Goal: Task Accomplishment & Management: Complete application form

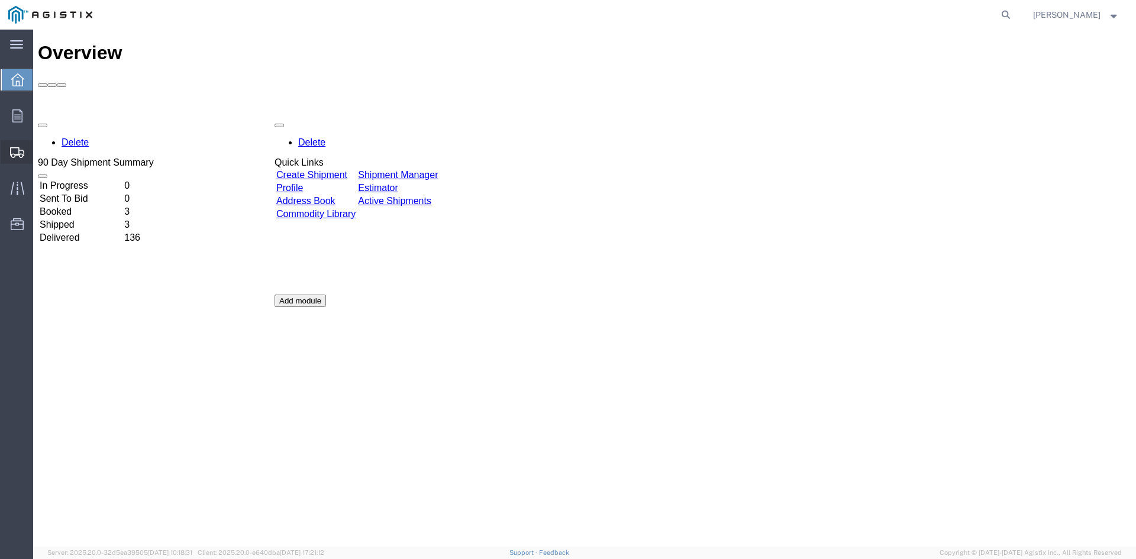
click at [0, 0] on span "Create Shipment" at bounding box center [0, 0] width 0 height 0
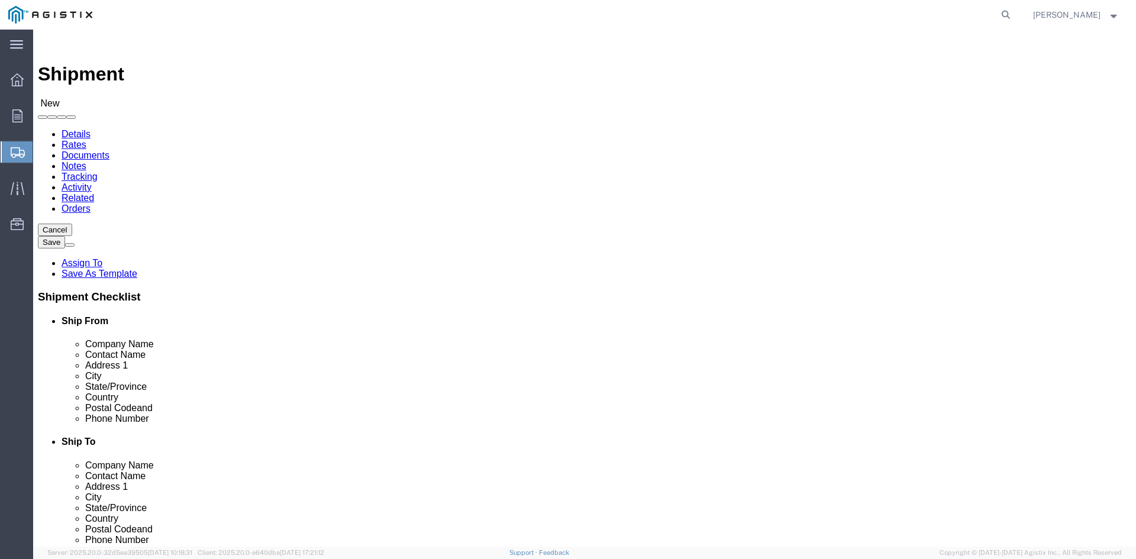
select select
click select "Select PG&E Power Partners"
select select "9596"
click select "Select PG&E Power Partners"
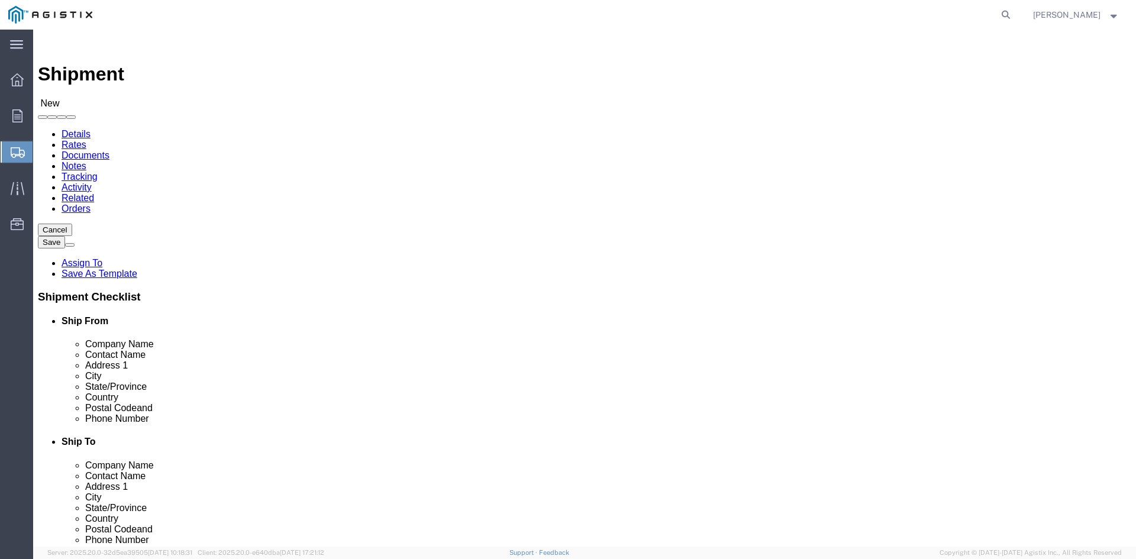
select select
click input "text"
type input "[PERSON_NAME]"
click p "- Power Partners LLC - ([PERSON_NAME]) [STREET_ADDRESS][PERSON_NAME]"
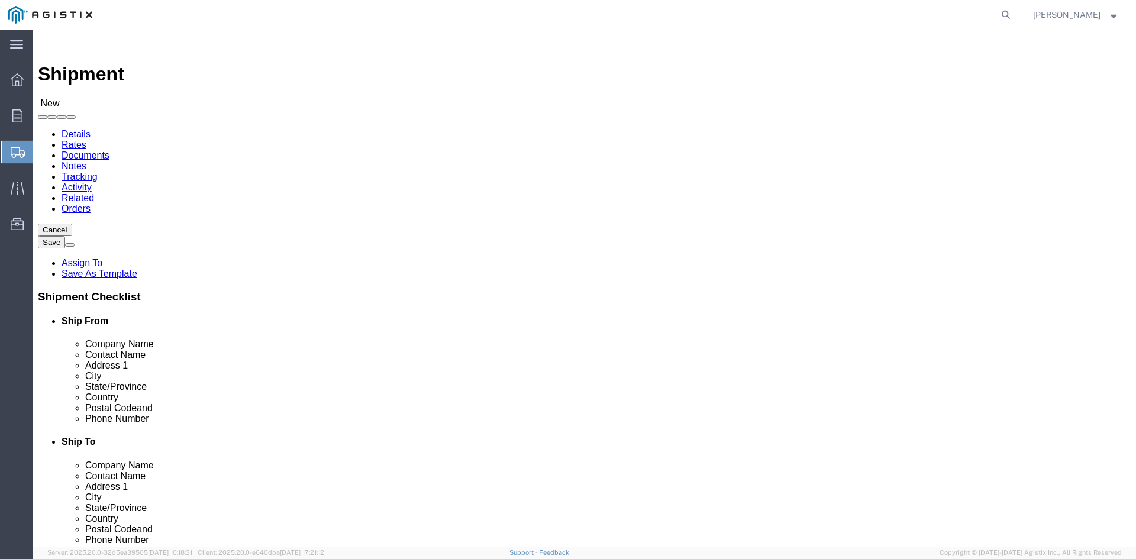
select select "GA"
type input "[PERSON_NAME]"
click select "Select All Others [GEOGRAPHIC_DATA] [GEOGRAPHIC_DATA] [GEOGRAPHIC_DATA] [GEOGRA…"
select select "23082"
click select "Select All Others [GEOGRAPHIC_DATA] [GEOGRAPHIC_DATA] [GEOGRAPHIC_DATA] [GEOGRA…"
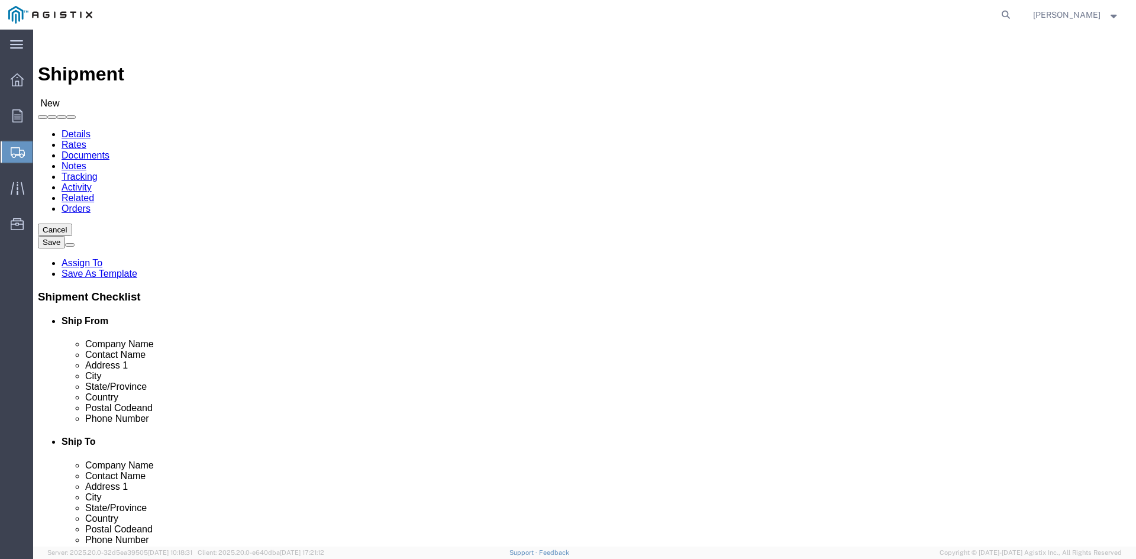
click input "text"
type input "Receiving"
click p "- PGE - (Receiving Department) [STREET_ADDRESS]"
select select "CA"
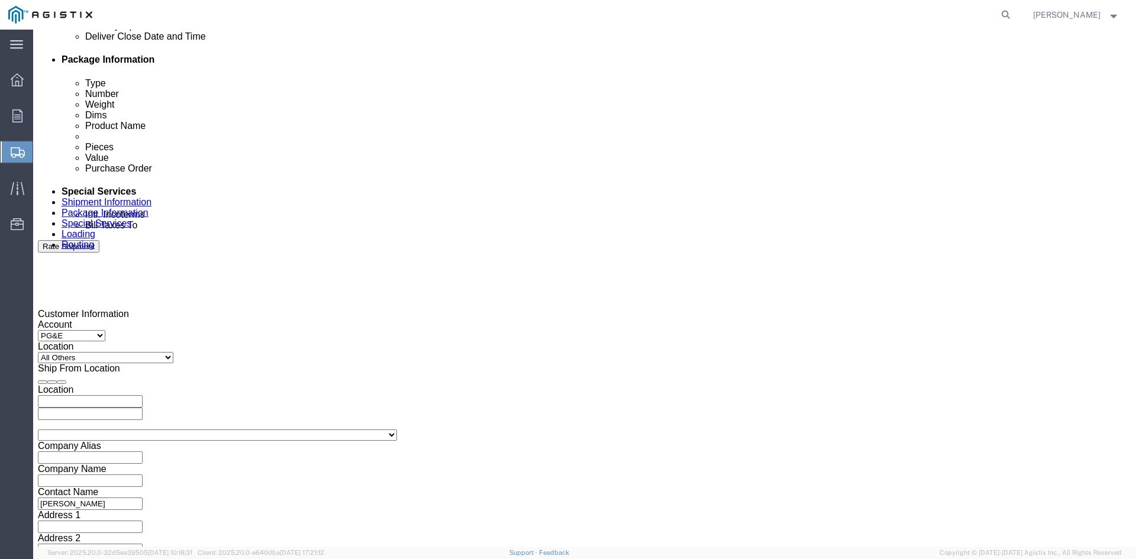
scroll to position [592, 0]
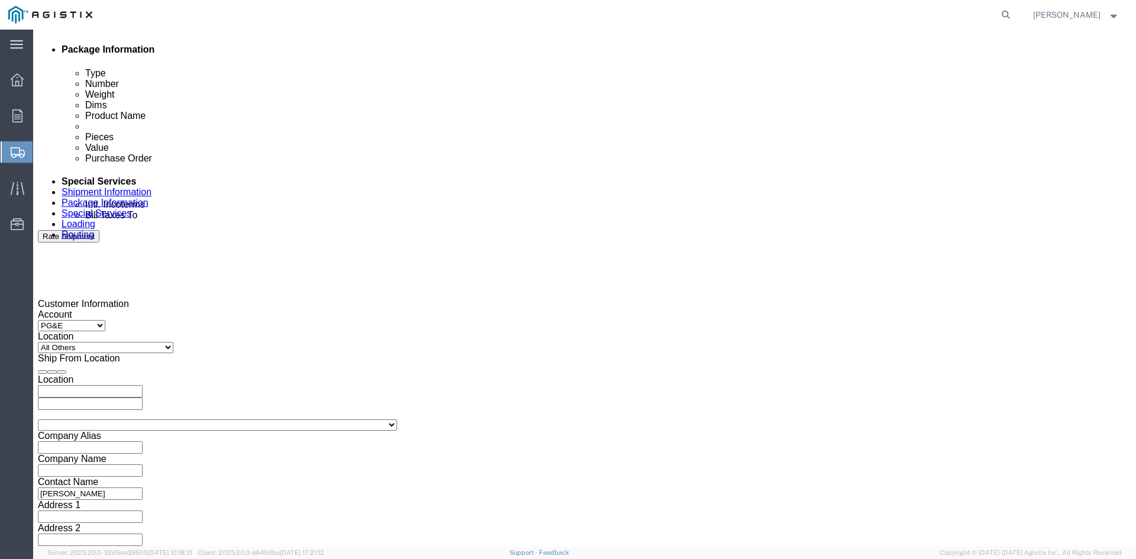
type input "Receiving Department"
click div "Pickup Start Date Pickup Start Time Pickup Open Date and Time [DATE] 4:00 PM"
click div "[DATE] 4:00 PM"
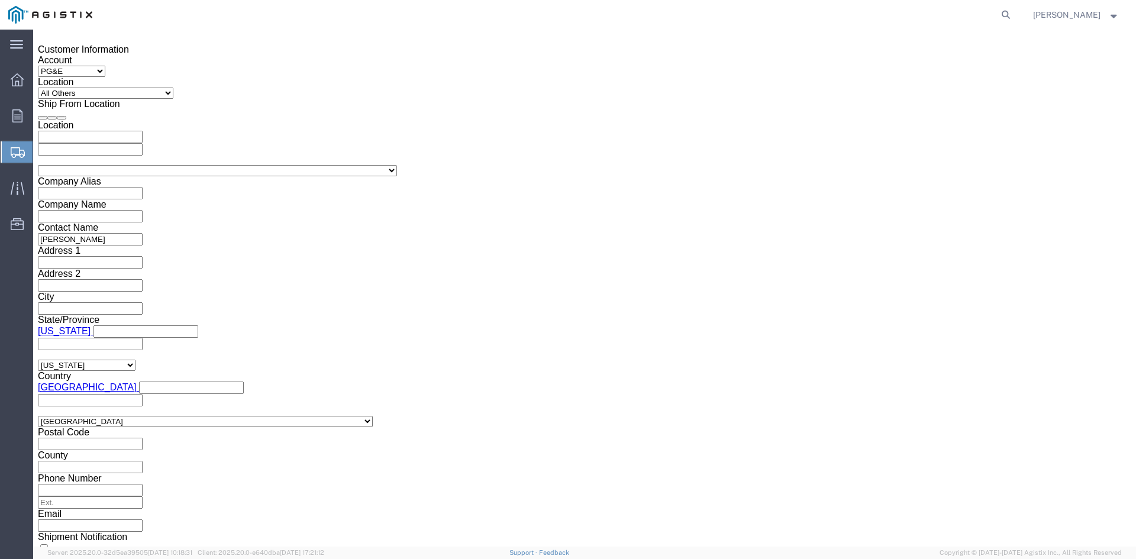
click input "4:00 PM"
click input "11:00 PM"
type input "11:00 AM"
click button "Apply"
click div "[DATE] 12:00 PM"
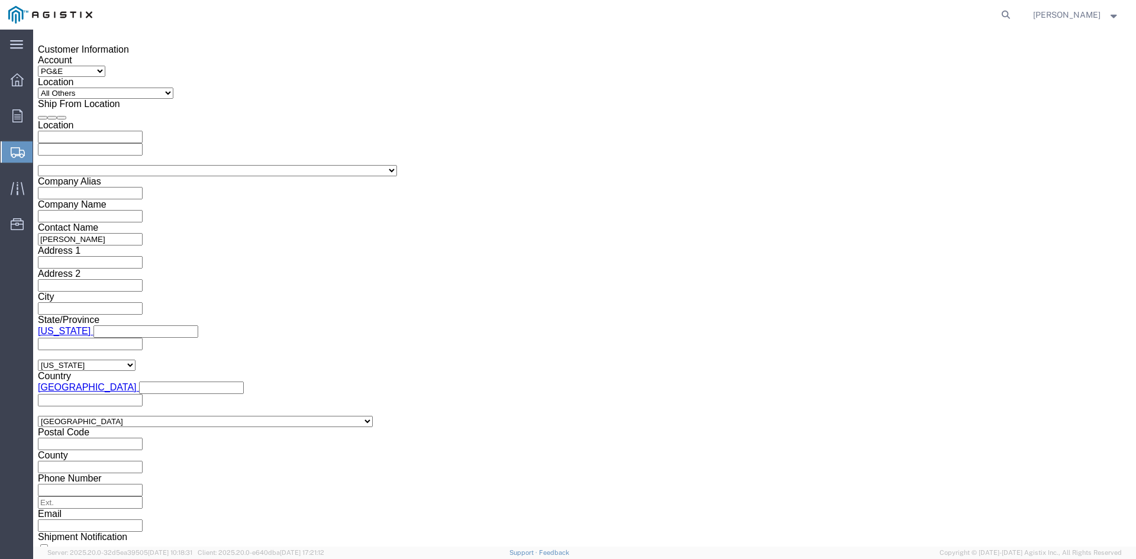
type input "5:00 PM"
click button "Apply"
click div
drag, startPoint x: 490, startPoint y: 327, endPoint x: 522, endPoint y: 323, distance: 32.2
click input "6:00 PM"
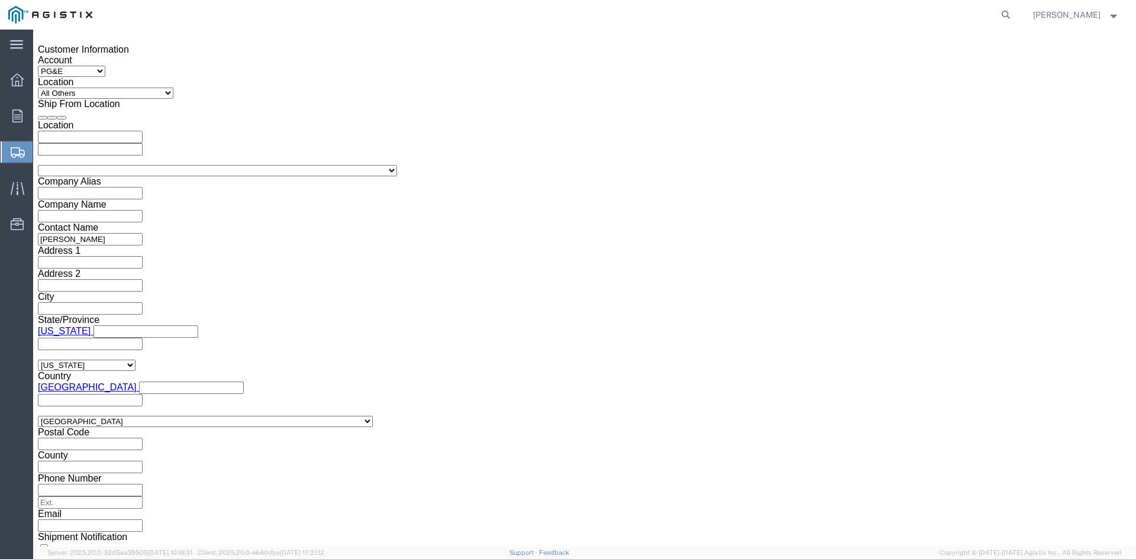
click input "7:00 PM"
click input "7:30 PM"
type input "7:30 AM"
click button "Apply"
click div
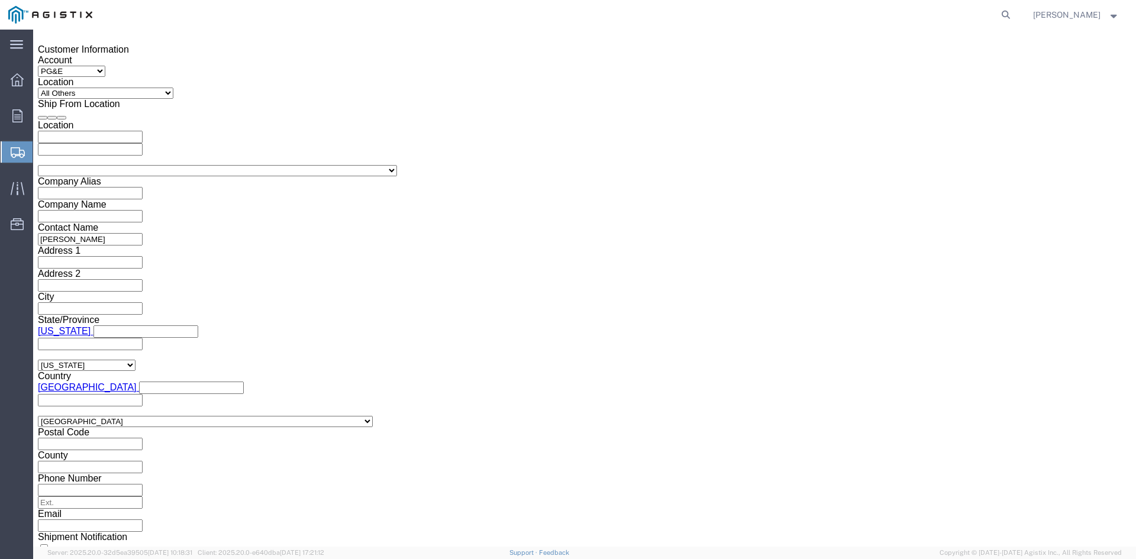
drag, startPoint x: 695, startPoint y: 326, endPoint x: 726, endPoint y: 325, distance: 30.8
click input "2:30 AM"
click input "2:00 AM"
type input "2:00 PM"
click button "Apply"
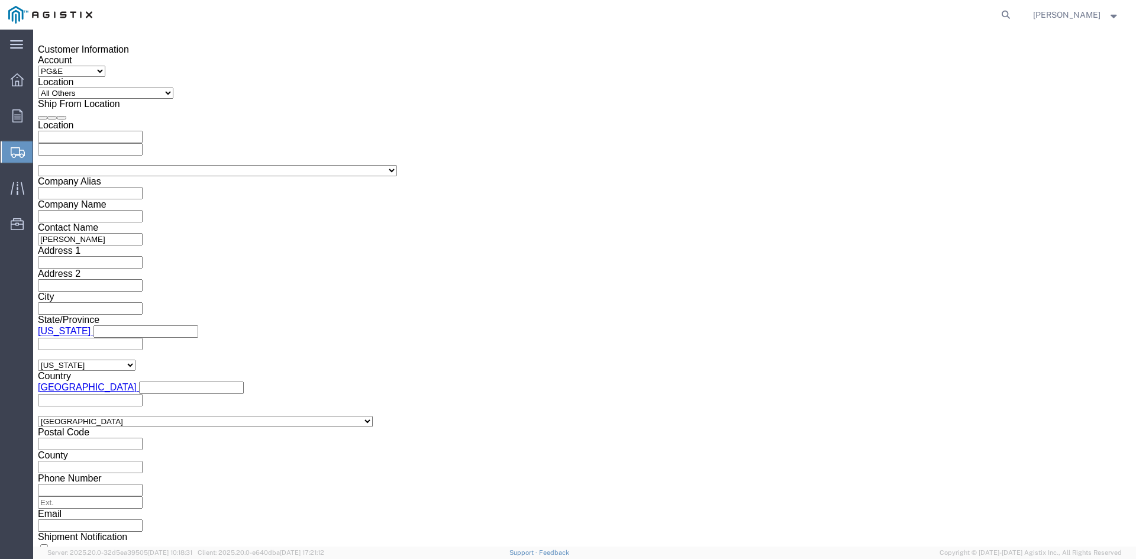
click input "text"
type input "3501409986"
click select "Select Account Type Activity ID Airline Appointment Number ASN Batch Request # …"
select select "BOL"
click select "Select Account Type Activity ID Airline Appointment Number ASN Batch Request # …"
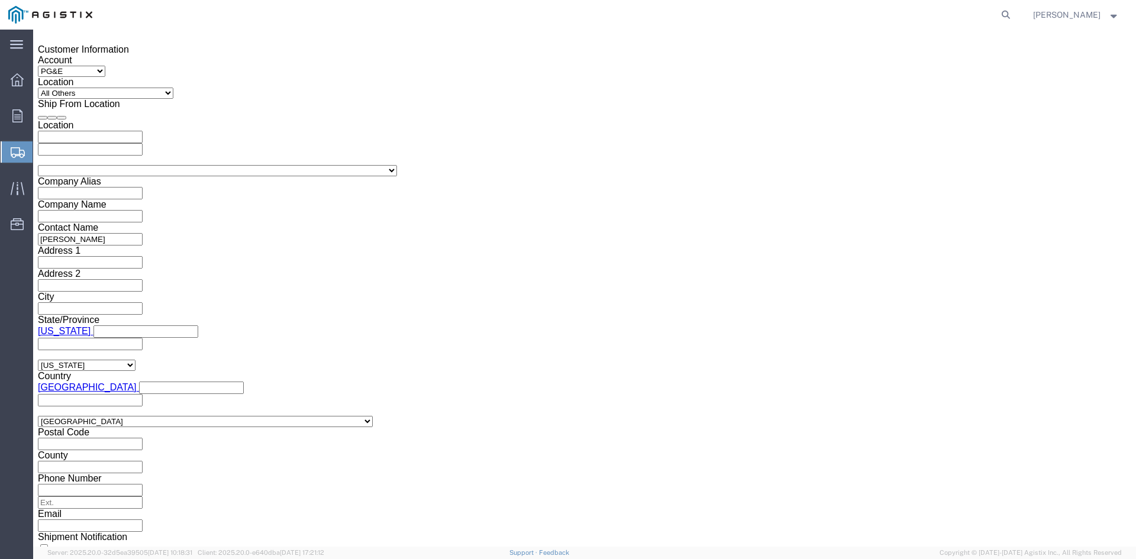
click input "text"
type input "9947062"
click select "Select Air Less than Truckload Multi-Leg Ocean Freight Rail Small Parcel Truckl…"
select select "TL"
click select "Select Air Less than Truckload Multi-Leg Ocean Freight Rail Small Parcel Truckl…"
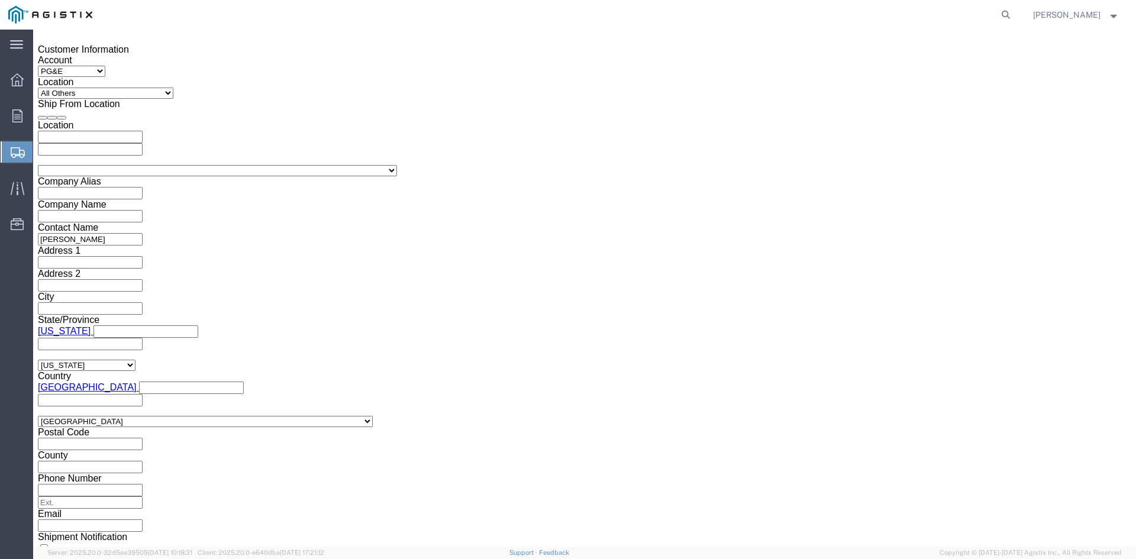
click select "Select 1-Ton (PSS) 10 Wheel 10 Yard Dump Truck 20 Yard Dump Truck Bobtail Botto…"
select select "FLBD"
click select "Select 1-Ton (PSS) 10 Wheel 10 Yard Dump Truck 20 Yard Dump Truck Bobtail Botto…"
click button "Continue"
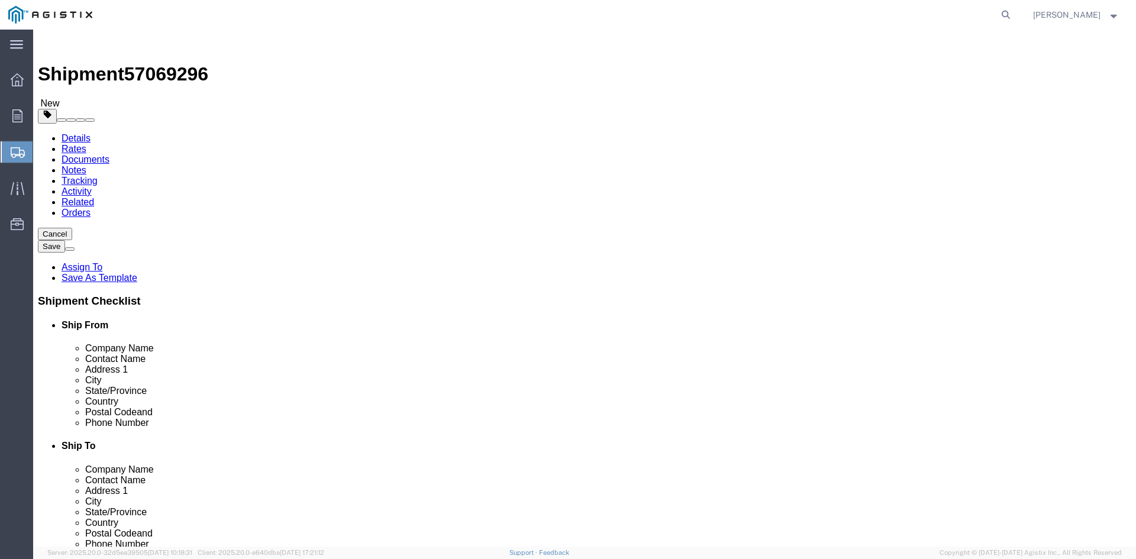
click select "Select Bulk Bundle(s) Cardboard Box(es) Carton(s) Crate(s) Drum(s) (Fiberboard)…"
select select "PSNS"
click select "Select Bulk Bundle(s) Cardboard Box(es) Carton(s) Crate(s) Drum(s) (Fiberboard)…"
click input "text"
type input "1"
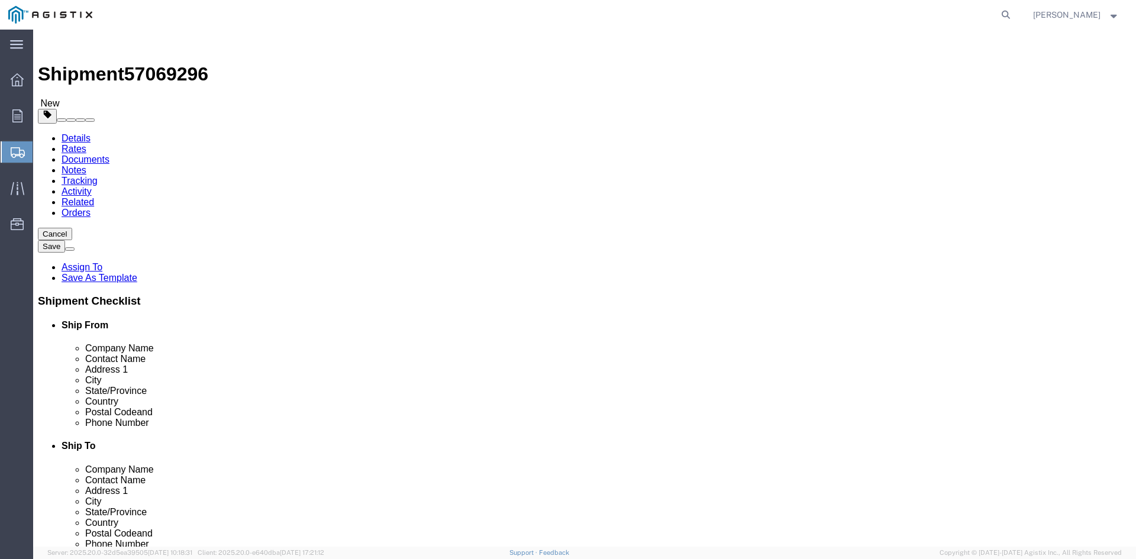
drag, startPoint x: 176, startPoint y: 248, endPoint x: 144, endPoint y: 253, distance: 31.6
click div "Number 1"
type input "60"
click input "text"
type input "24"
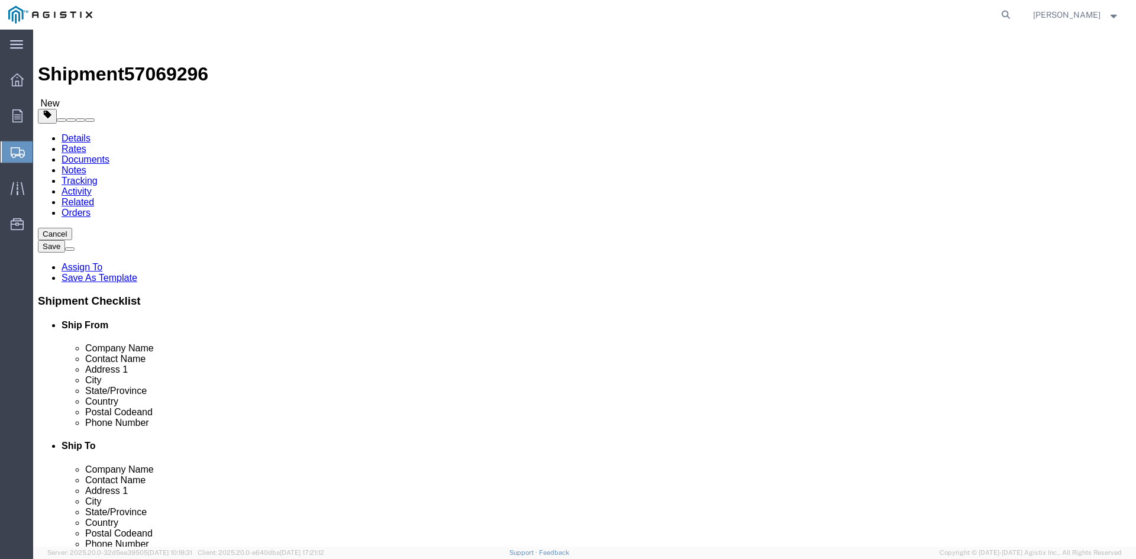
click input "text"
type input "24"
click input "text"
type input "28.75"
drag, startPoint x: 185, startPoint y: 295, endPoint x: 123, endPoint y: 294, distance: 61.5
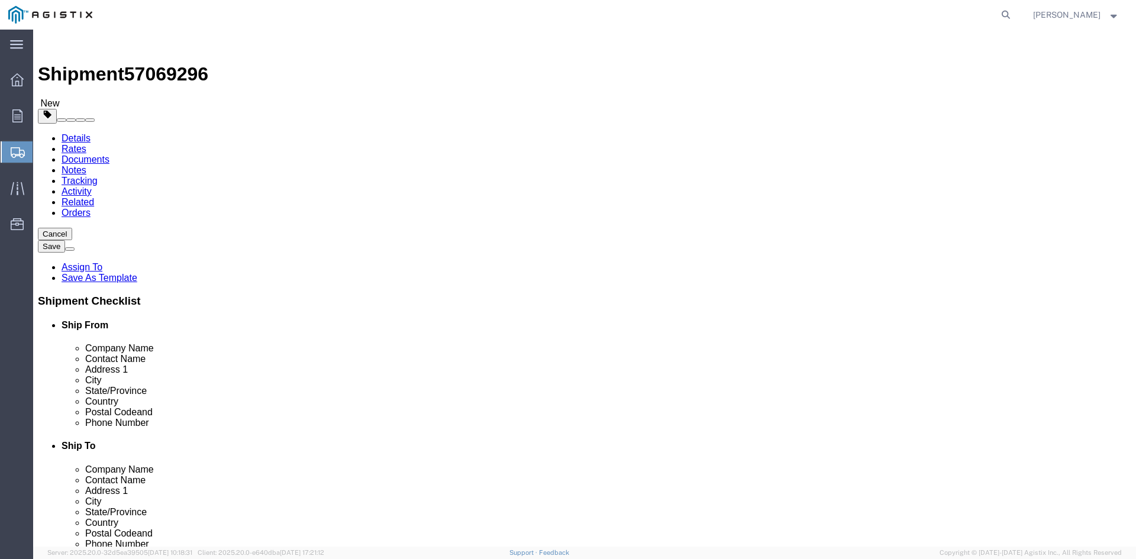
click div "Weight Total weight of packages in pounds or kilograms 0.00 Select kgs lbs Ship…"
type input "25835.94"
click span
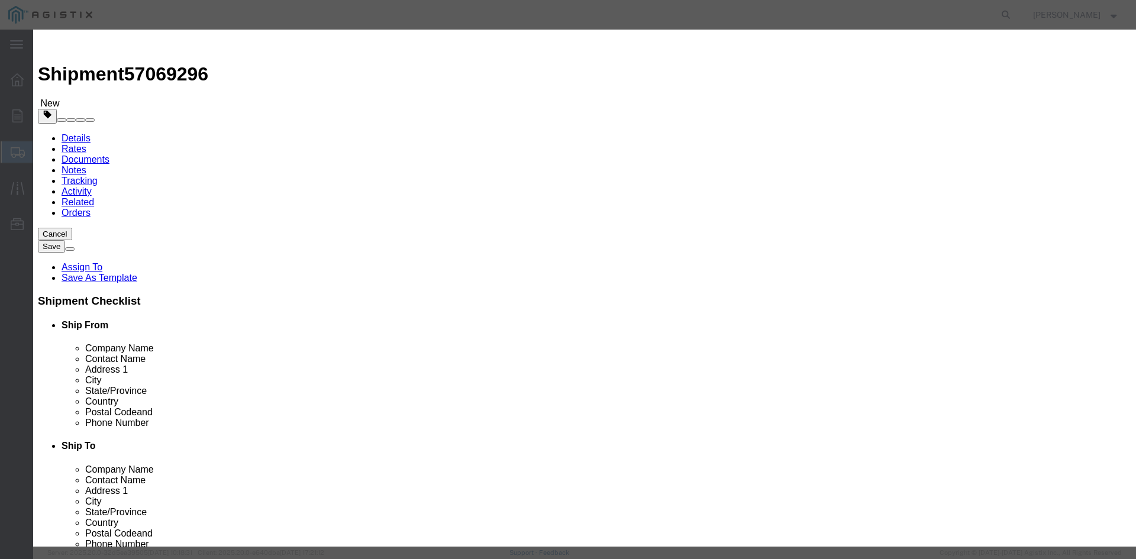
click input "text"
type input "Overhead Transformer"
drag, startPoint x: 361, startPoint y: 106, endPoint x: 321, endPoint y: 110, distance: 41.0
click div "Pieces Number of pieces inside all the packages 0 Select Bag Barrels 100Board F…"
type input "60"
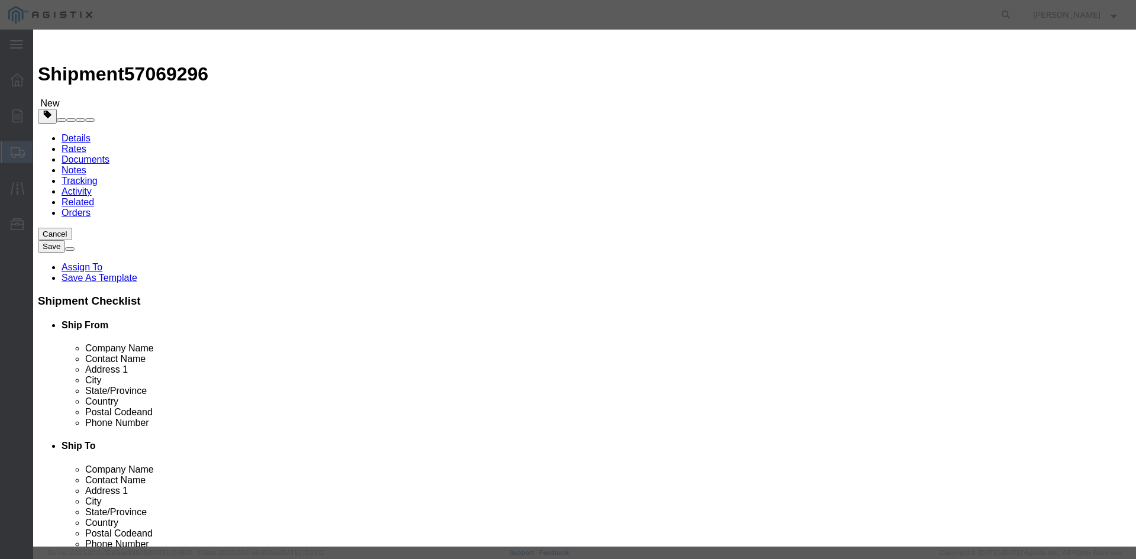
drag, startPoint x: 358, startPoint y: 134, endPoint x: 373, endPoint y: 134, distance: 14.8
click input "text"
type input "1"
click select "Select 50 55 60 65 70 85 92.5 100 125 175 250 300 400"
select select "55"
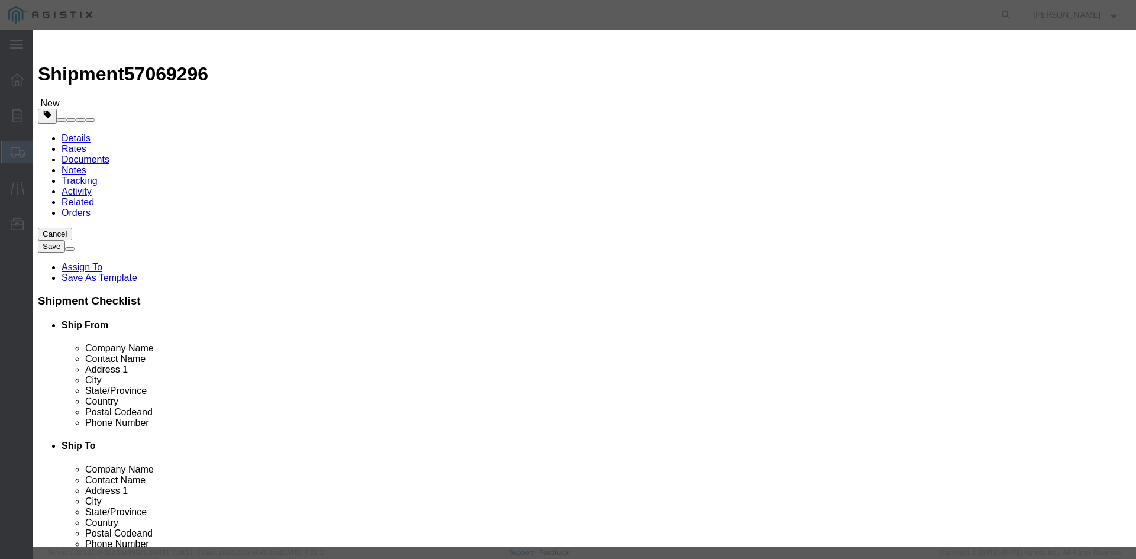
click select "Select 50 55 60 65 70 85 92.5 100 125 175 250 300 400"
drag, startPoint x: 438, startPoint y: 88, endPoint x: 325, endPoint y: 85, distance: 112.4
click div "Product Name Overhead Transformer"
click button "Save & Close"
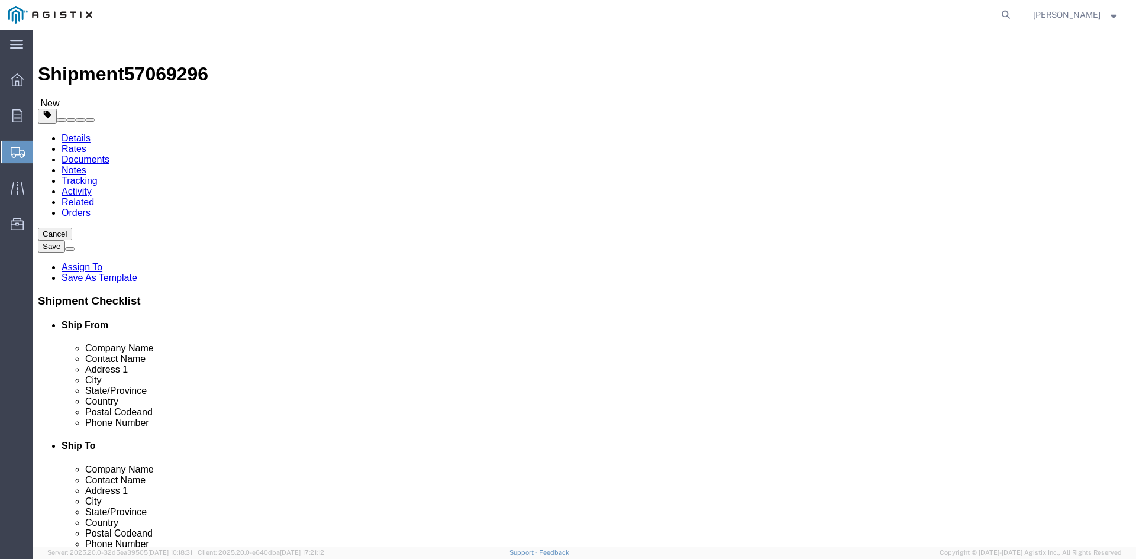
click link "Add Package"
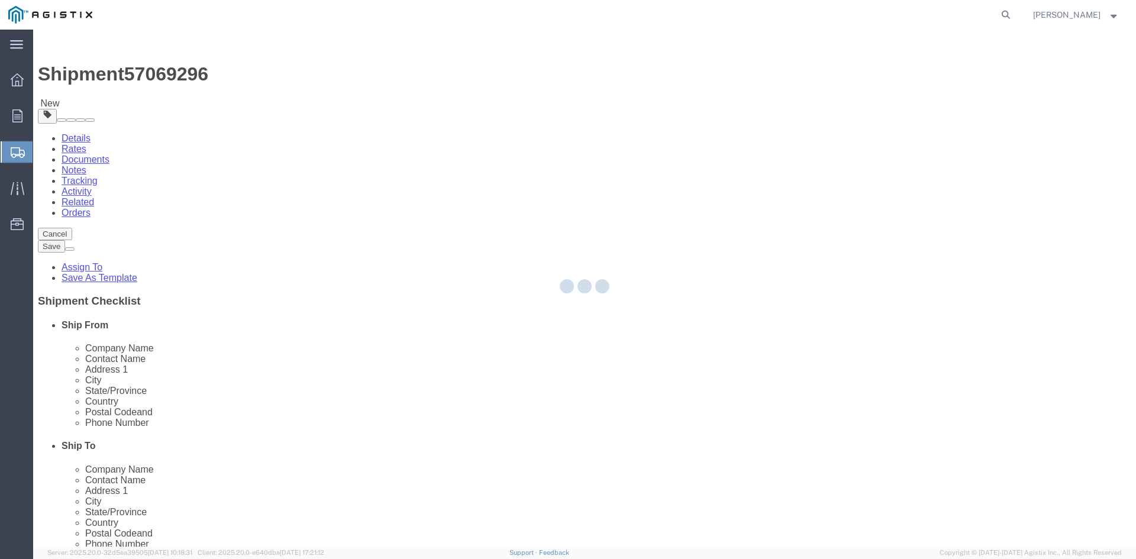
select select "PSNS"
select select "CBOX"
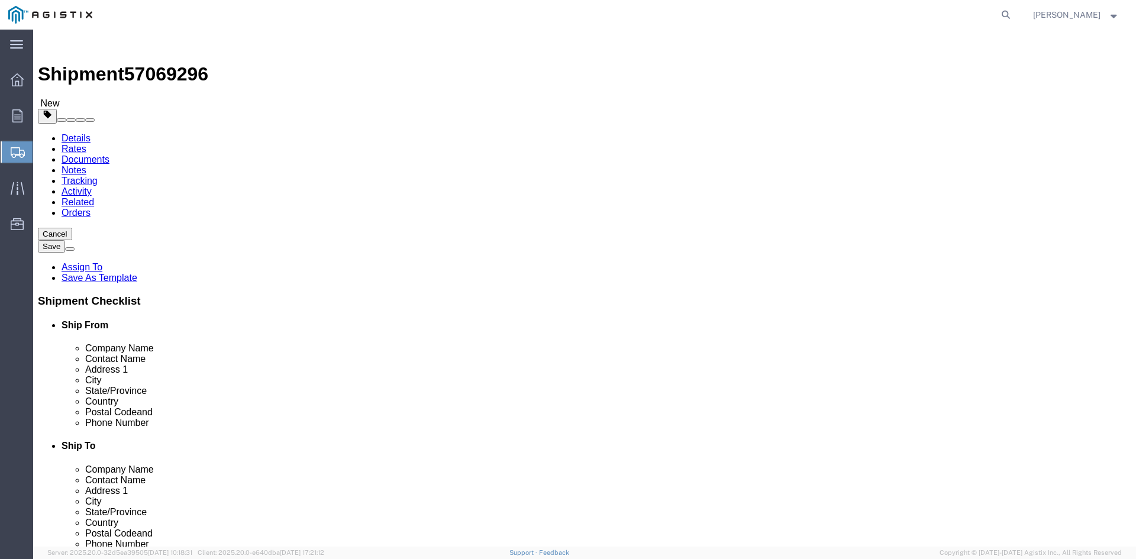
click span "button"
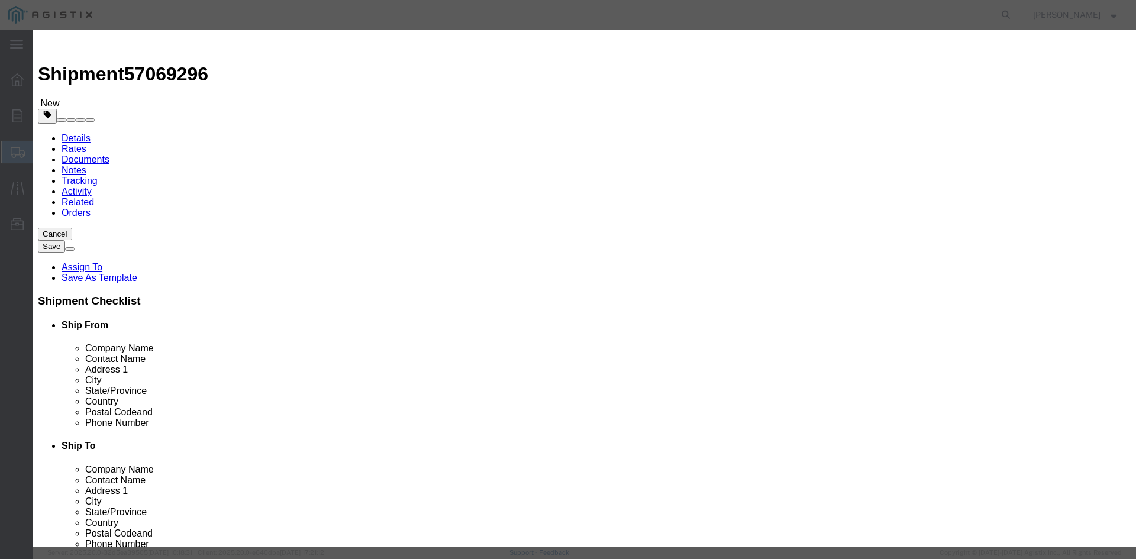
click button "Yes"
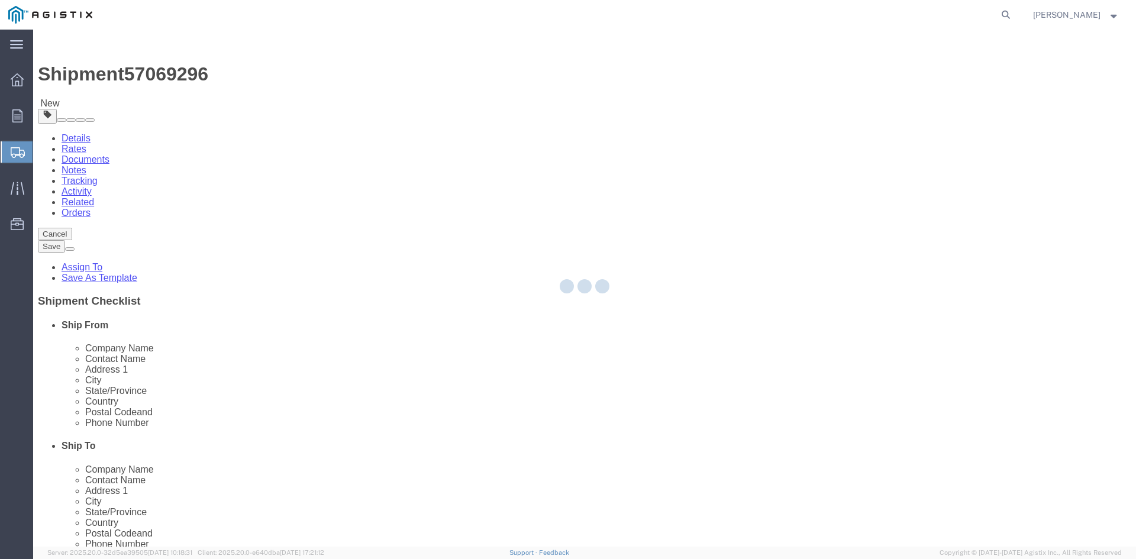
select select "PSNS"
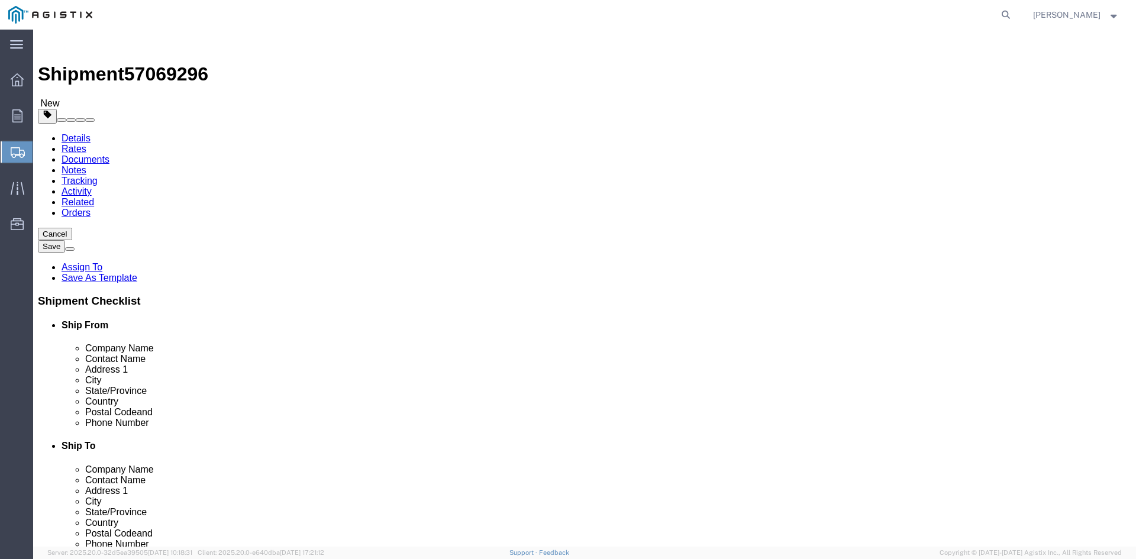
click icon
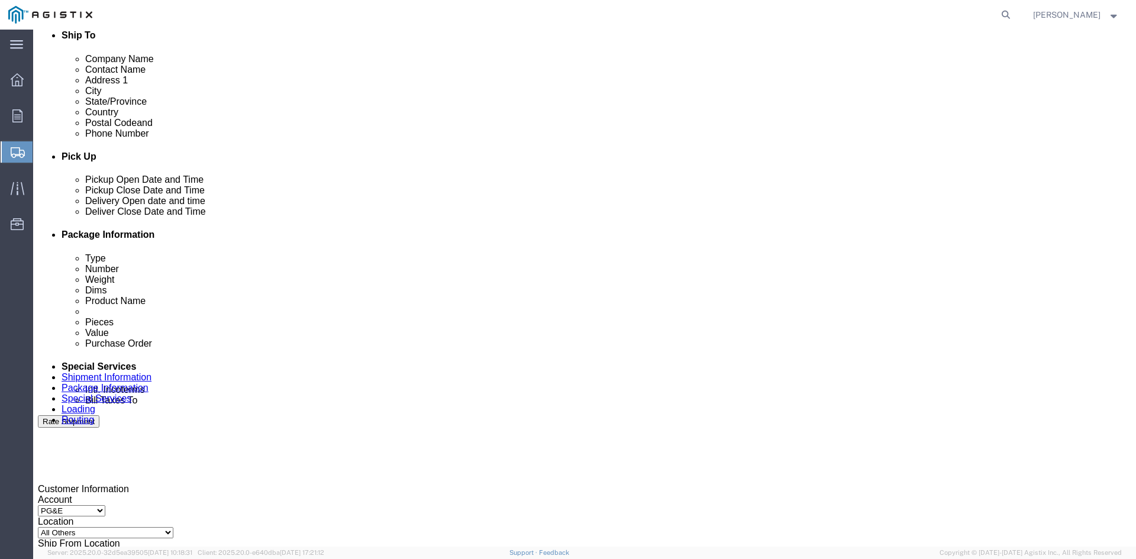
scroll to position [414, 0]
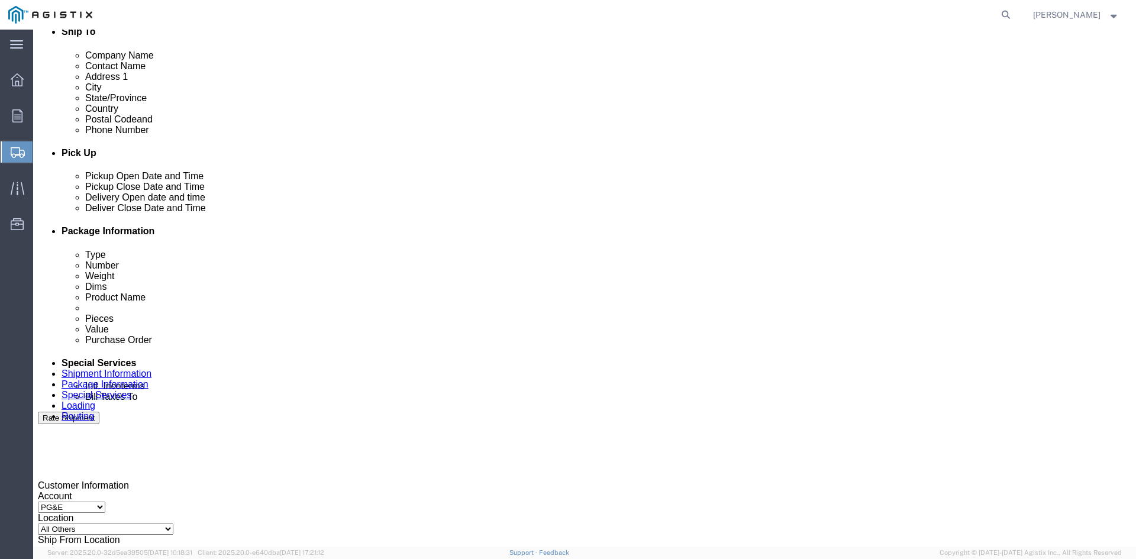
click input "text"
type input "[EMAIL_ADDRESS][DOMAIN_NAME]"
type input "z"
type input "sh"
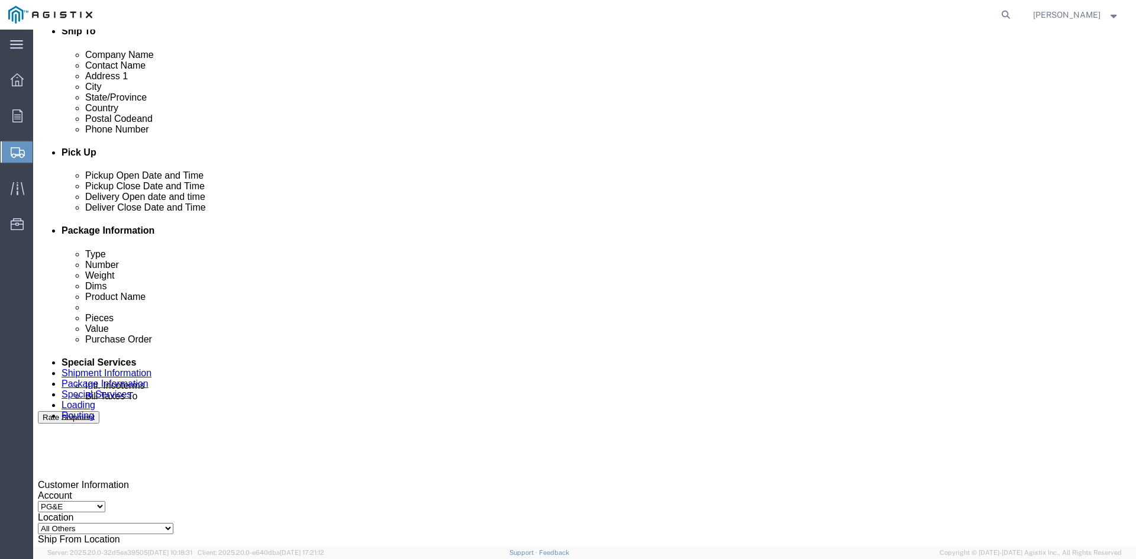
scroll to position [426, 0]
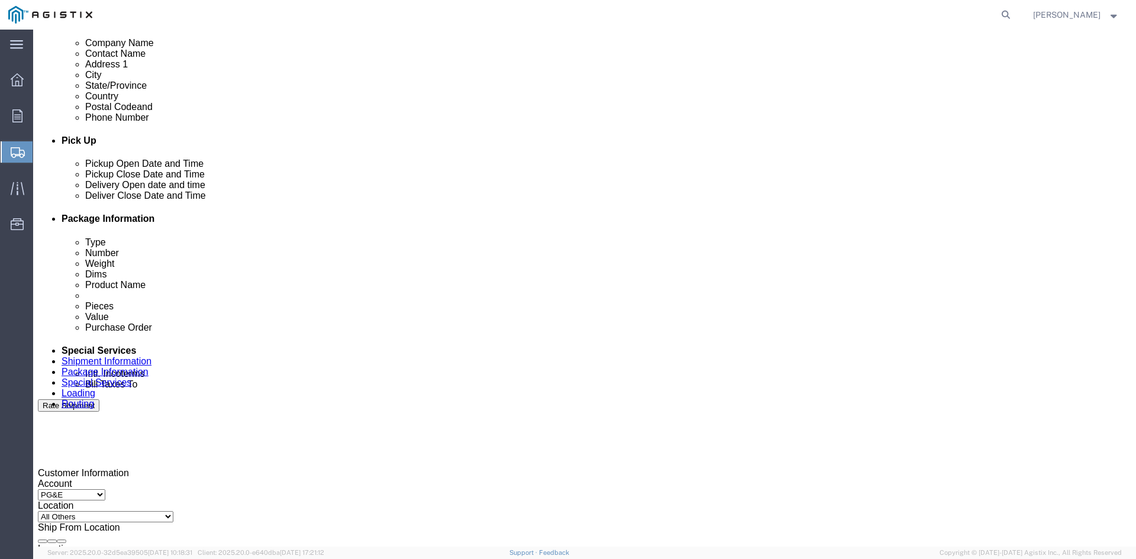
type input "[PERSON_NAME]"
type input "pri"
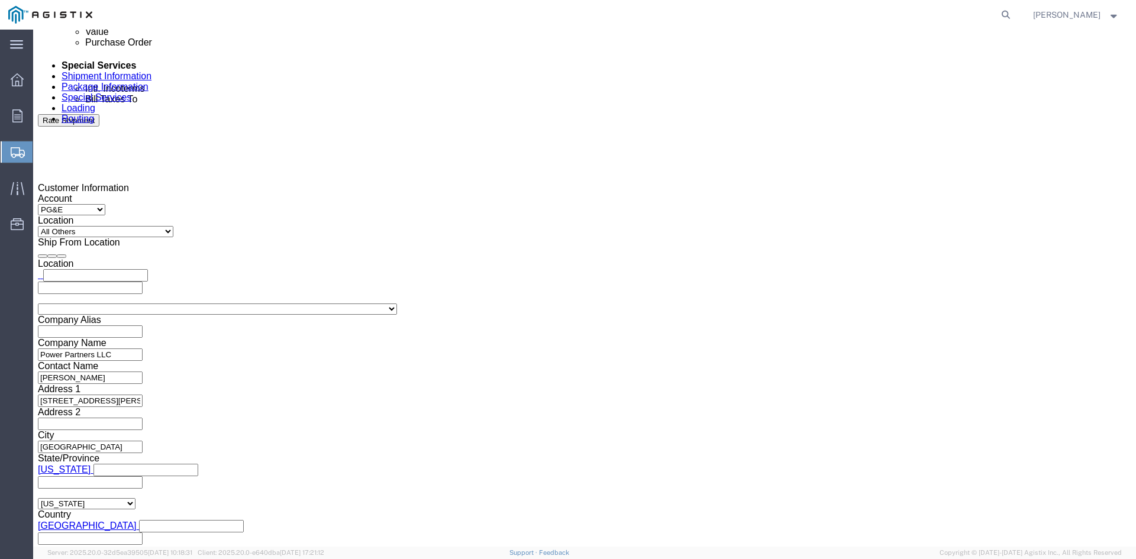
scroll to position [716, 0]
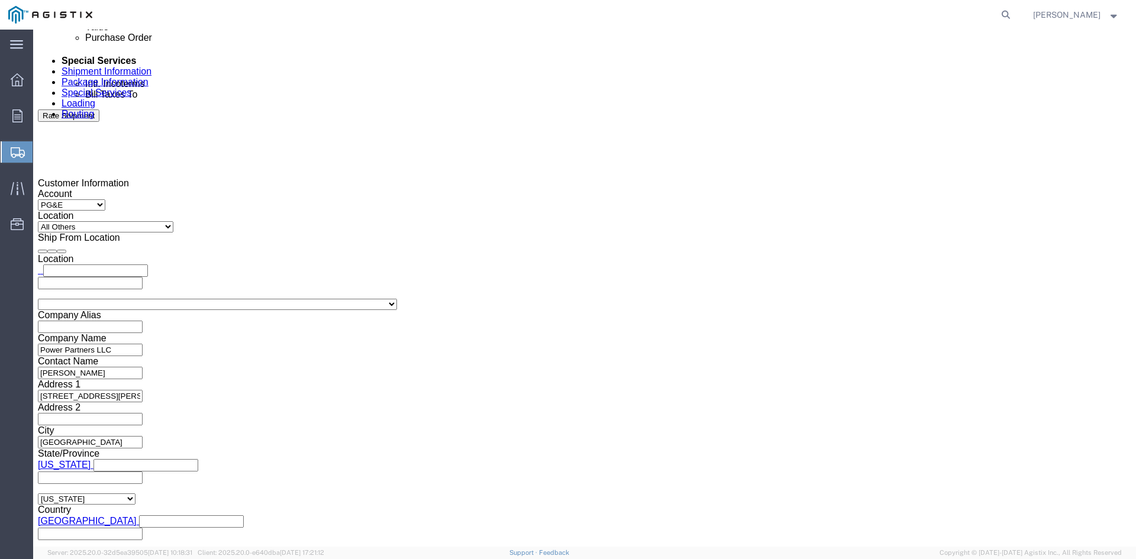
click button "Rate Shipment"
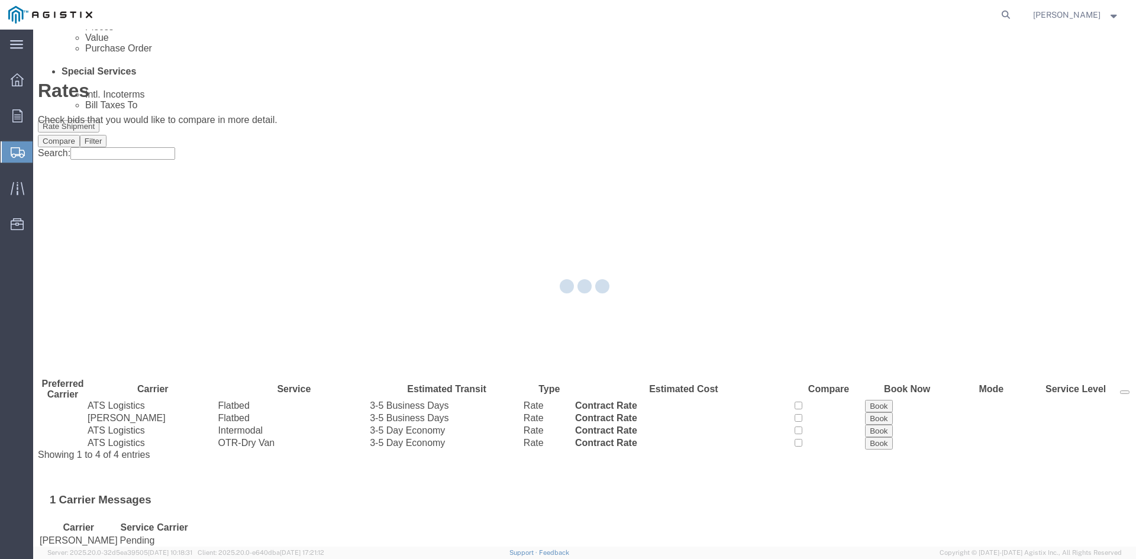
scroll to position [0, 0]
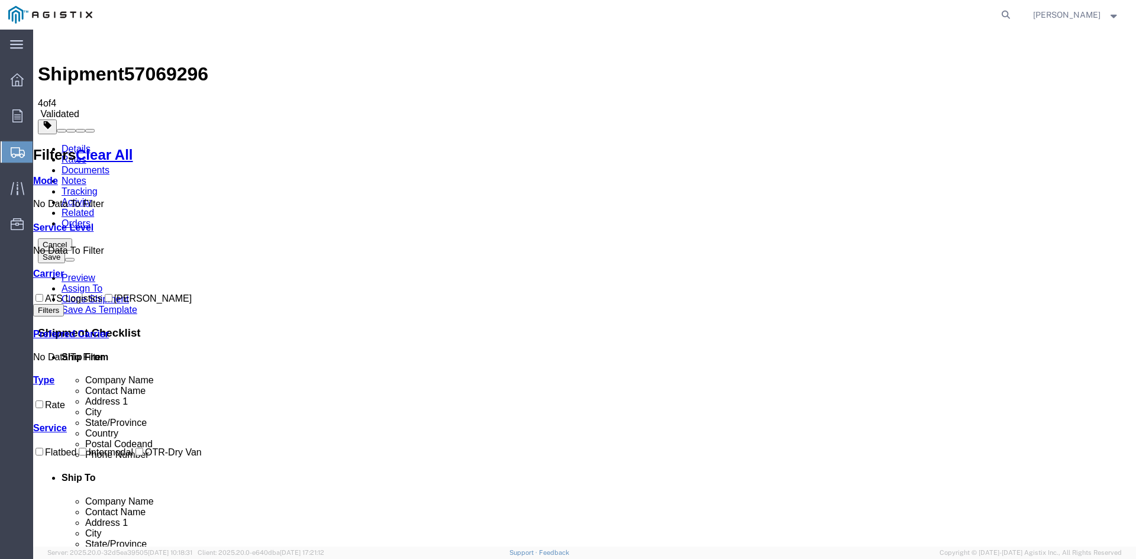
click at [43, 294] on input "ATS Logistics" at bounding box center [39, 298] width 8 height 8
checkbox input "true"
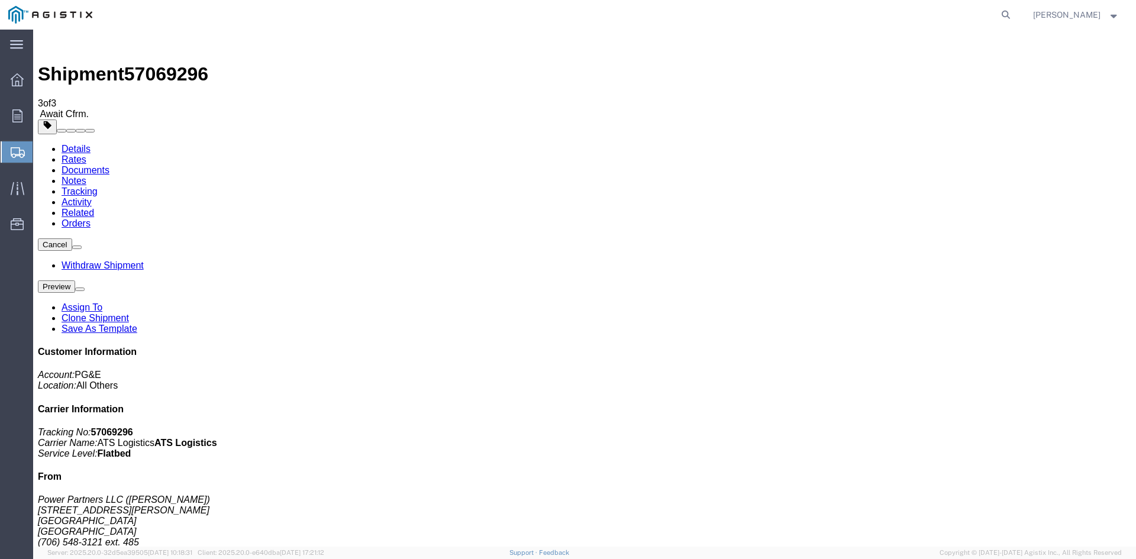
click at [0, 0] on span "Create Shipment" at bounding box center [0, 0] width 0 height 0
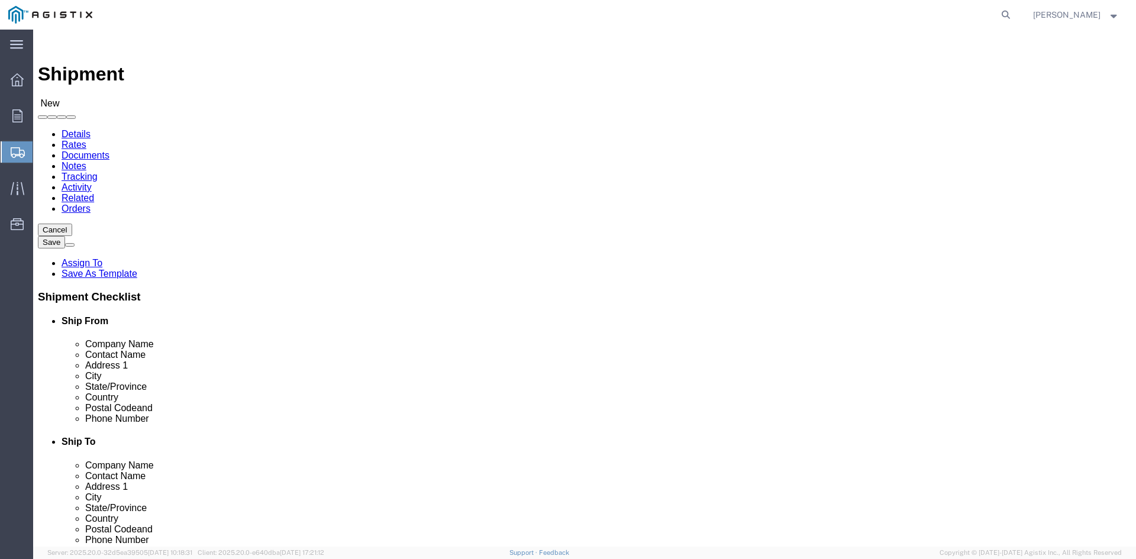
click select "Select PG&E Power Partners"
select select "9596"
click select "Select PG&E Power Partners"
select select
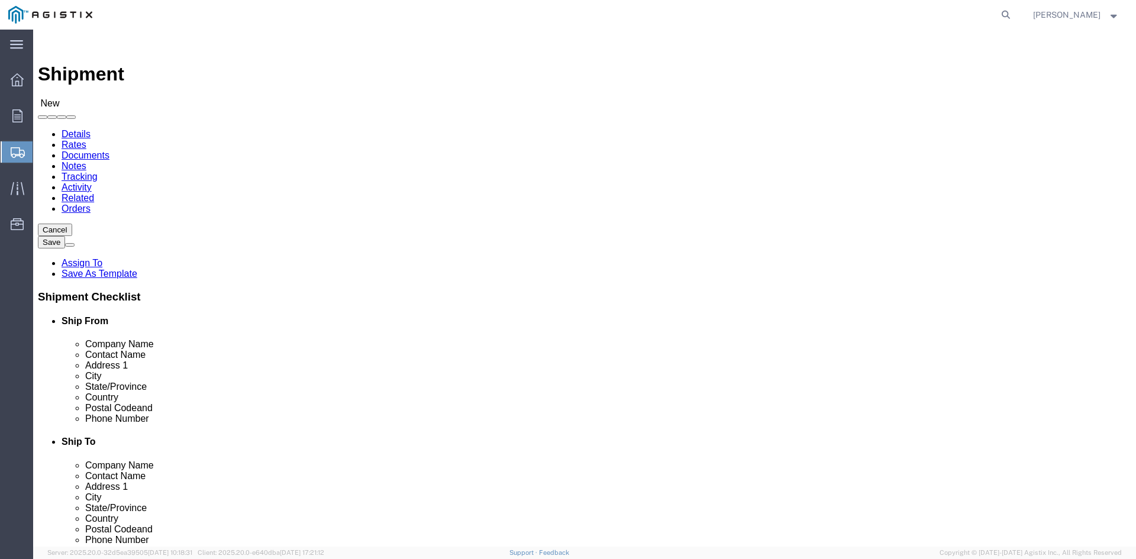
click input "text"
type input "[PERSON_NAME]"
click p "- Power Partners LLC - ([PERSON_NAME]) [STREET_ADDRESS][PERSON_NAME]"
select select "GA"
type input "[PERSON_NAME]"
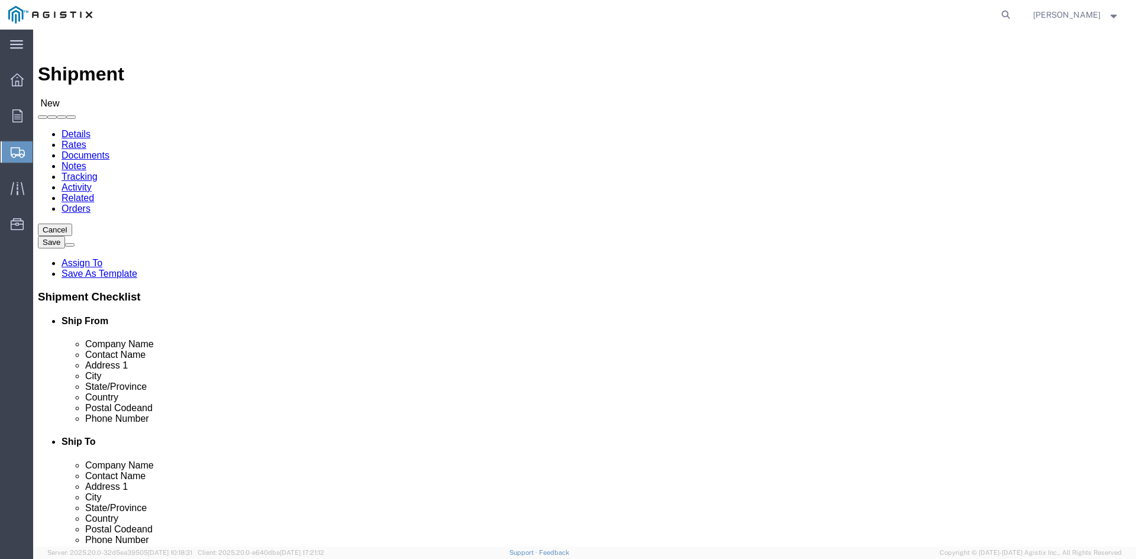
click select "Select All Others [GEOGRAPHIC_DATA] [GEOGRAPHIC_DATA] [GEOGRAPHIC_DATA] [GEOGRA…"
select select "23082"
click select "Select All Others [GEOGRAPHIC_DATA] [GEOGRAPHIC_DATA] [GEOGRAPHIC_DATA] [GEOGRA…"
click input "text"
type input "Receiving"
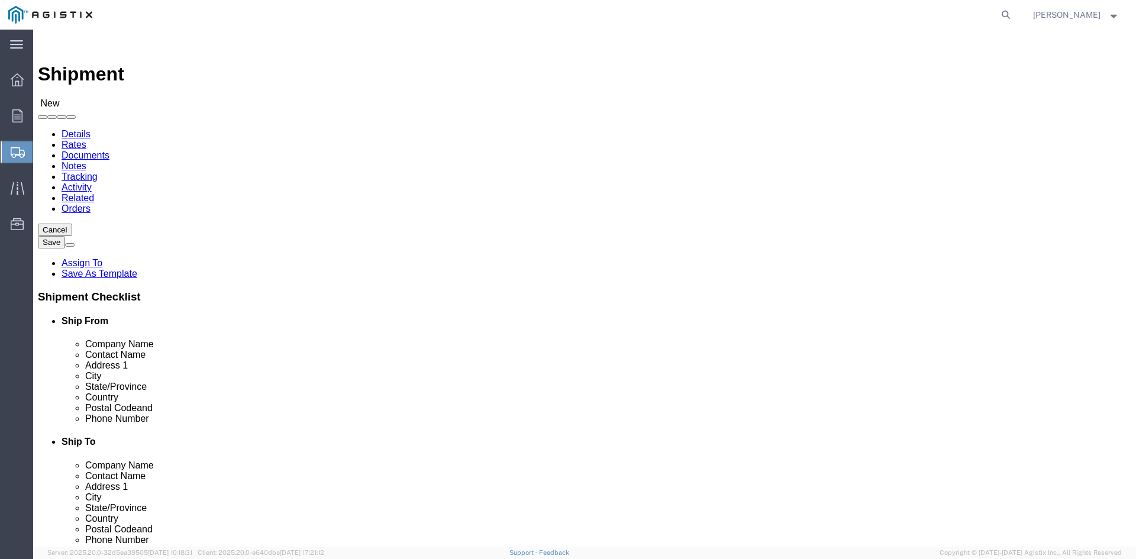
click p "- PGE - (Receiving Department) [STREET_ADDRESS]"
select select "CA"
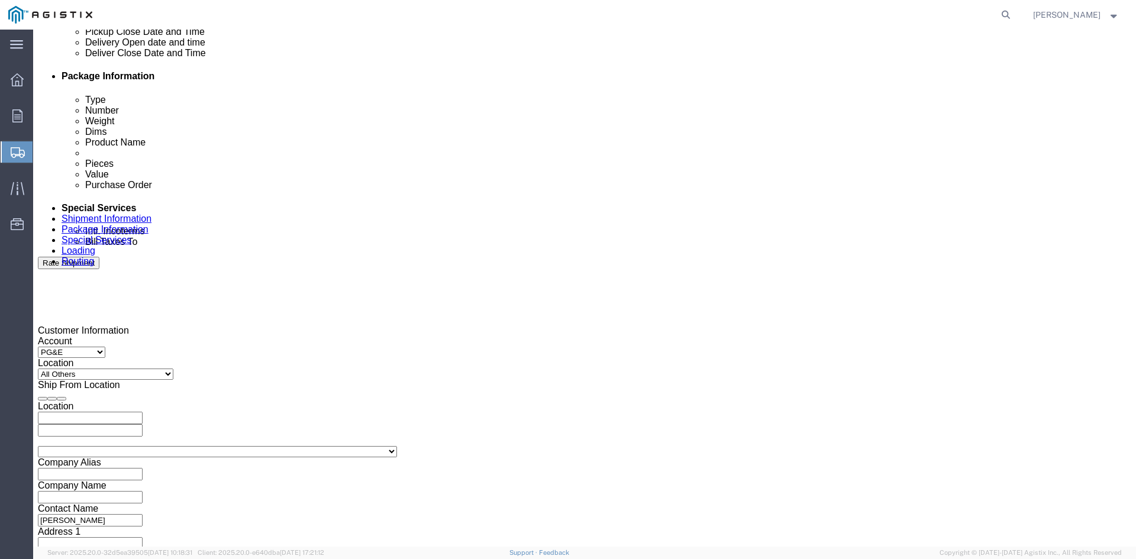
scroll to position [592, 0]
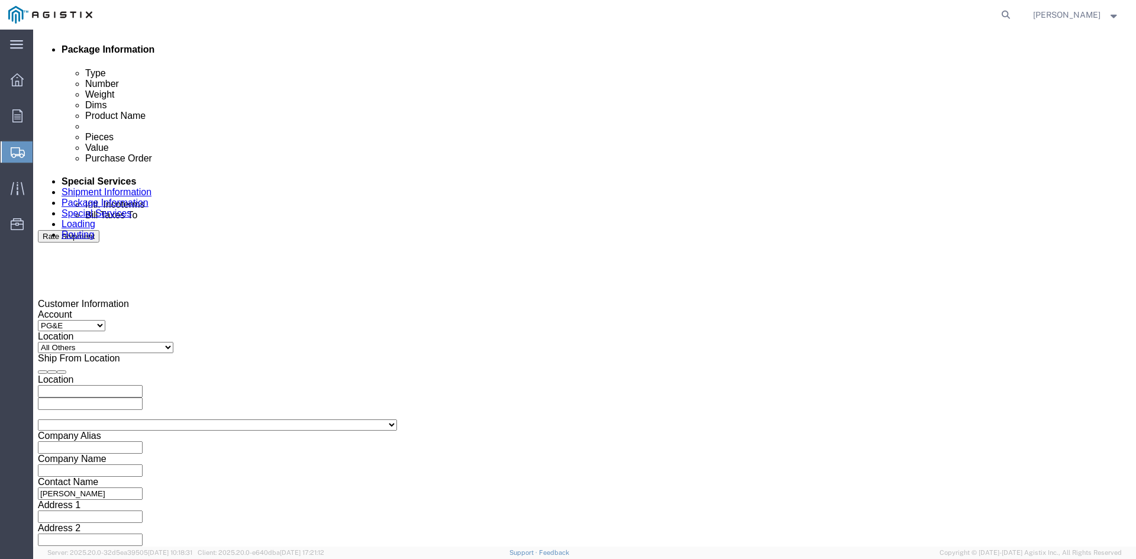
type input "Receiving Department"
click div "Pickup Start Date Pickup Start Time Pickup Open Date and Time [DATE] 5:00 PM"
click div "[DATE] 5:00 PM"
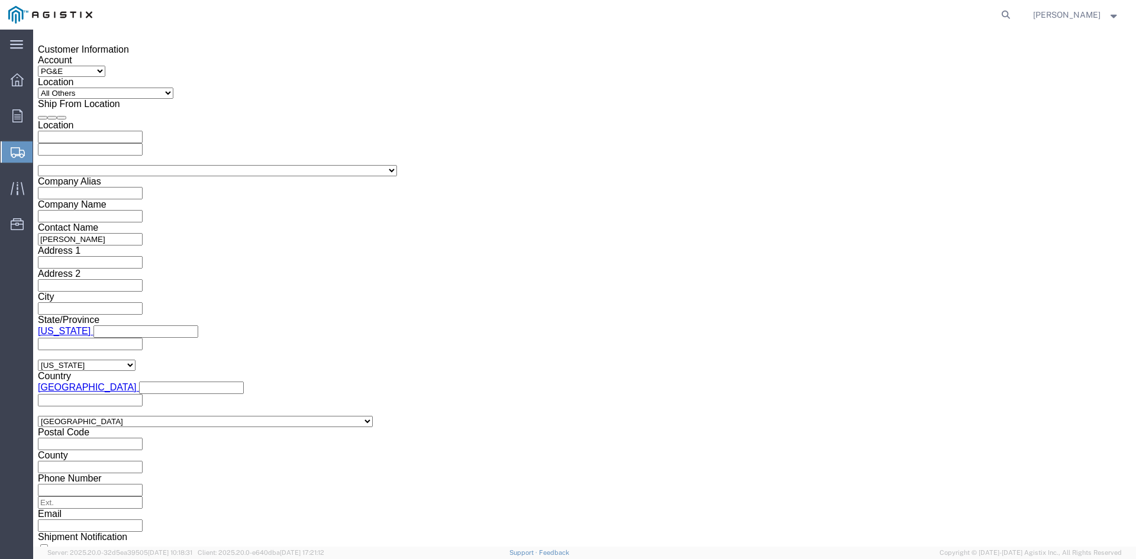
click input "5:00 PM"
click input "11:00 PM"
type input "11:00 AM"
click button "Apply"
click div "[DATE] 12:00 PM"
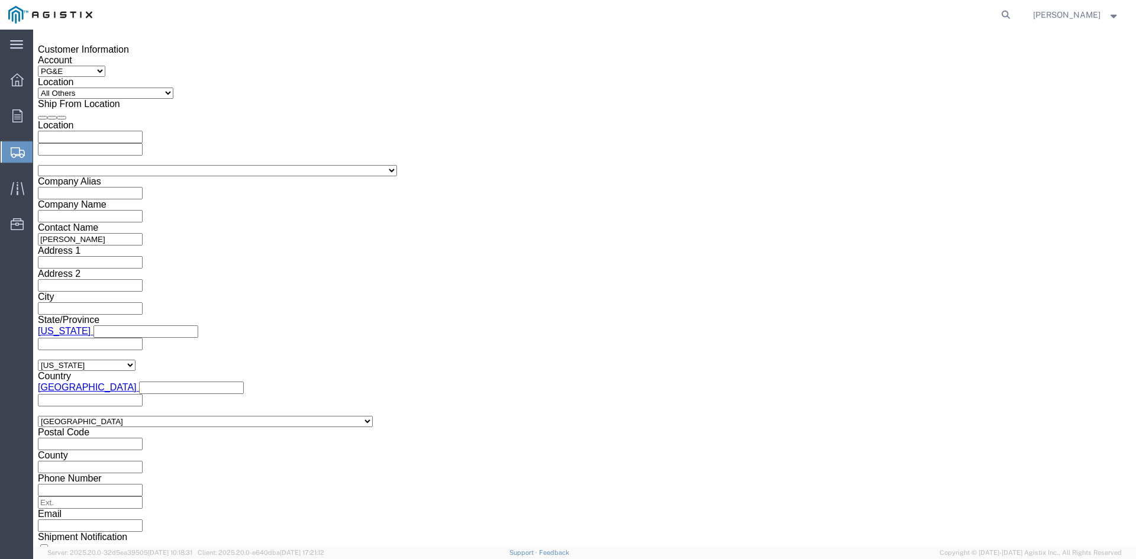
type input "5:00 PM"
click button "Apply"
click div
click input "6:00 PM"
click input "7:00 PM"
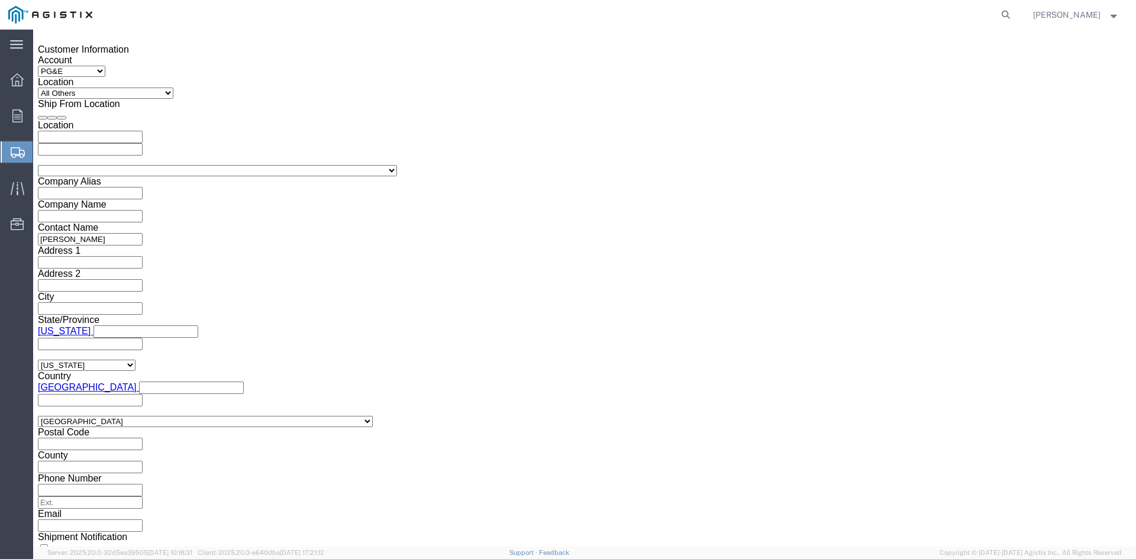
click input "7:30 PM"
type input "7:30 AM"
click button "Apply"
click div
click input "2:30 AM"
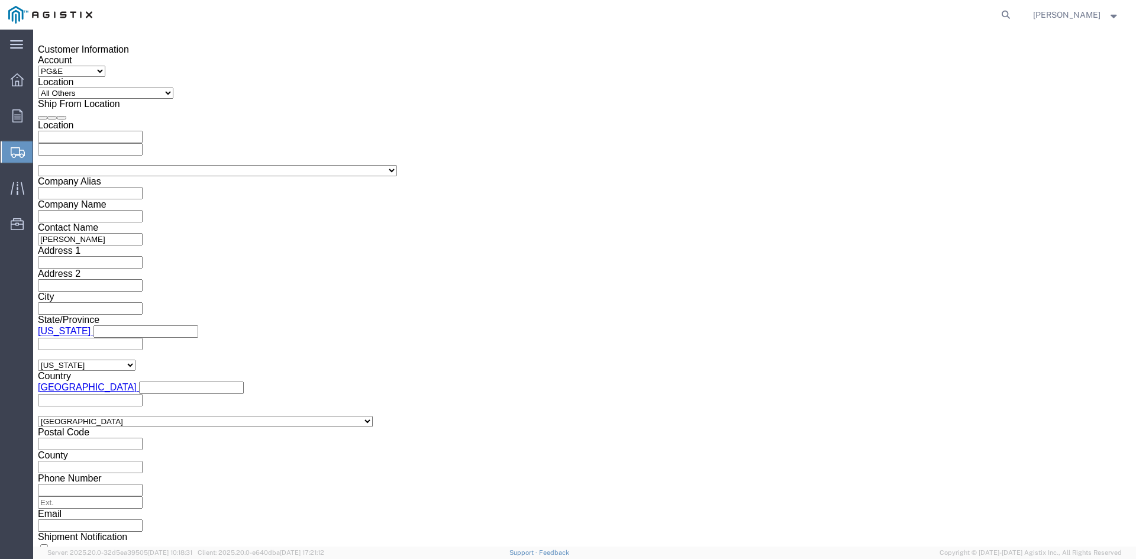
click input "2:00 AM"
type input "2:00 PM"
click button "Apply"
click input "text"
type input "3501410638"
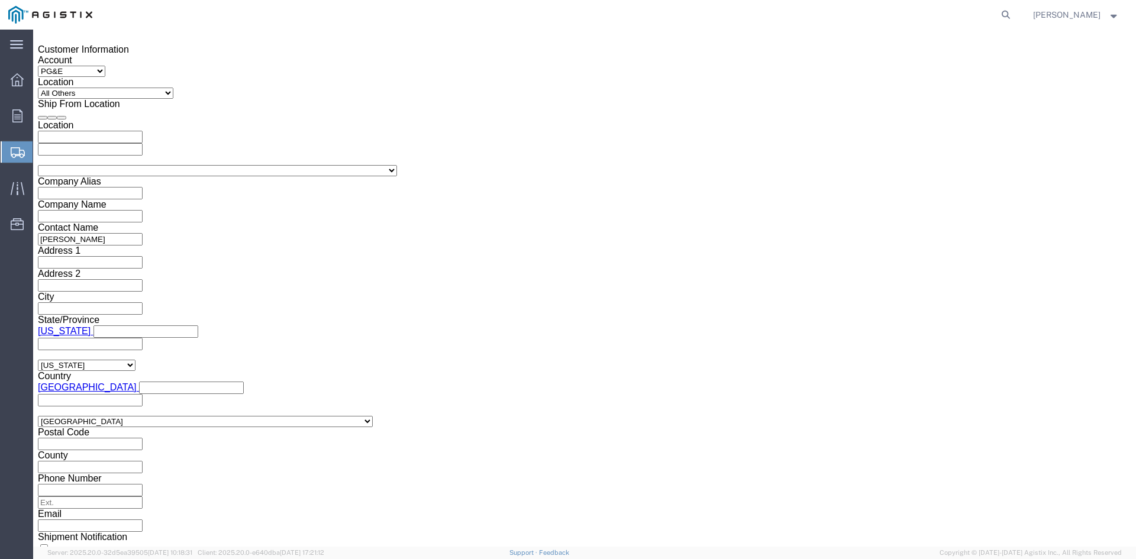
click select "Select Account Type Activity ID Airline Appointment Number ASN Batch Request # …"
select select "BOL"
click select "Select Account Type Activity ID Airline Appointment Number ASN Batch Request # …"
click input "text"
type input "9947061"
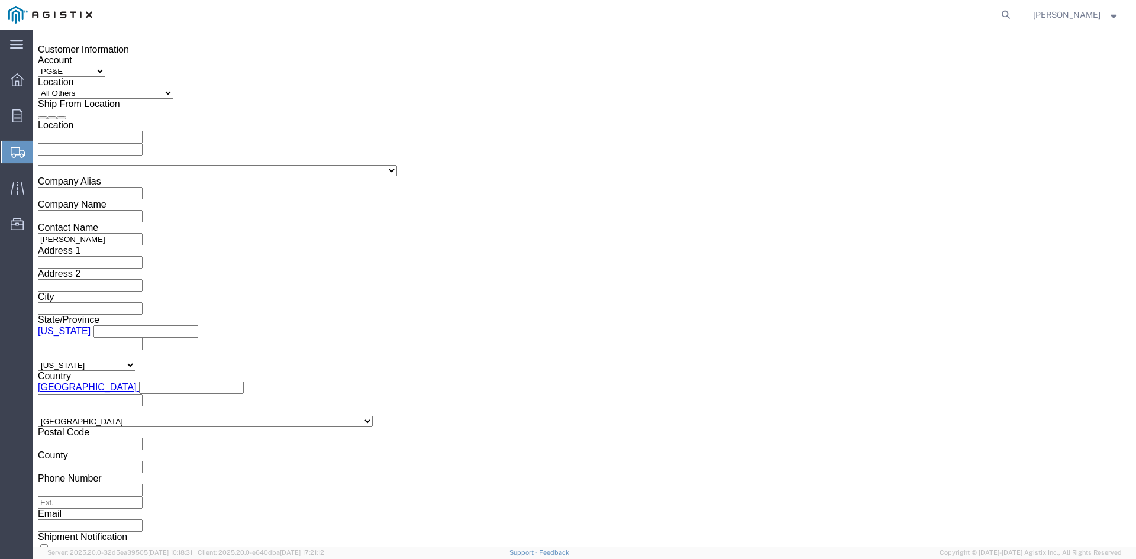
click select "Select Air Less than Truckload Multi-Leg Ocean Freight Rail Small Parcel Truckl…"
select select "TL"
click select "Select Air Less than Truckload Multi-Leg Ocean Freight Rail Small Parcel Truckl…"
click select "Select 1-Ton (PSS) 10 Wheel 10 Yard Dump Truck 20 Yard Dump Truck Bobtail Botto…"
select select "FLBD"
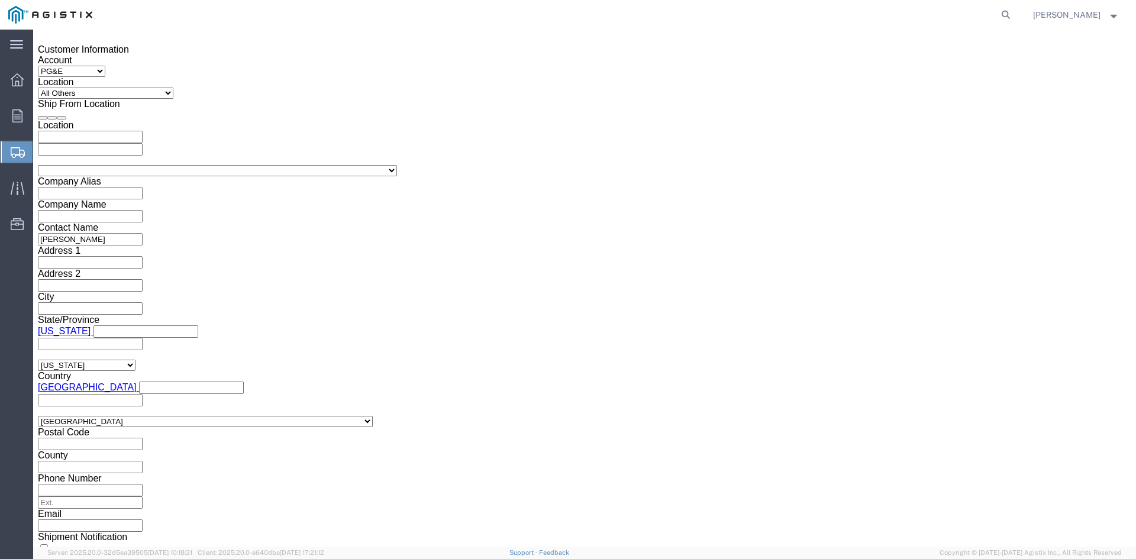
click select "Select 1-Ton (PSS) 10 Wheel 10 Yard Dump Truck 20 Yard Dump Truck Bobtail Botto…"
click button "Continue"
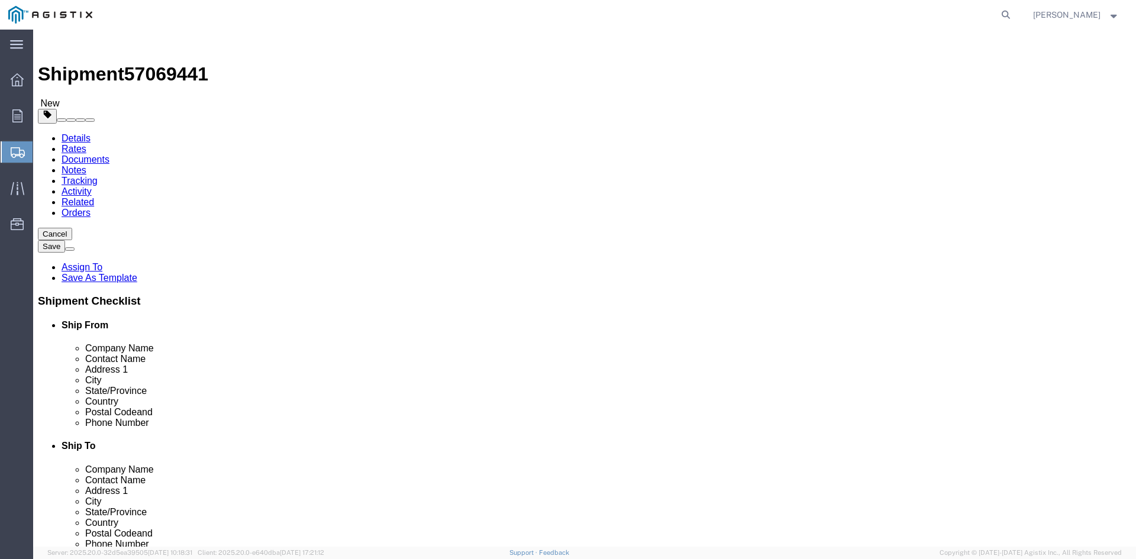
click select "Select Bulk Bundle(s) Cardboard Box(es) Carton(s) Crate(s) Drum(s) (Fiberboard)…"
select select "PSNS"
click select "Select Bulk Bundle(s) Cardboard Box(es) Carton(s) Crate(s) Drum(s) (Fiberboard)…"
drag, startPoint x: 161, startPoint y: 228, endPoint x: 190, endPoint y: 235, distance: 29.1
click input "text"
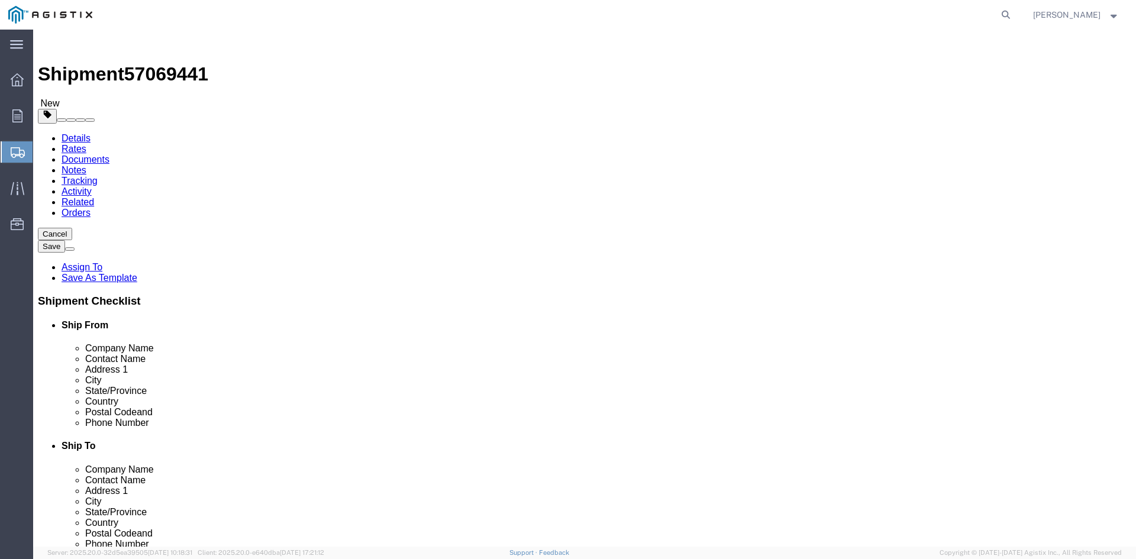
type input "1"
drag, startPoint x: 174, startPoint y: 248, endPoint x: 147, endPoint y: 248, distance: 26.6
click div "Number 1"
type input "54"
click input "text"
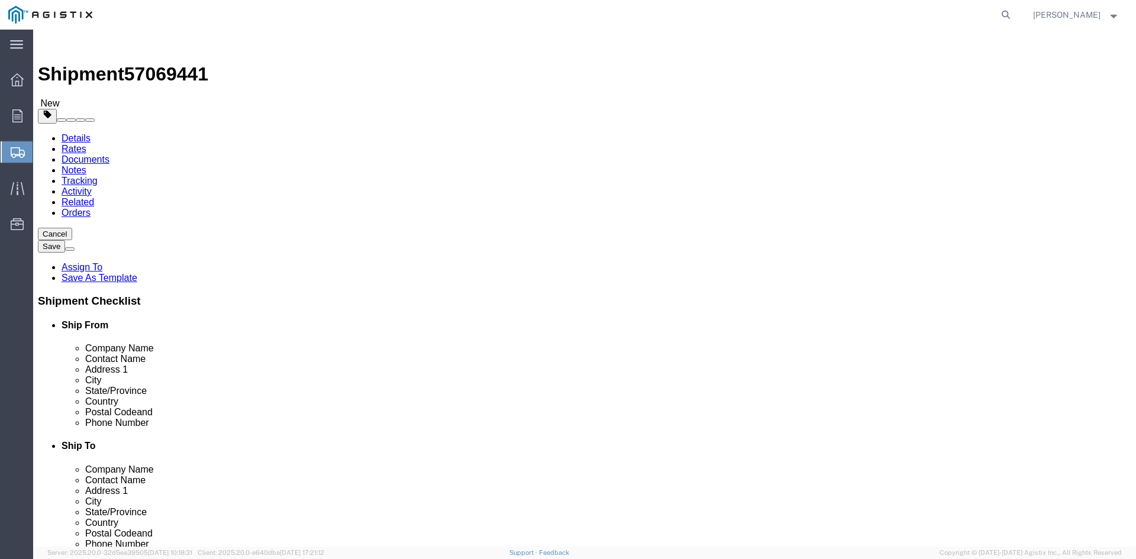
type input "30"
drag, startPoint x: 229, startPoint y: 269, endPoint x: 241, endPoint y: 269, distance: 11.8
click input "text"
type input "30"
click input "text"
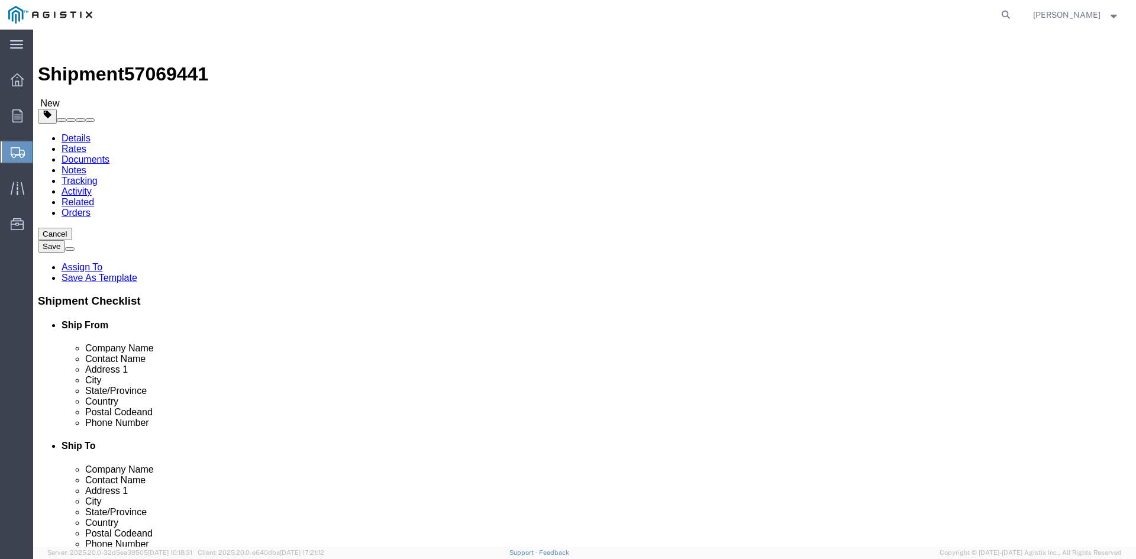
type input "28.75"
drag, startPoint x: 188, startPoint y: 295, endPoint x: 131, endPoint y: 295, distance: 56.8
click div "Weight 0.00 Select kgs lbs Ship. t°"
type input "32686.42"
click link "Add Content"
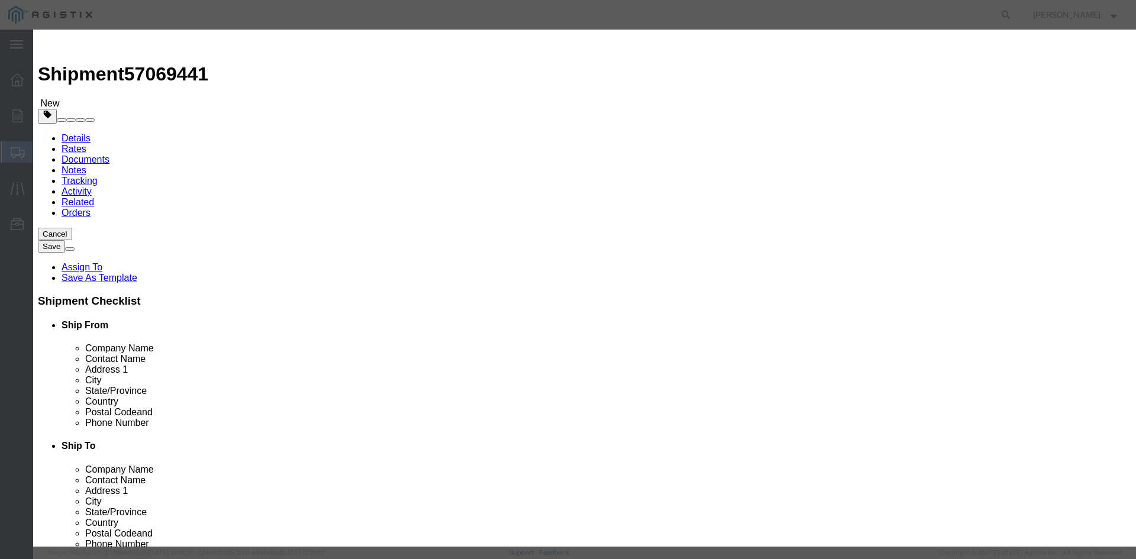
click input "text"
paste input "Overhead Transformer"
type input "Overhead Transformer"
drag, startPoint x: 358, startPoint y: 112, endPoint x: 334, endPoint y: 112, distance: 24.3
click div "Pieces 0 Select Bag Barrels 100Board Feet Bottle Box Blister Pack Carats Can Ca…"
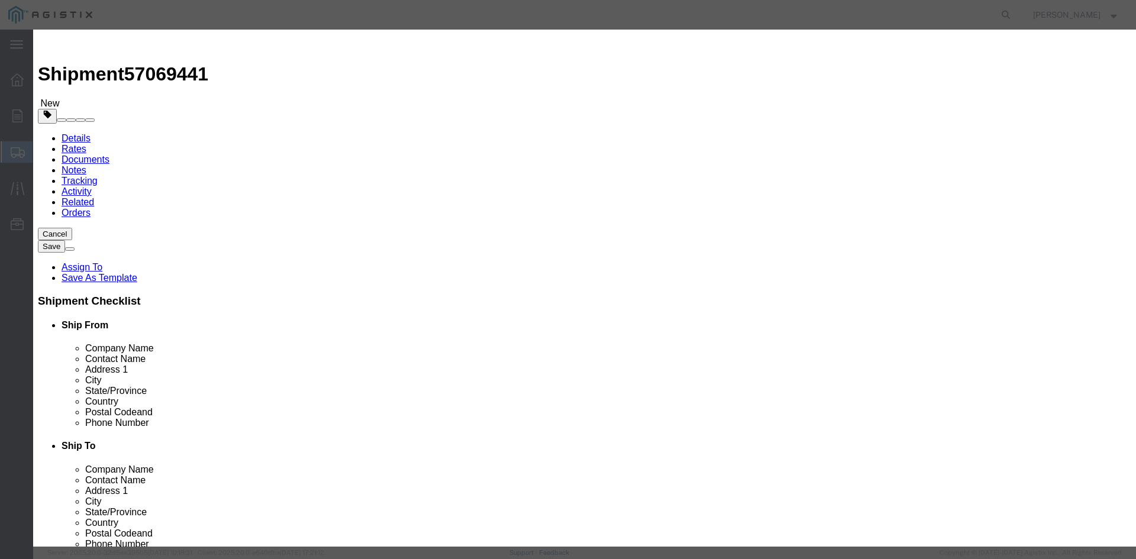
type input "54"
click input "text"
type input "1"
click select "Select 50 55 60 65 70 85 92.5 100 125 175 250 300 400"
select select "55"
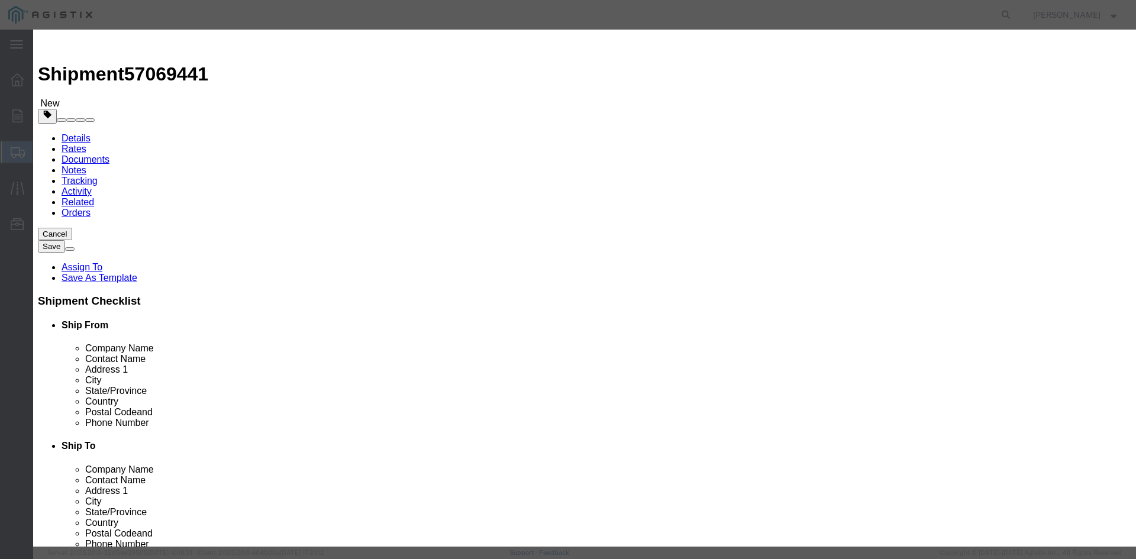
click select "Select 50 55 60 65 70 85 92.5 100 125 175 250 300 400"
click button "Save & Close"
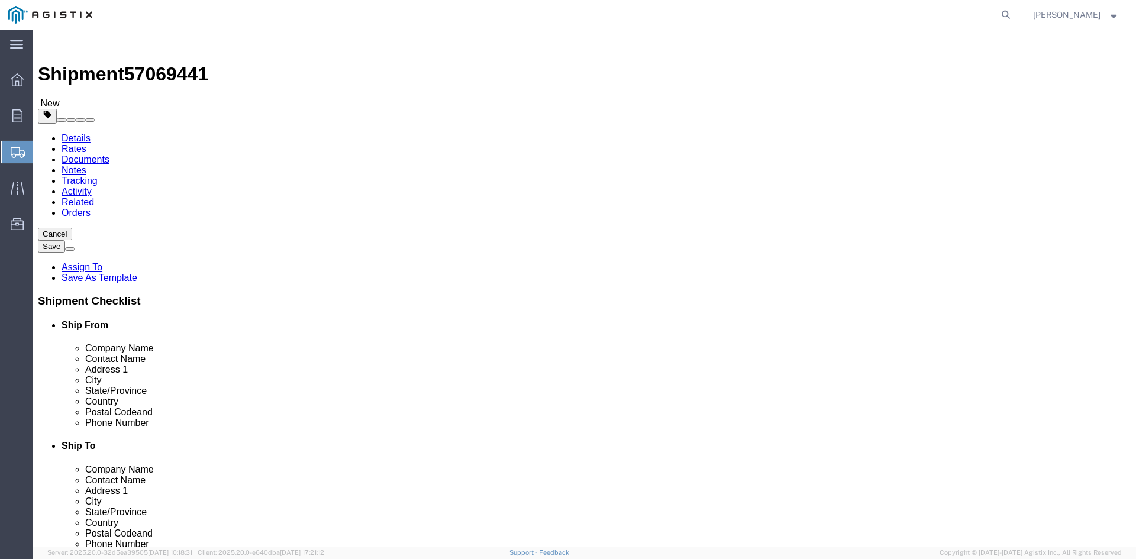
click link "Add Package"
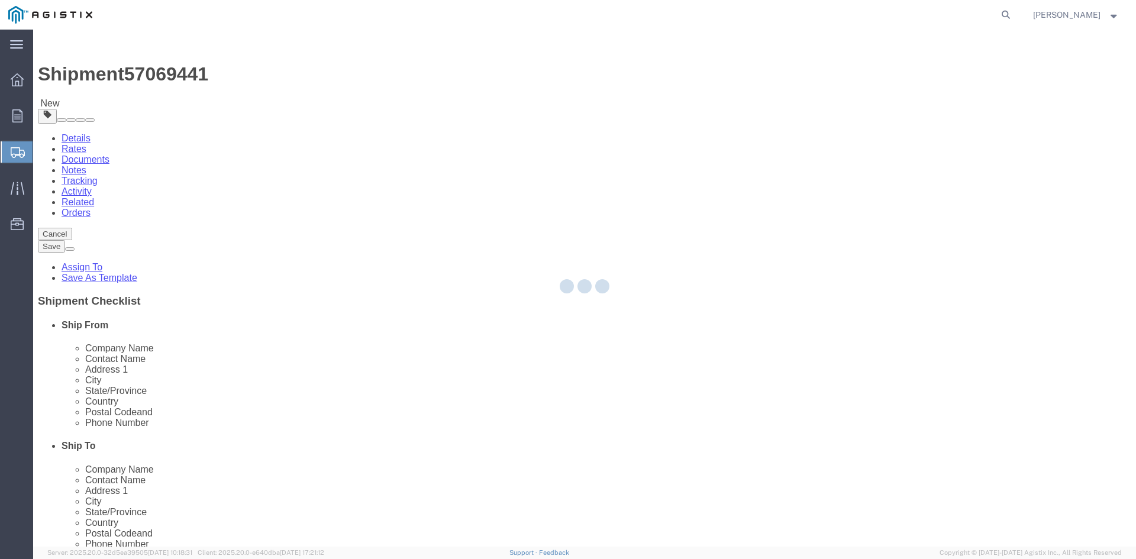
select select "PSNS"
select select "CBOX"
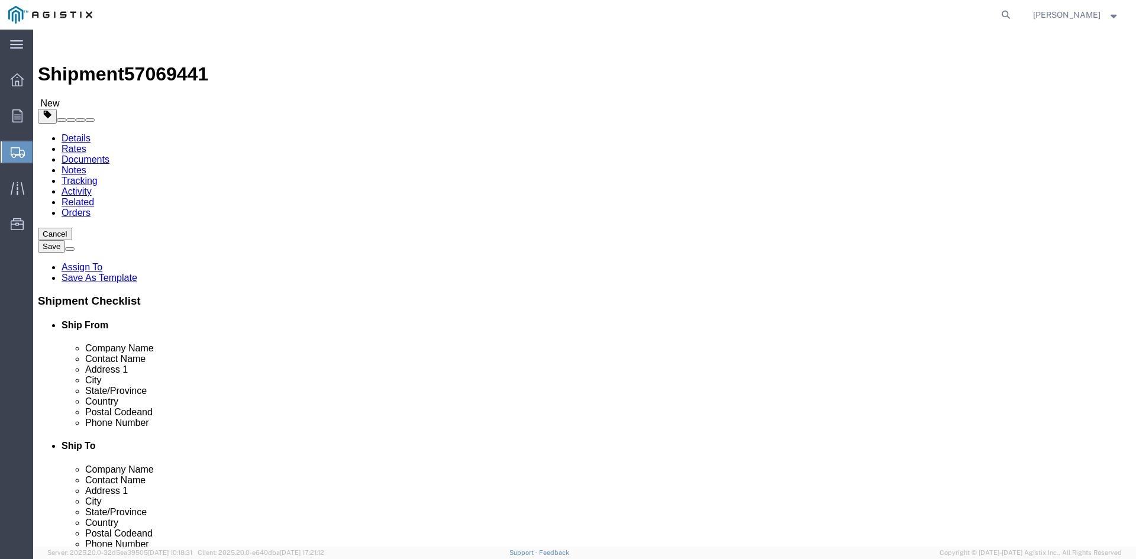
click span "button"
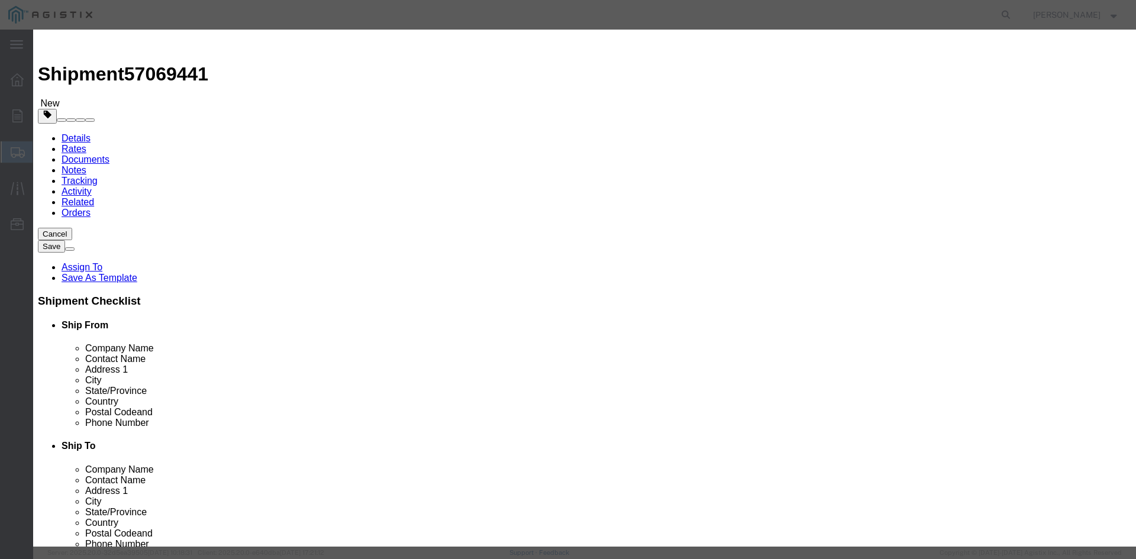
click button "Yes"
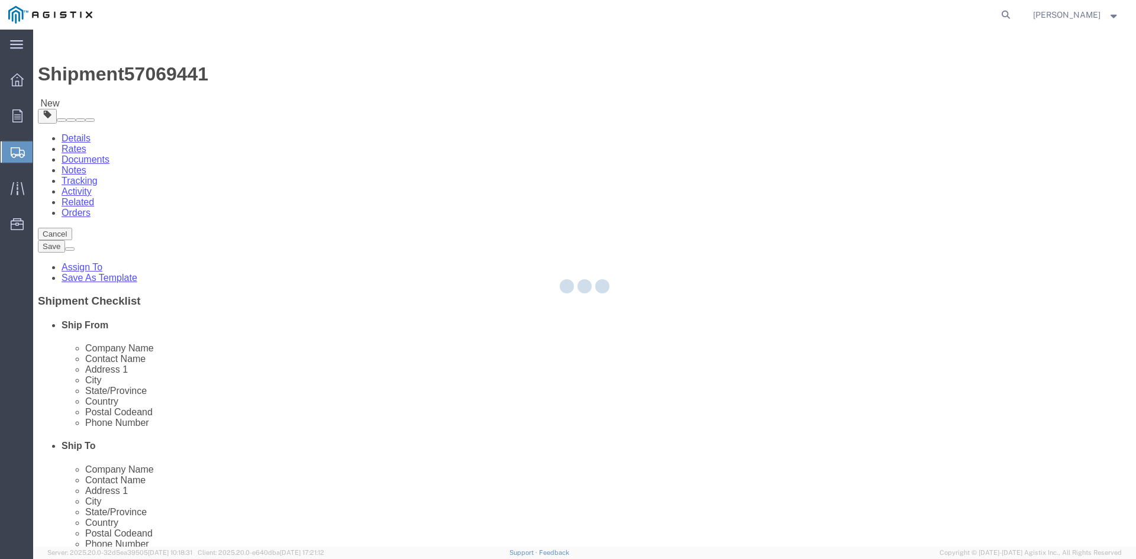
select select "PSNS"
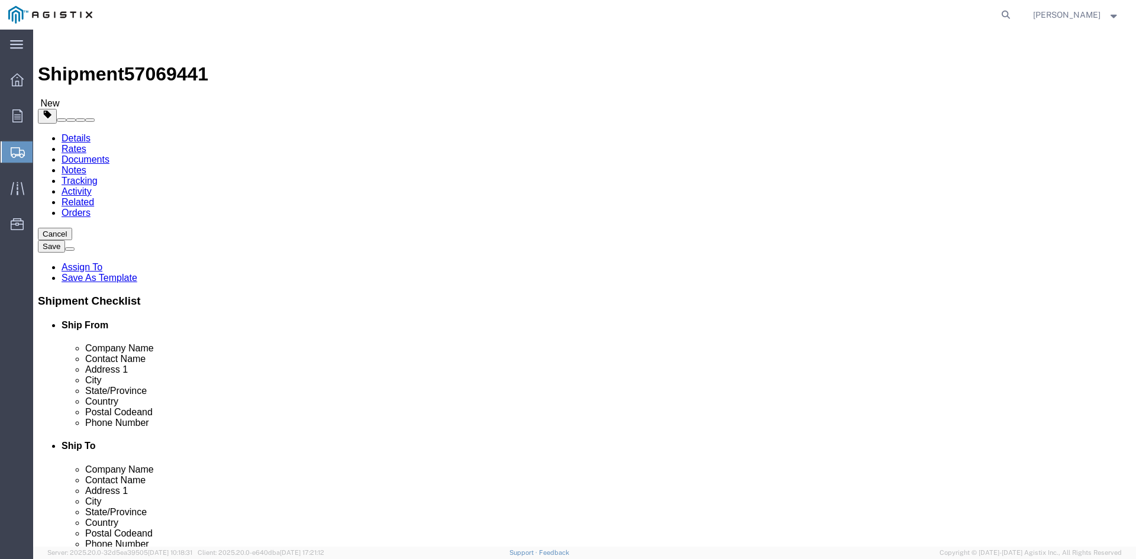
click icon
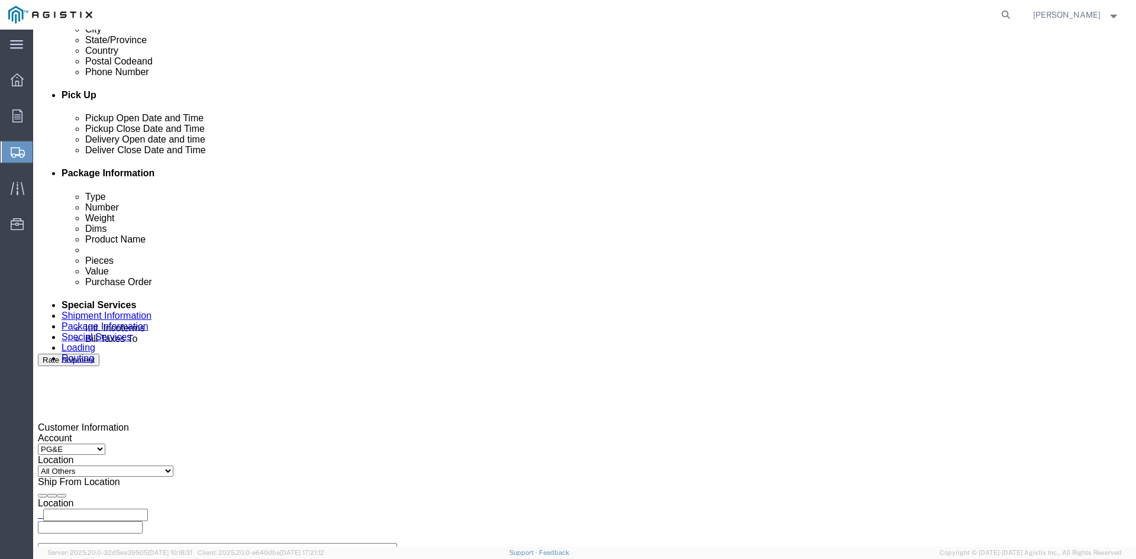
scroll to position [473, 0]
click input "text"
type input "[EMAIL_ADDRESS][DOMAIN_NAME]"
type input "z"
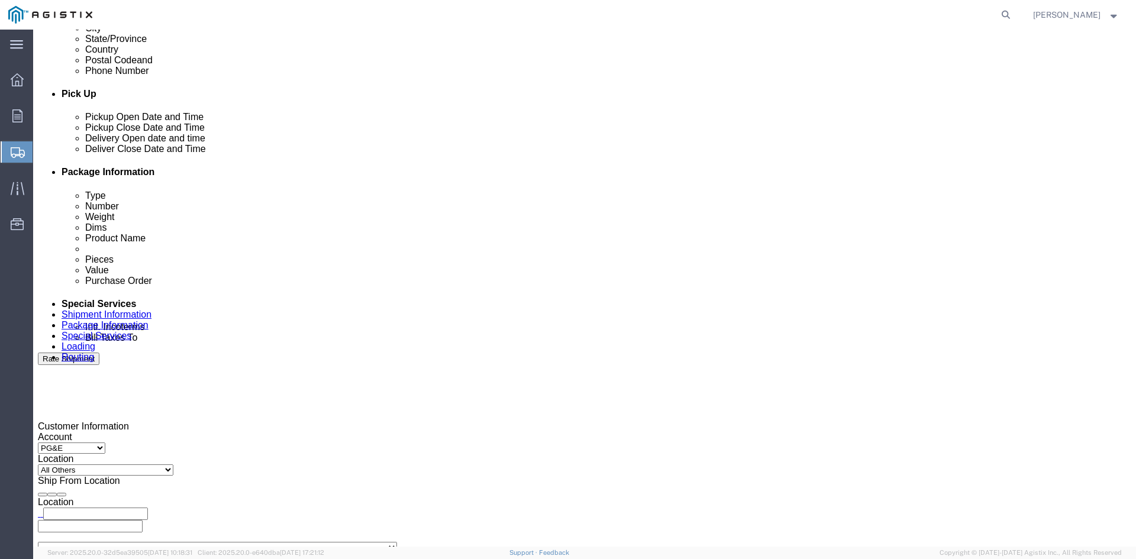
type input "s"
type input "k"
type input "pri"
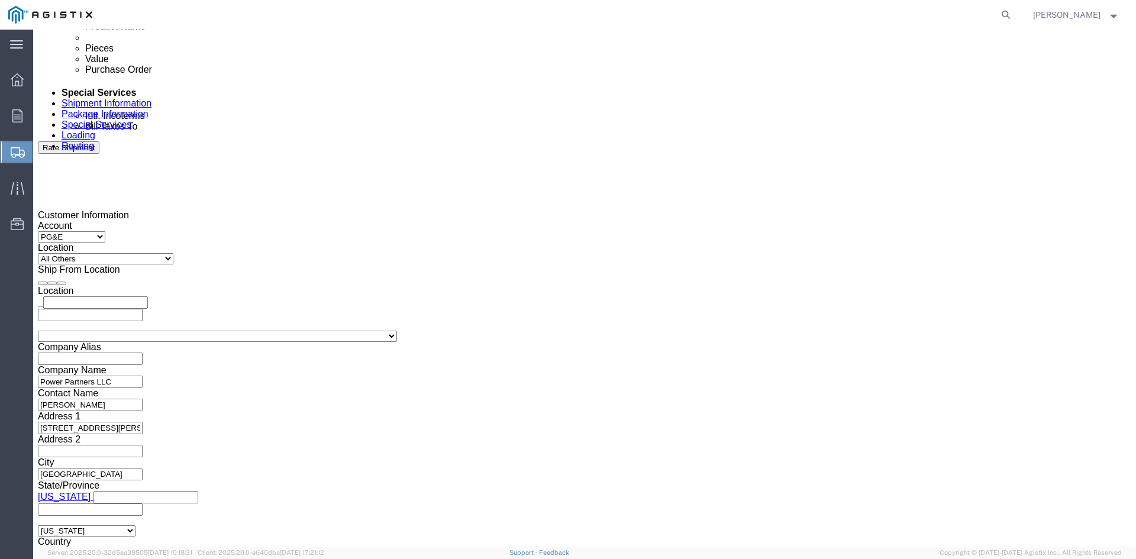
scroll to position [716, 0]
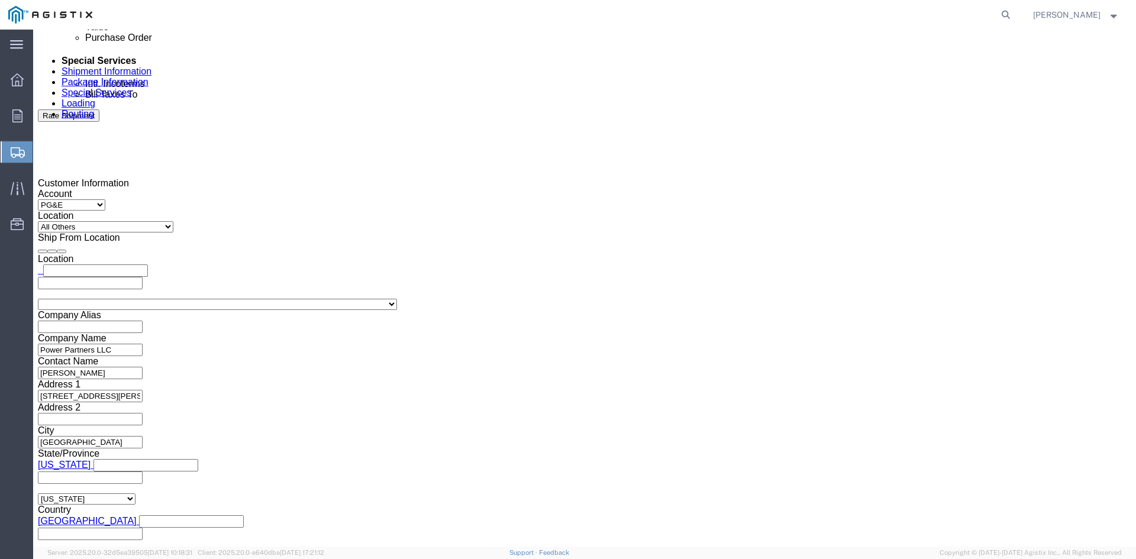
click button "Rate Shipment"
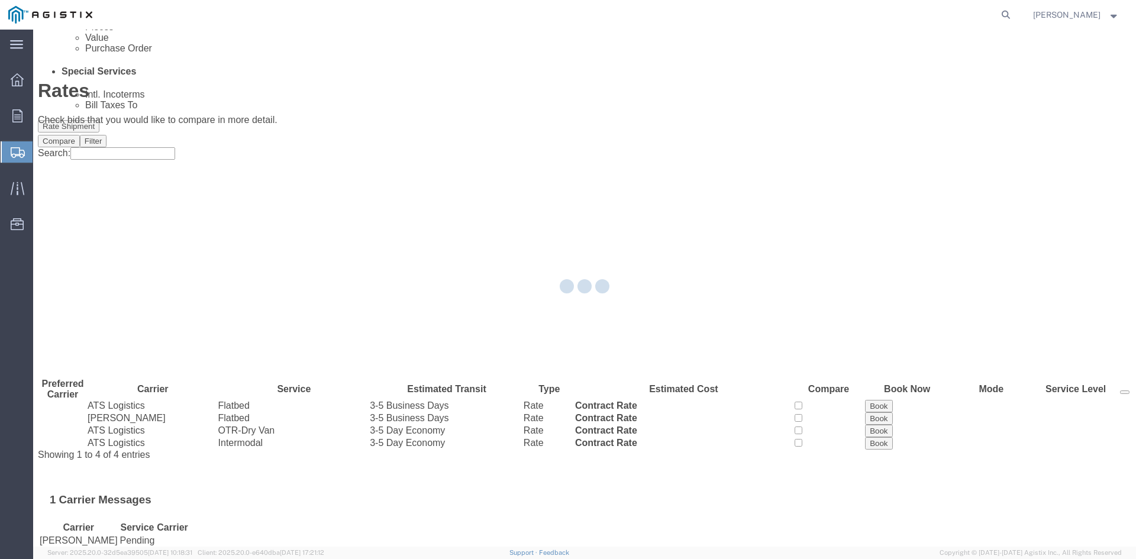
scroll to position [0, 0]
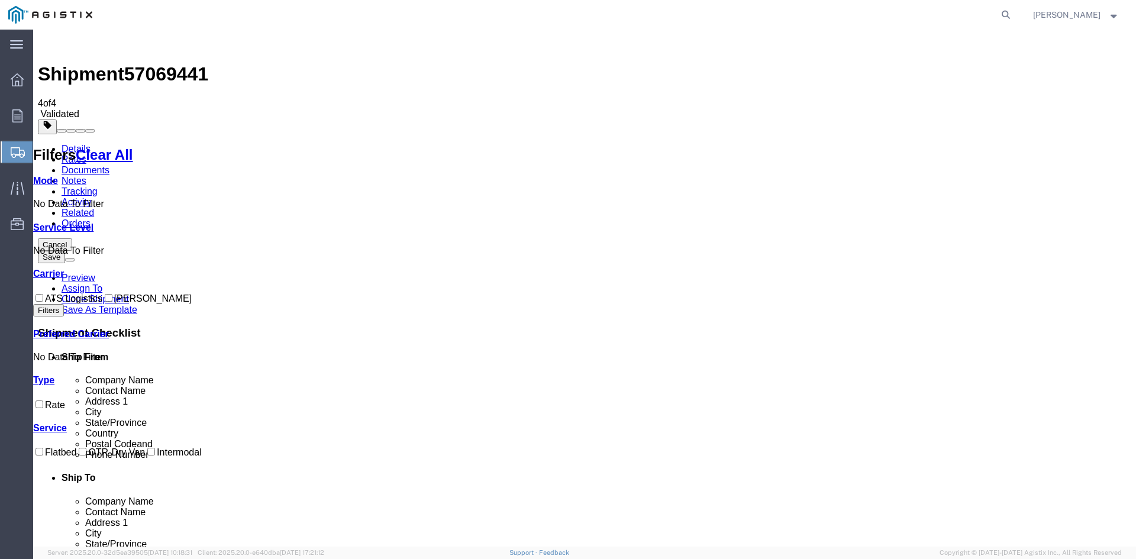
click at [43, 294] on input "ATS Logistics" at bounding box center [39, 298] width 8 height 8
checkbox input "true"
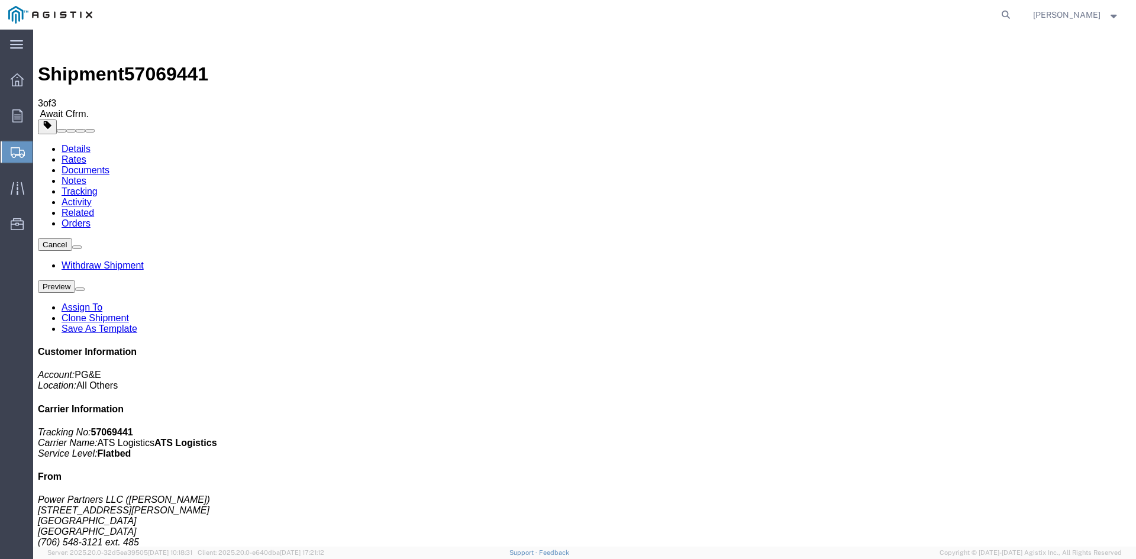
click at [0, 0] on span "Shipment Manager" at bounding box center [0, 0] width 0 height 0
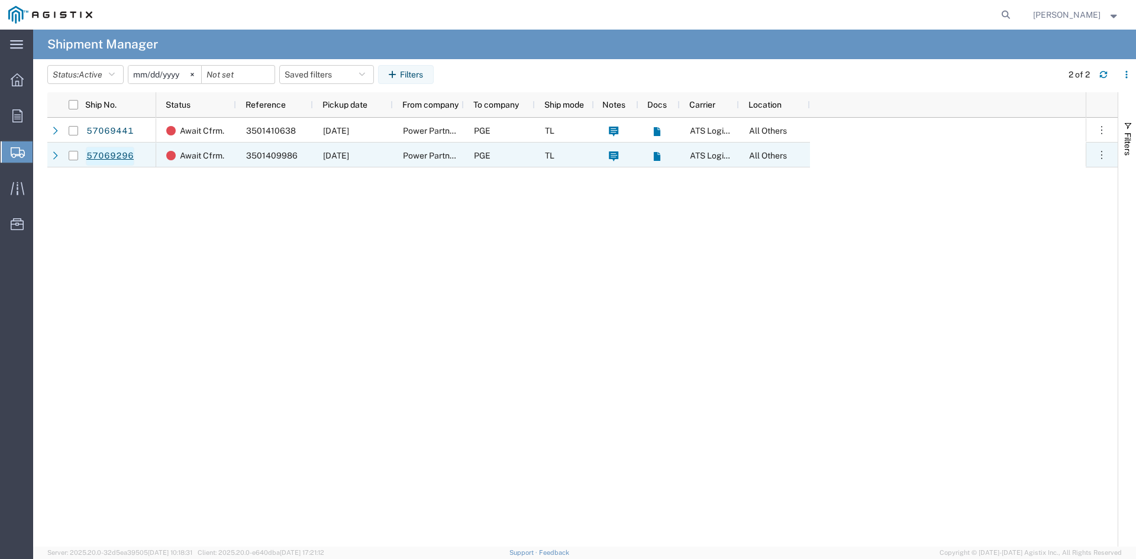
click at [109, 155] on link "57069296" at bounding box center [110, 156] width 49 height 19
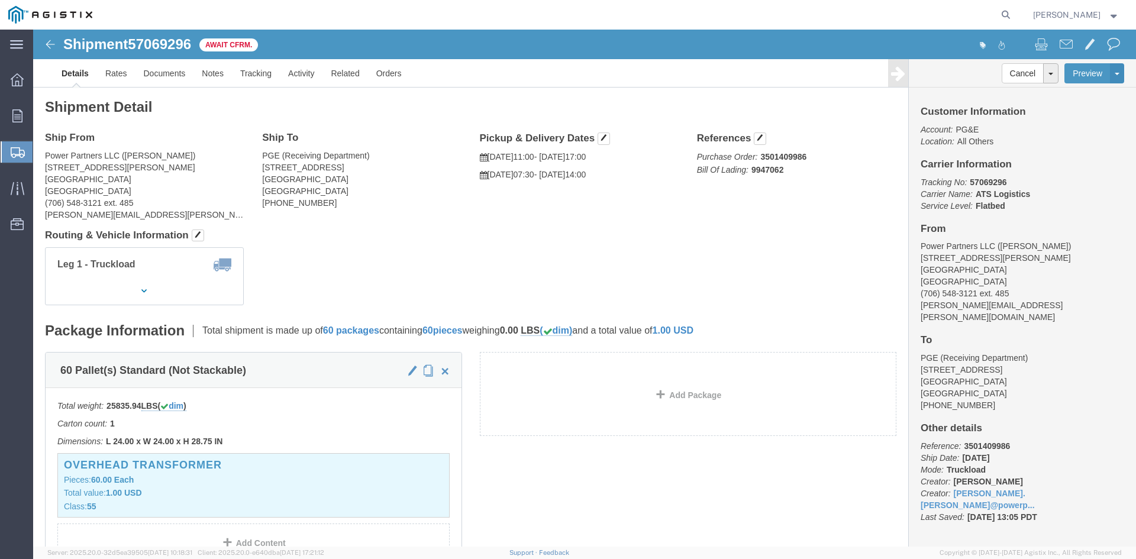
click at [0, 0] on span "Create Shipment" at bounding box center [0, 0] width 0 height 0
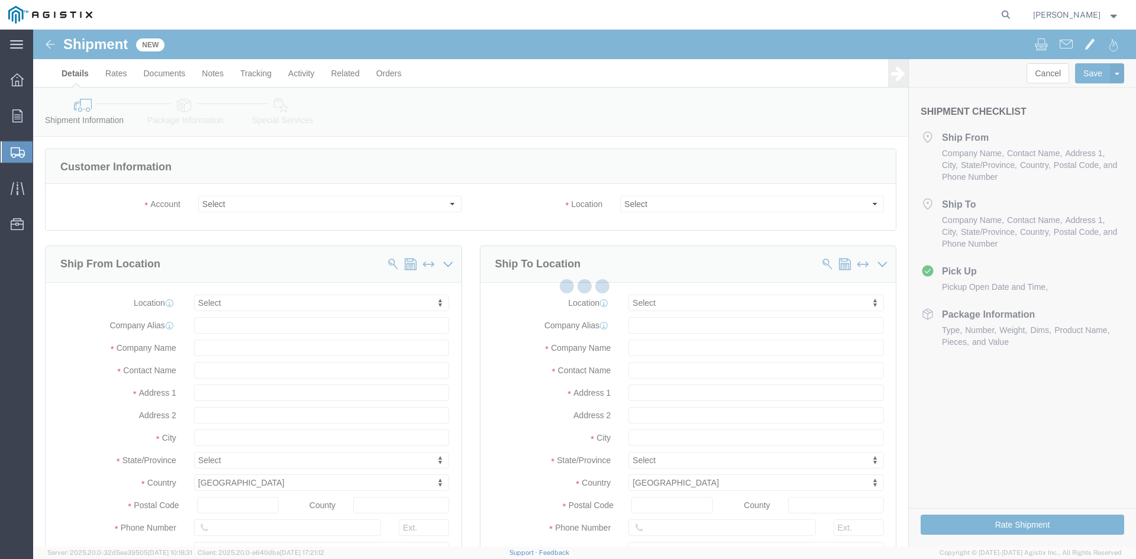
select select
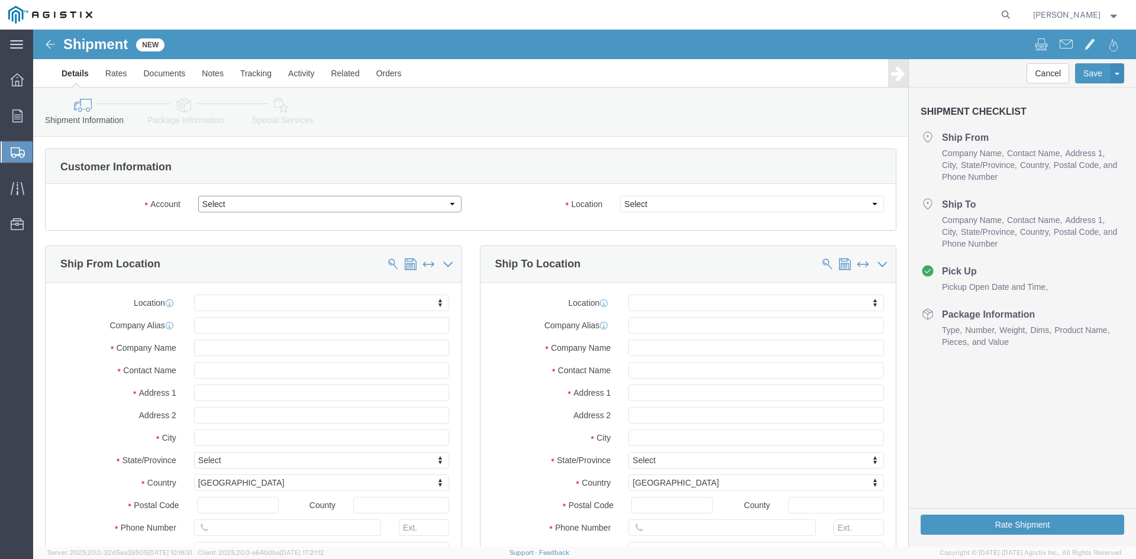
click select "Select PG&E Power Partners"
select select "9596"
click select "Select PG&E Power Partners"
select select
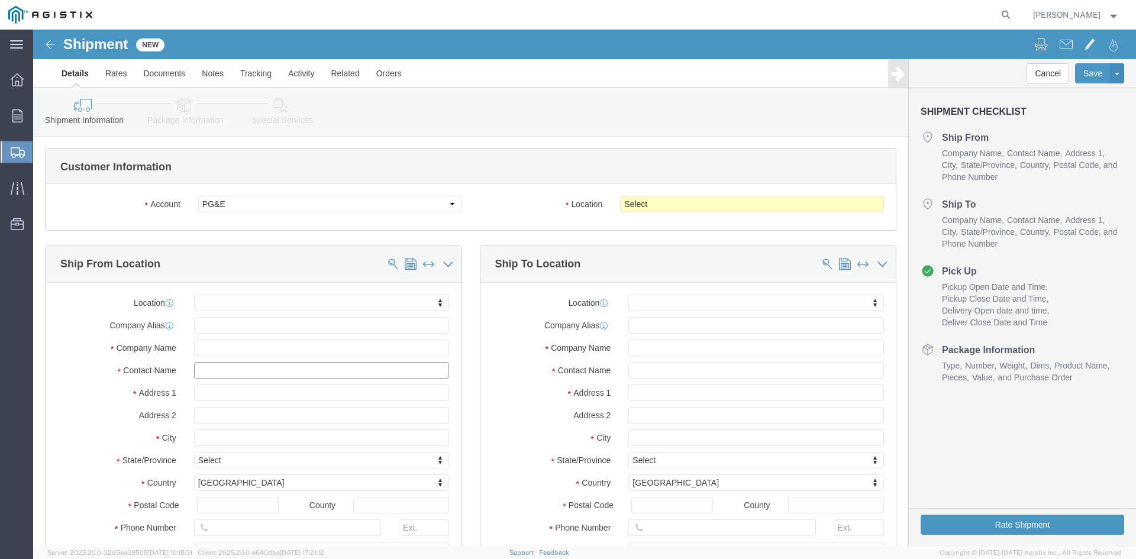
click input "text"
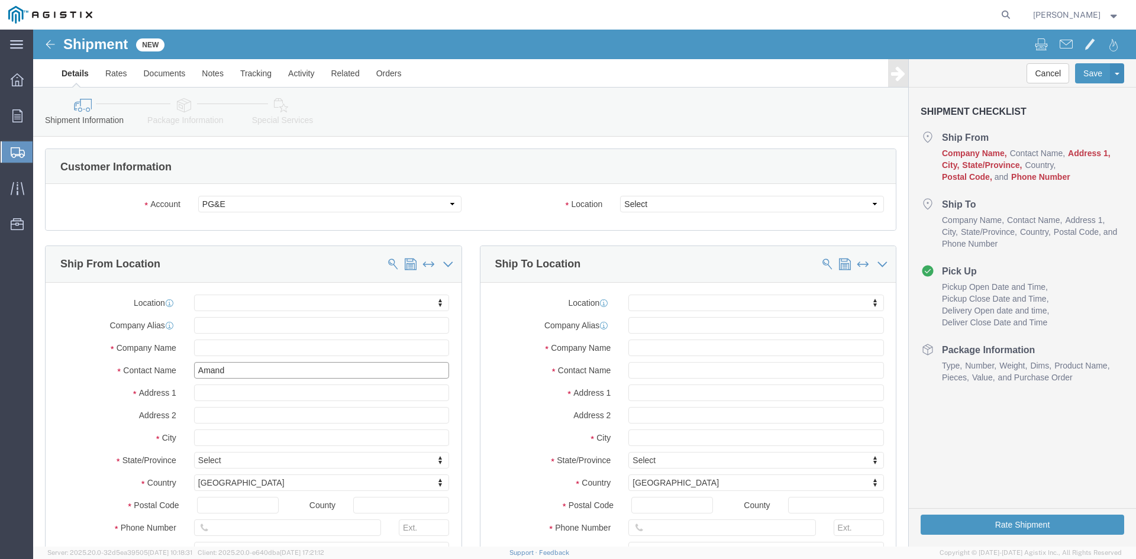
type input "[PERSON_NAME]"
click p "- Power Partners LLC - ([PERSON_NAME]) [STREET_ADDRESS][PERSON_NAME]"
select select "GA"
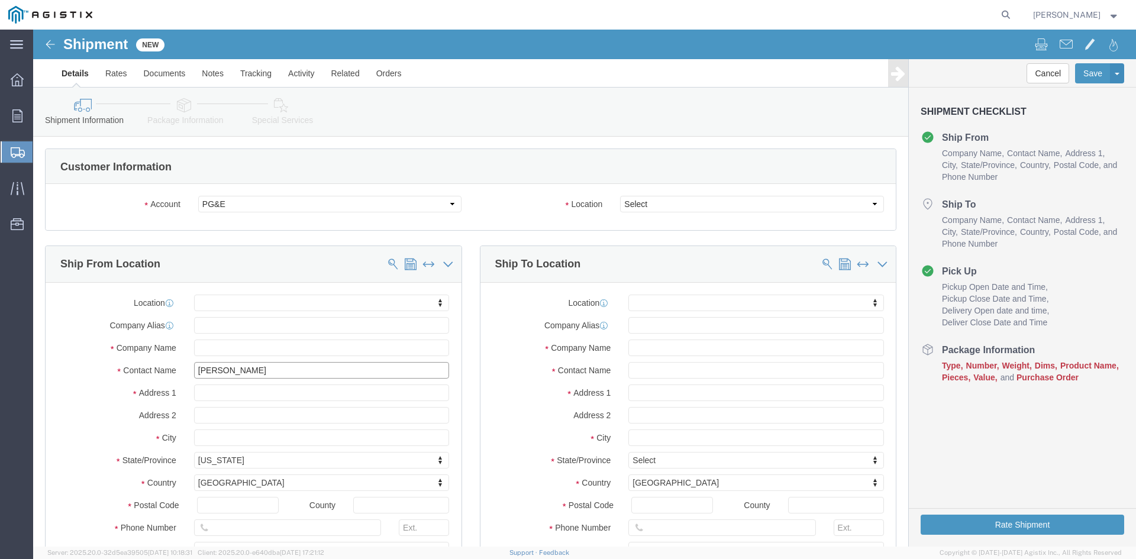
type input "[PERSON_NAME]"
click select "Select All Others [GEOGRAPHIC_DATA] [GEOGRAPHIC_DATA] [GEOGRAPHIC_DATA] [GEOGRA…"
select select "23082"
click select "Select All Others [GEOGRAPHIC_DATA] [GEOGRAPHIC_DATA] [GEOGRAPHIC_DATA] [GEOGRA…"
click input "text"
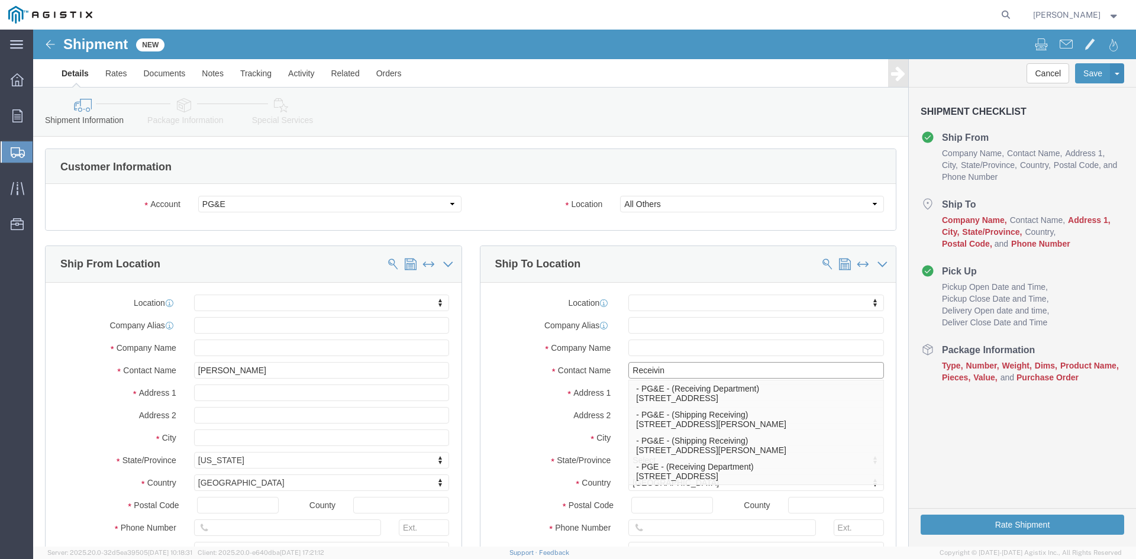
type input "Receiving"
click p "- PGE - (Receiving Department) [STREET_ADDRESS]"
select select "CA"
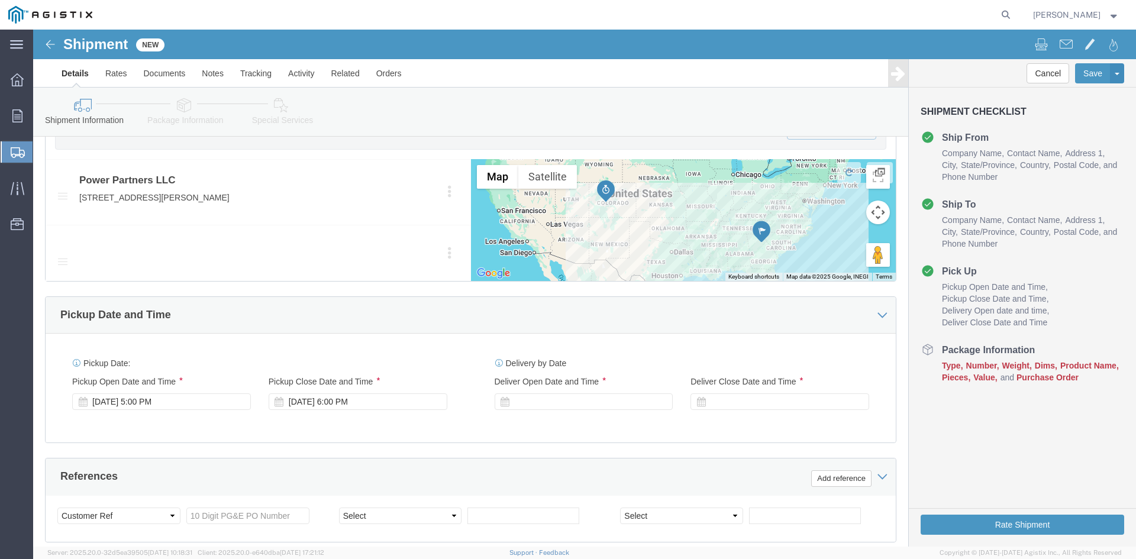
scroll to position [651, 0]
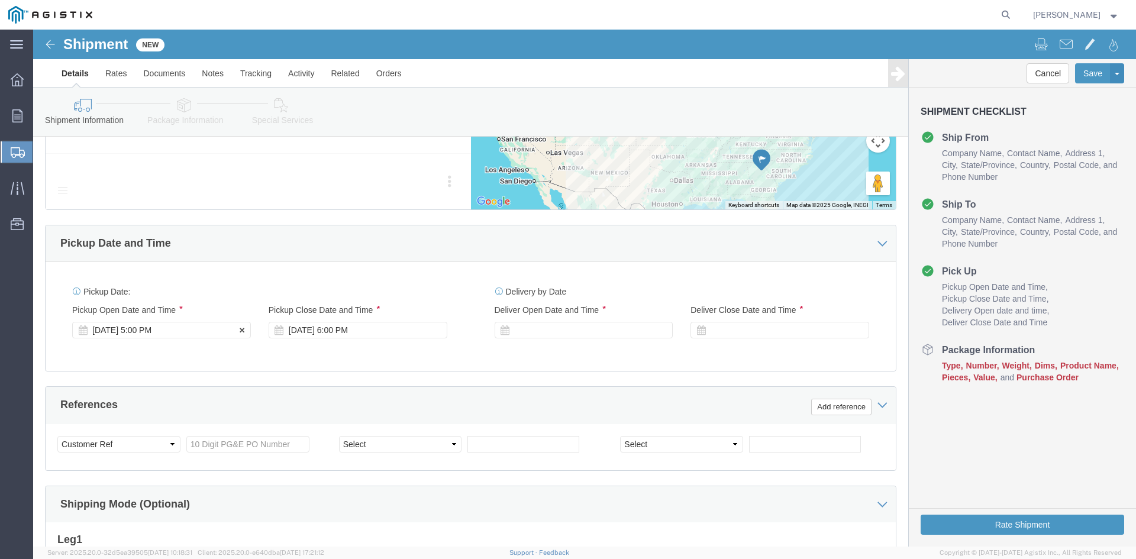
type input "Receiving Department"
click div "Pickup Start Date Pickup Start Time Pickup Open Date and Time [DATE] 5:00 PM"
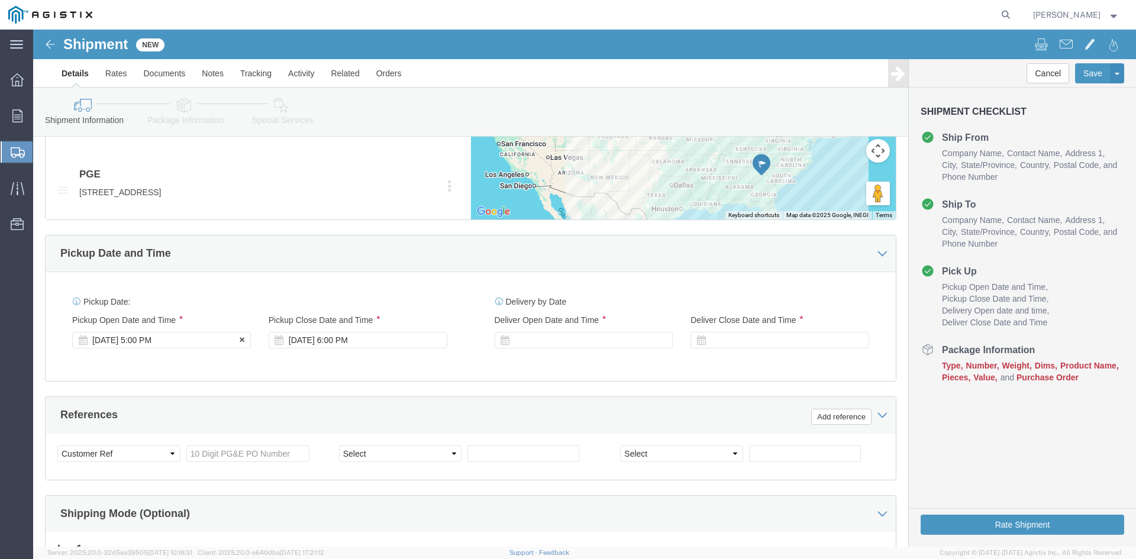
click div "[DATE] 5:00 PM"
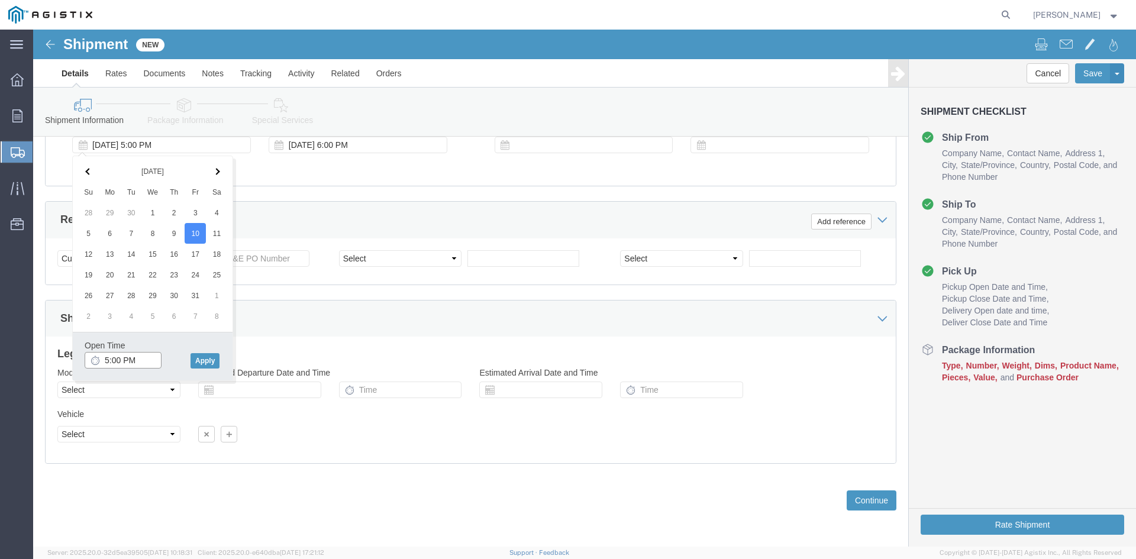
click input "5:00 PM"
click input "11:00 PM"
type input "11:00AM"
click button "Apply"
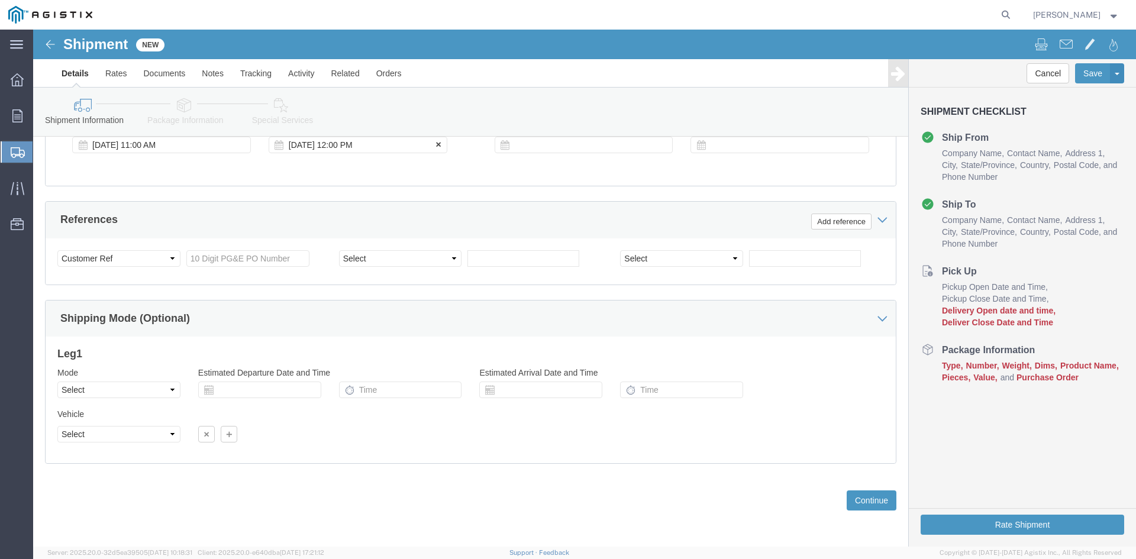
click div "[DATE] 12:00 PM"
type input "5:00 PM"
click button "Apply"
click div
click input "6:00 PM"
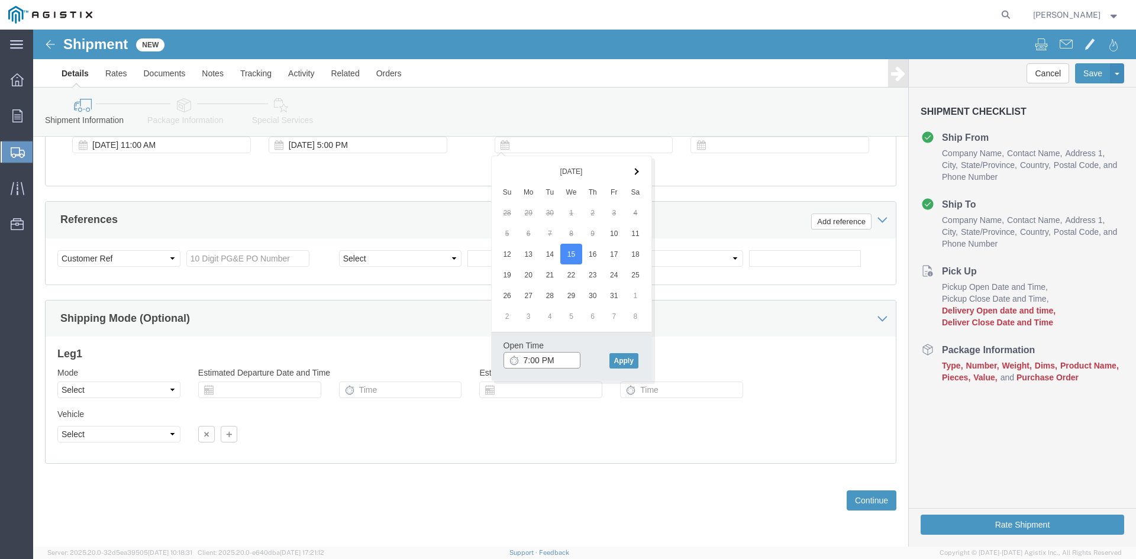
click input "7:00 PM"
click input "7:30 PM"
type input "7:30 AM"
click button "Apply"
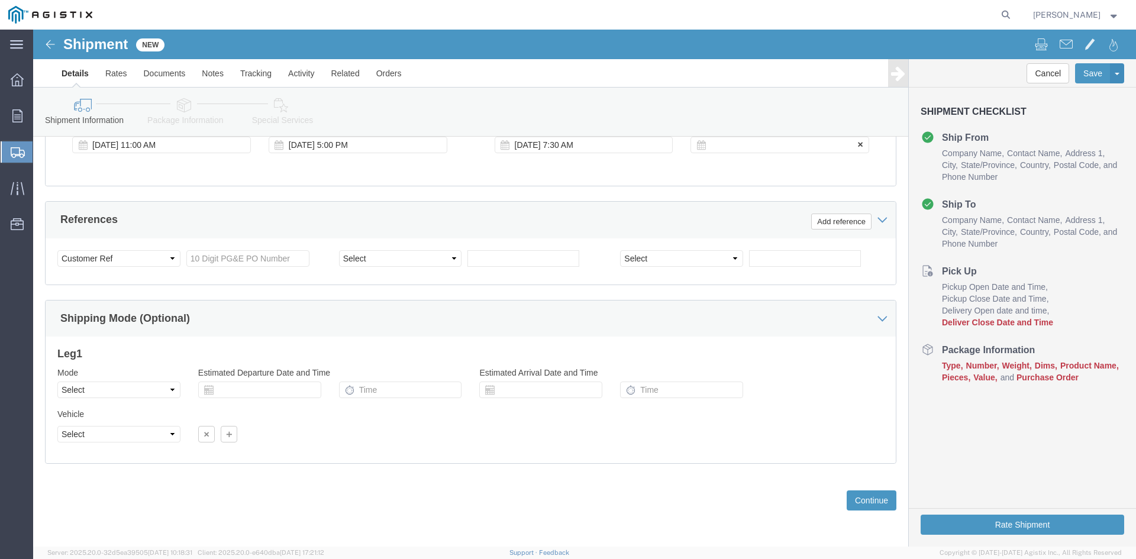
click div
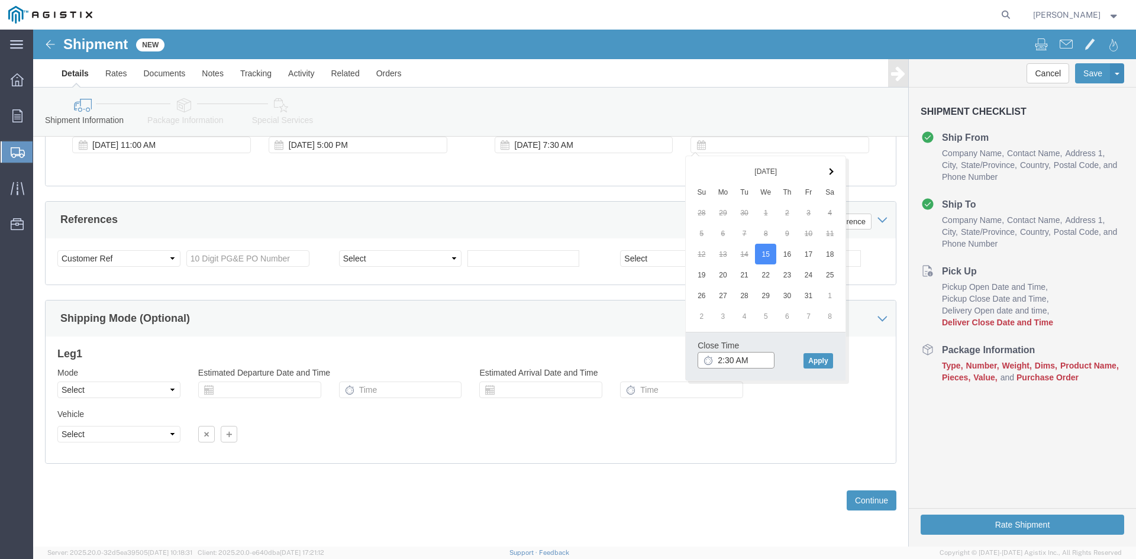
click input "2:30 AM"
click input "2:00 AM"
type input "2:00 PM"
click button "Apply"
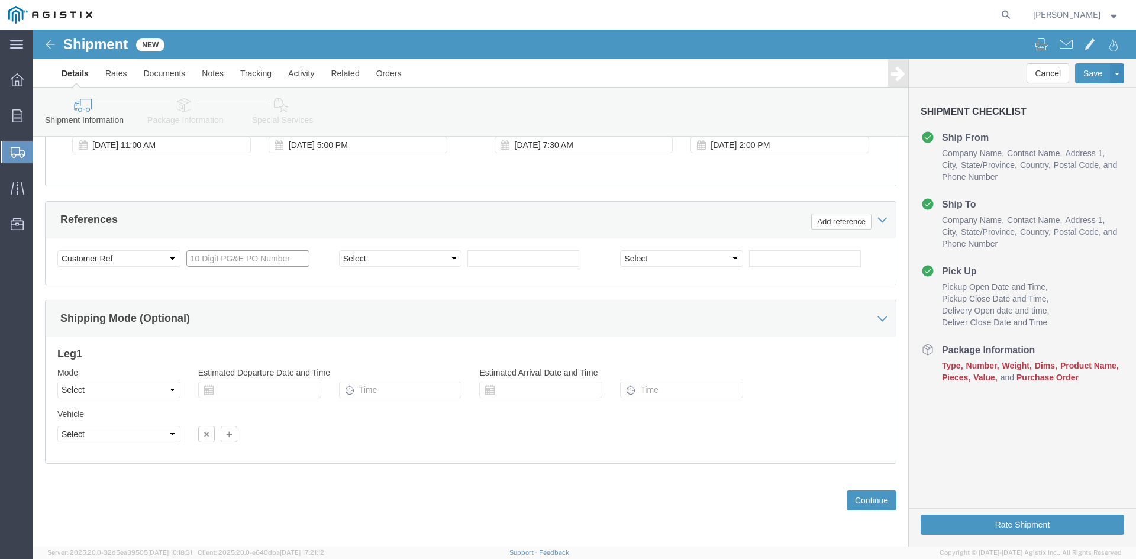
click input "text"
type input "3501412767"
click select "Select Account Type Activity ID Airline Appointment Number ASN Batch Request # …"
select select "BOL"
click select "Select Account Type Activity ID Airline Appointment Number ASN Batch Request # …"
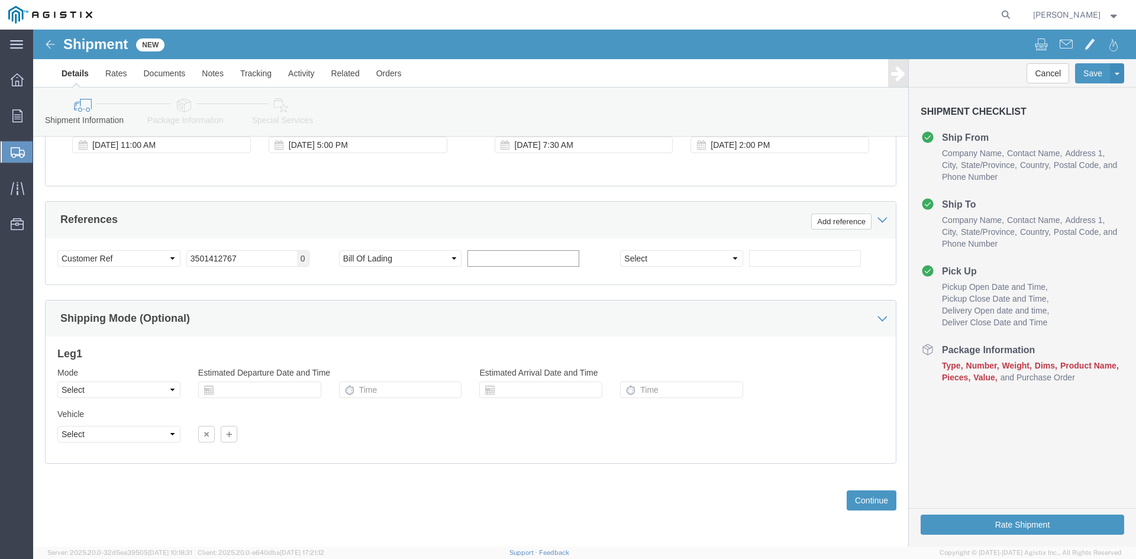
click input "text"
type input "9947060"
click select "Select Air Less than Truckload Multi-Leg Ocean Freight Rail Small Parcel Truckl…"
select select "TL"
click select "Select Air Less than Truckload Multi-Leg Ocean Freight Rail Small Parcel Truckl…"
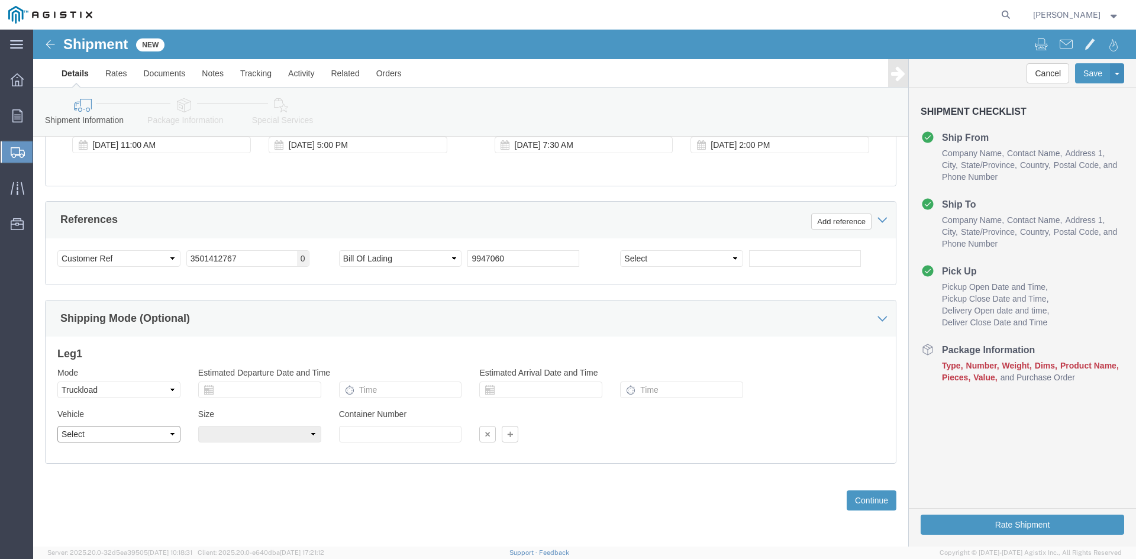
click select "Select 1-Ton (PSS) 10 Wheel 10 Yard Dump Truck 20 Yard Dump Truck Bobtail Botto…"
select select "FLBD"
click select "Select 1-Ton (PSS) 10 Wheel 10 Yard Dump Truck 20 Yard Dump Truck Bobtail Botto…"
click button "Continue"
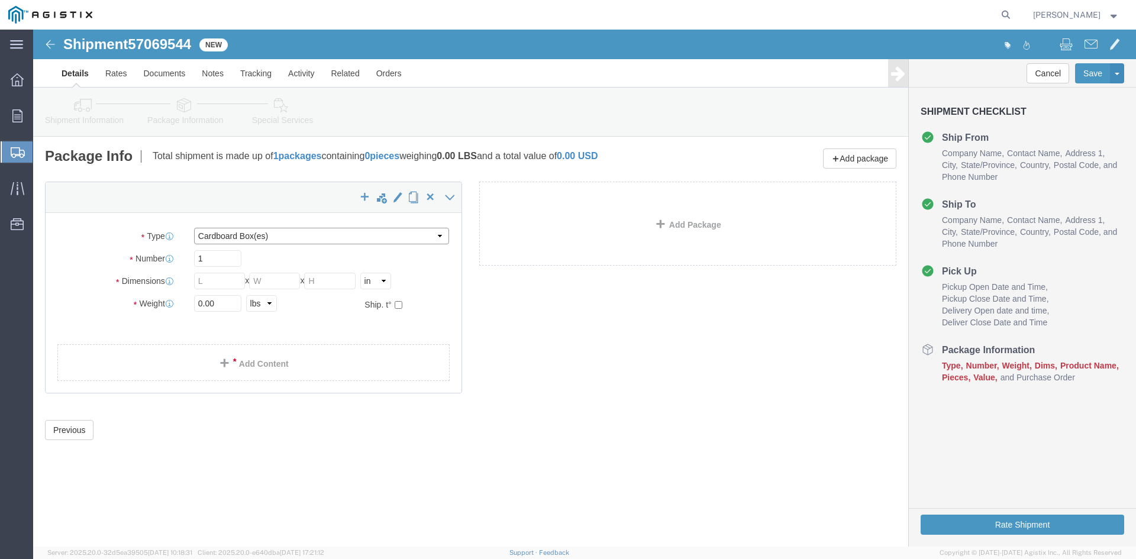
click select "Select Bulk Bundle(s) Cardboard Box(es) Carton(s) Crate(s) Drum(s) (Fiberboard)…"
select select "PSNS"
click select "Select Bulk Bundle(s) Cardboard Box(es) Carton(s) Crate(s) Drum(s) (Fiberboard)…"
drag, startPoint x: 169, startPoint y: 228, endPoint x: 206, endPoint y: 231, distance: 37.4
click input "text"
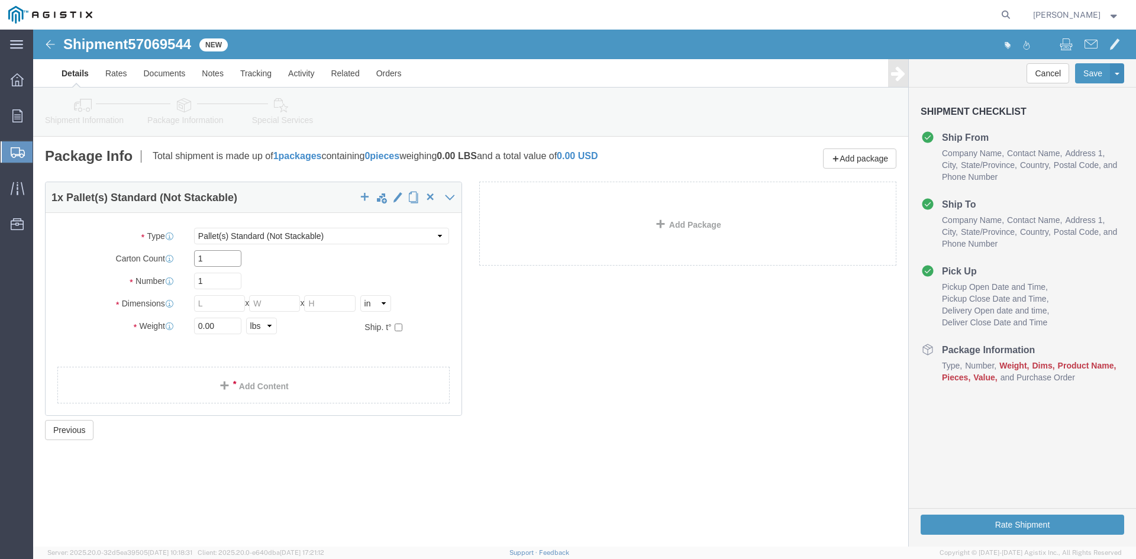
type input "1"
drag, startPoint x: 173, startPoint y: 252, endPoint x: 147, endPoint y: 250, distance: 26.1
click div "Number 1"
type input "94"
click input "text"
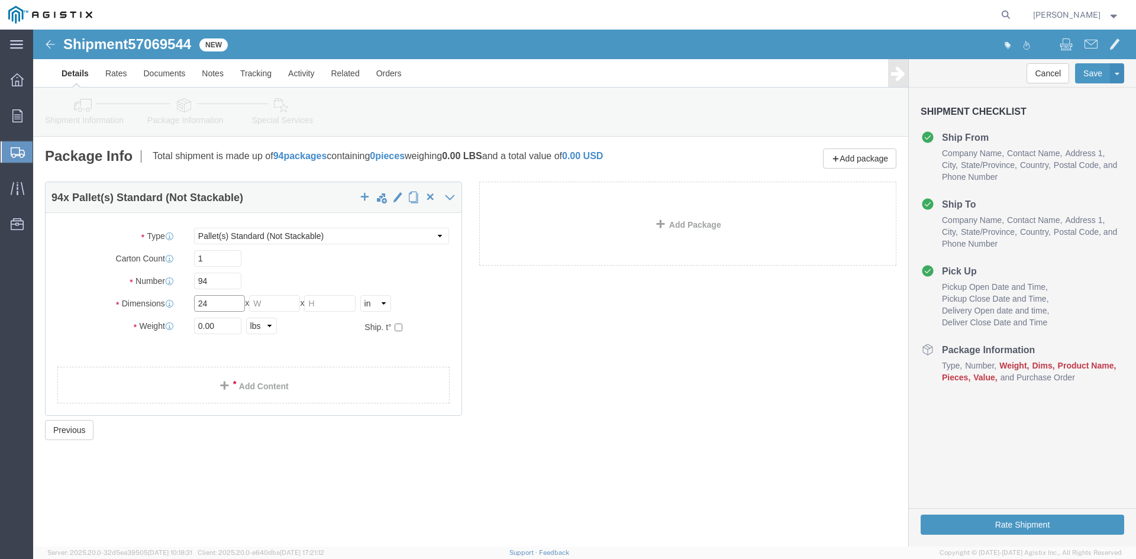
type input "24"
click input "text"
type input "24"
drag, startPoint x: 286, startPoint y: 273, endPoint x: 334, endPoint y: 270, distance: 48.6
click input "text"
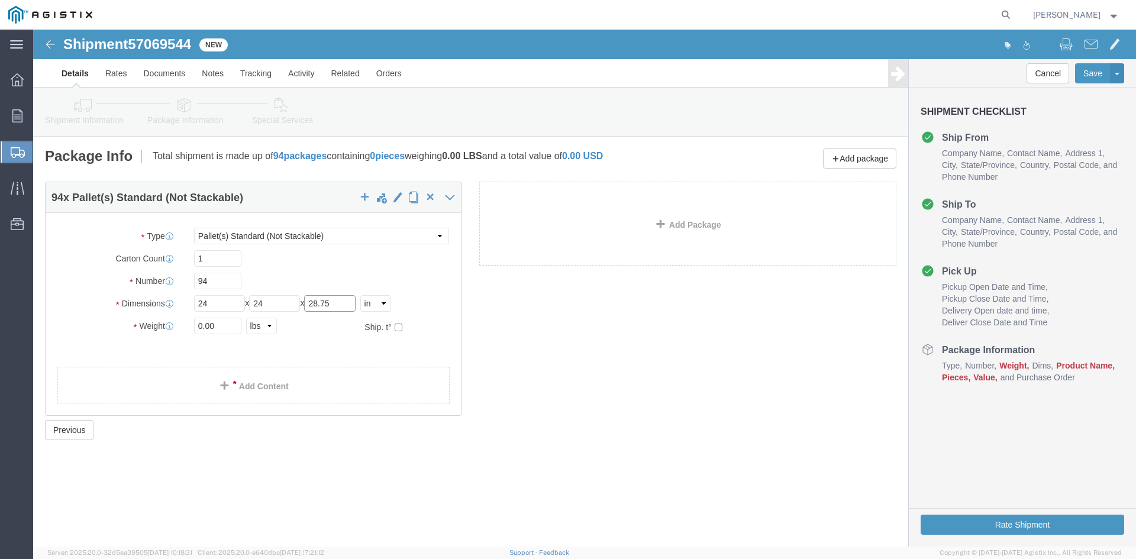
type input "28.75"
drag, startPoint x: 181, startPoint y: 294, endPoint x: 99, endPoint y: 295, distance: 82.2
click div "Weight Total weight of packages in pounds or kilograms 0.00 Select kgs lbs Ship…"
type input "30106.30"
click link "Add Content"
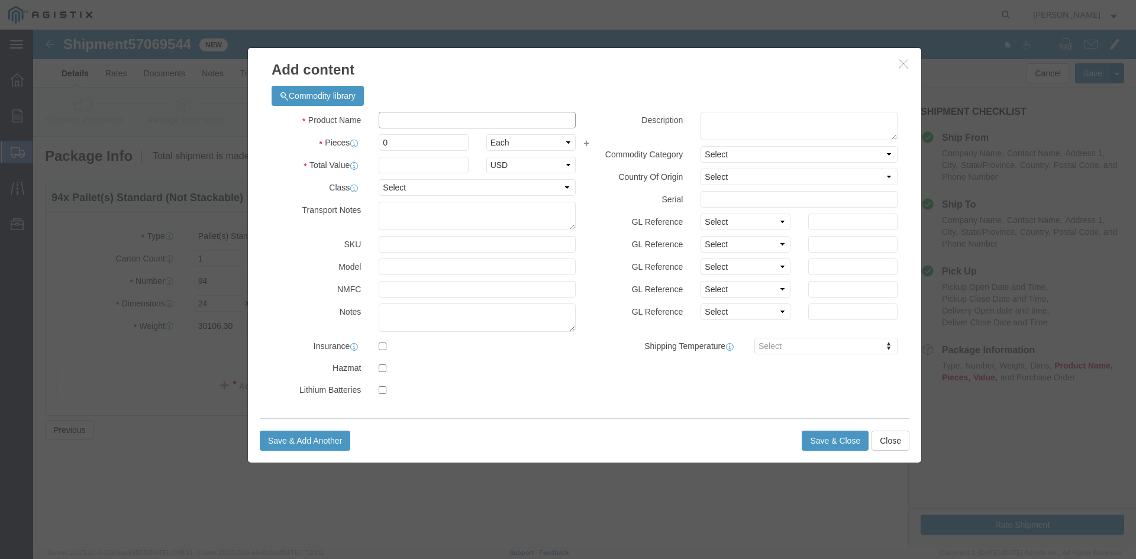
click input "text"
paste input "Overhead Transformer"
type input "Overhead Transformer"
drag, startPoint x: 357, startPoint y: 114, endPoint x: 331, endPoint y: 113, distance: 26.1
click div "Pieces 0 Select Bag Barrels 100Board Feet Bottle Box Blister Pack Carats Can Ca…"
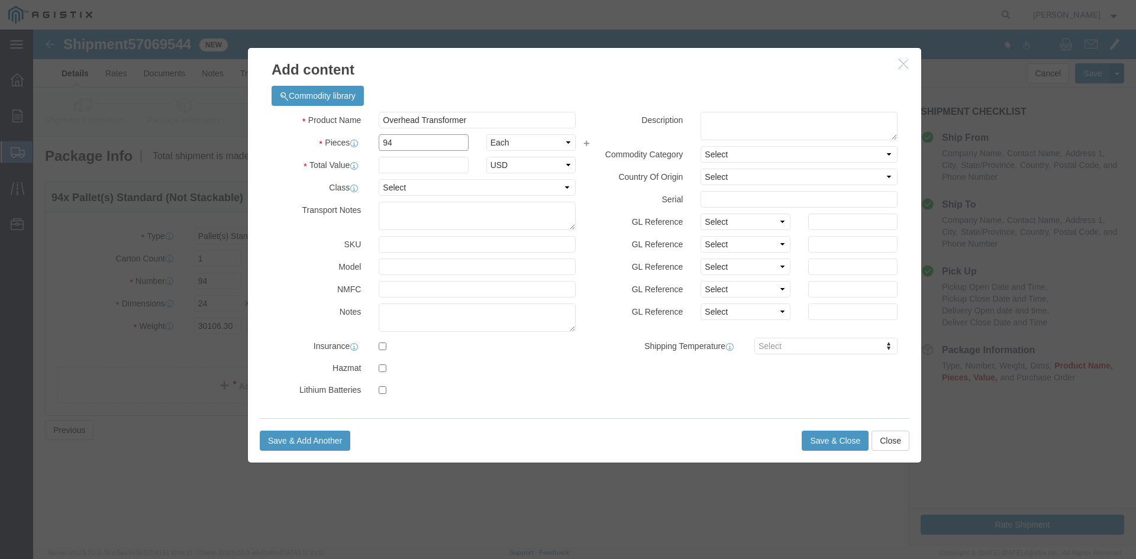
type input "94"
click input "text"
type input "1"
click select "Select 50 55 60 65 70 85 92.5 100 125 175 250 300 400"
select select "55"
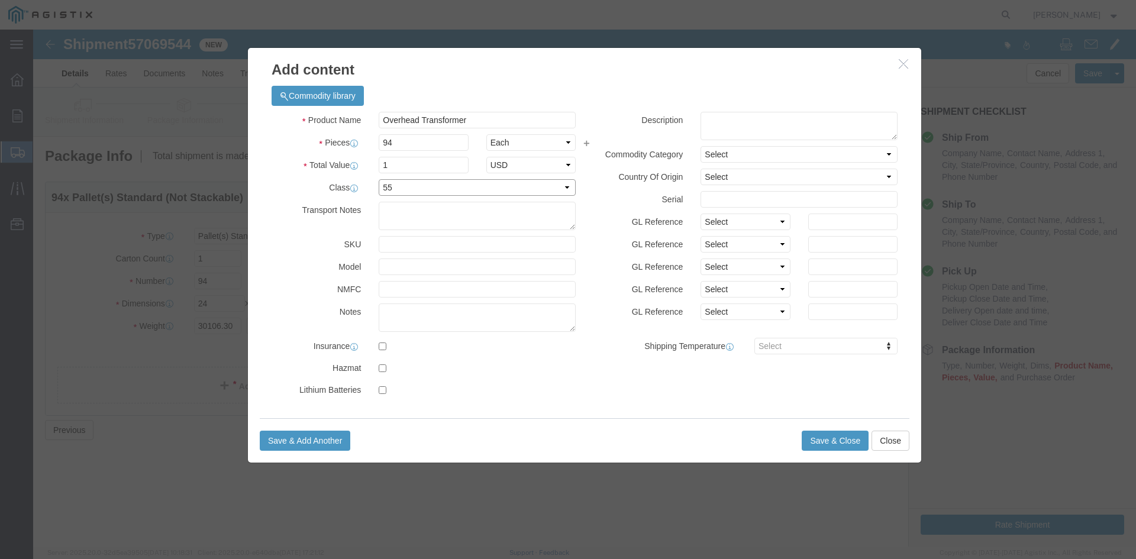
click select "Select 50 55 60 65 70 85 92.5 100 125 175 250 300 400"
click button "Save & Close"
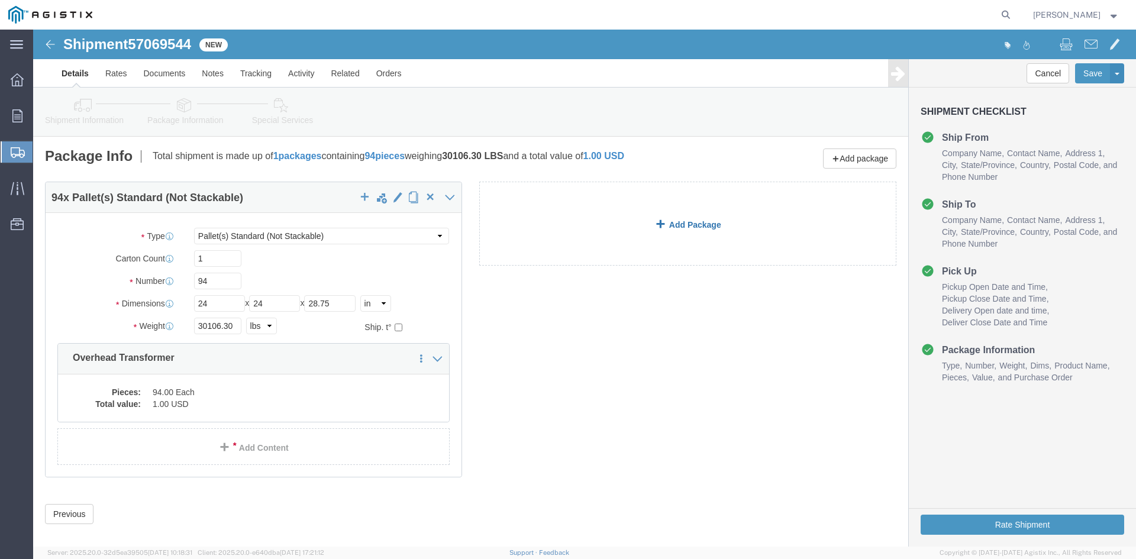
click link "Add Package"
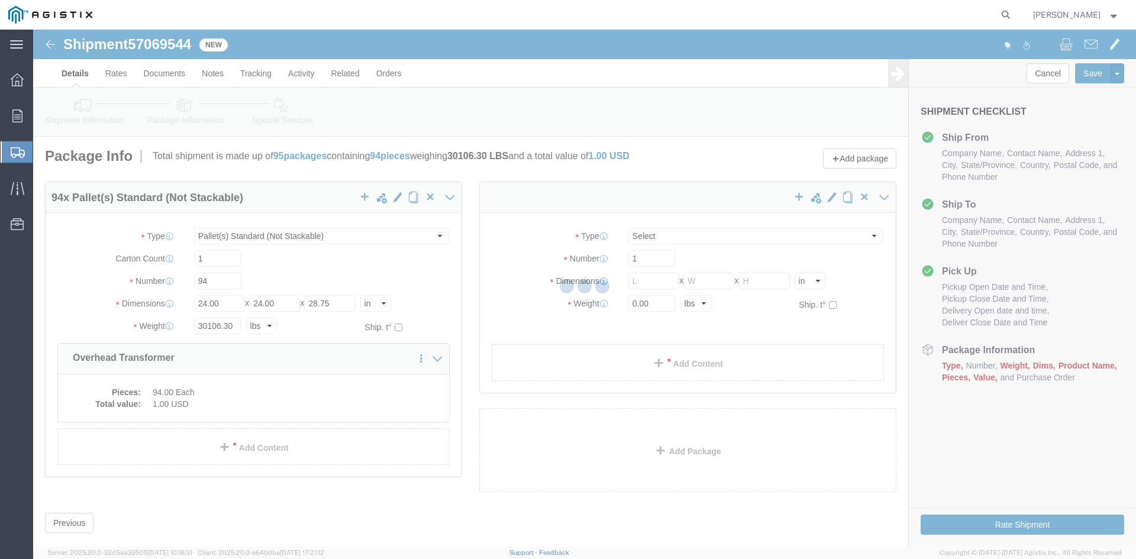
select select "PSNS"
select select "CBOX"
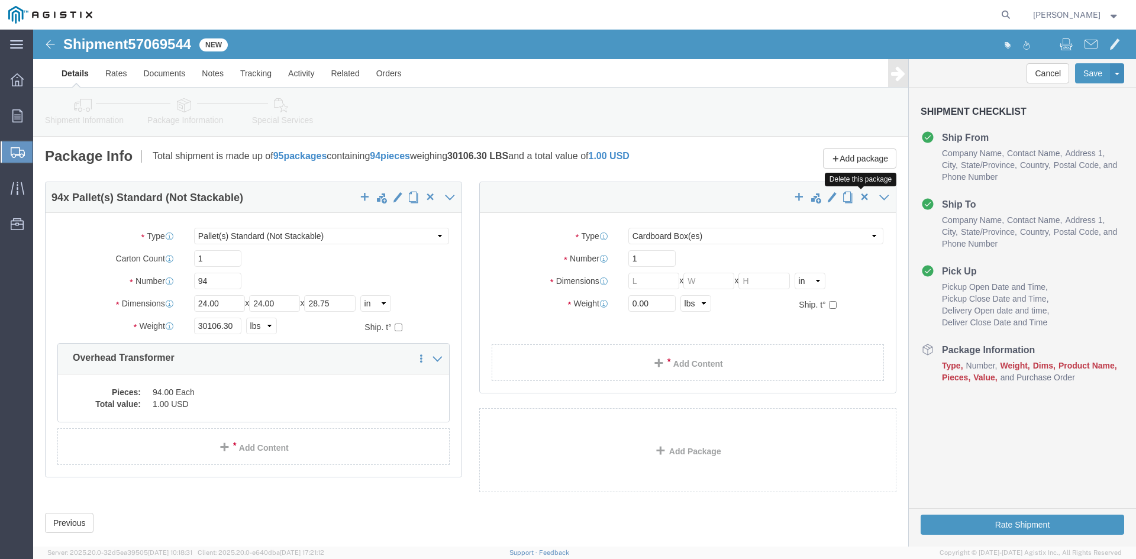
click span "button"
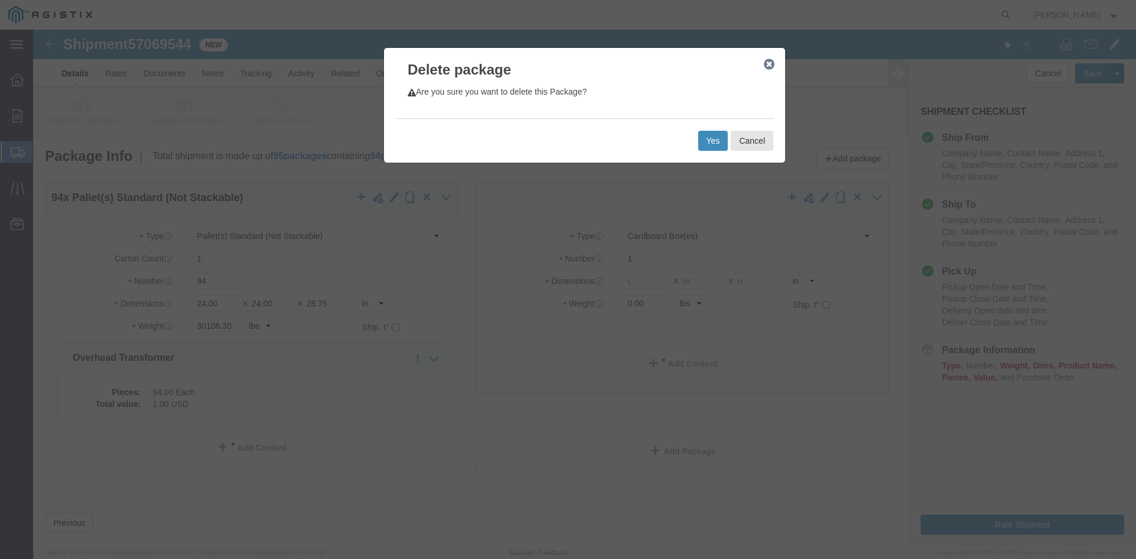
click button "Yes"
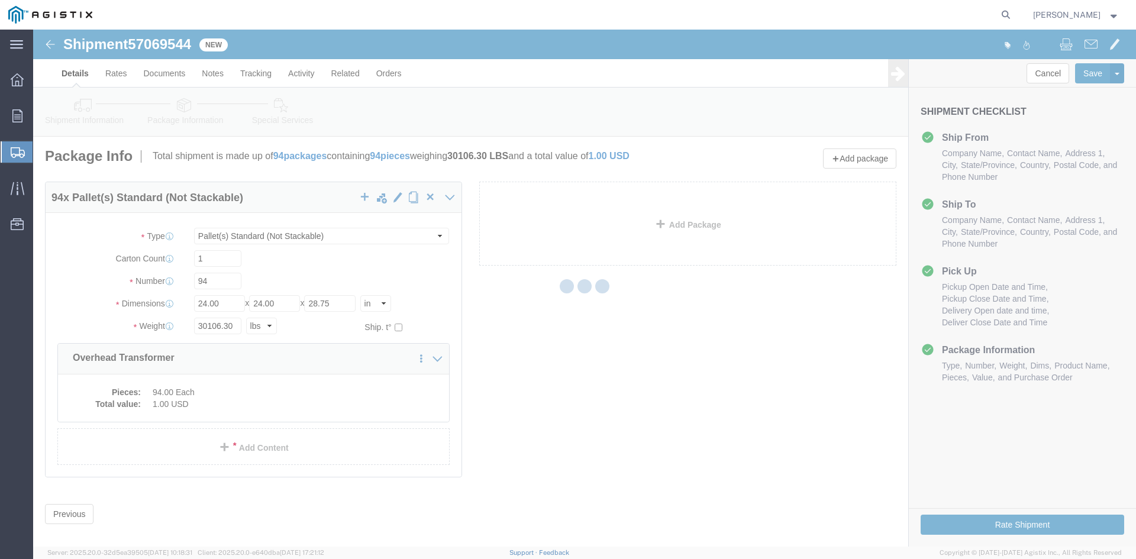
select select "PSNS"
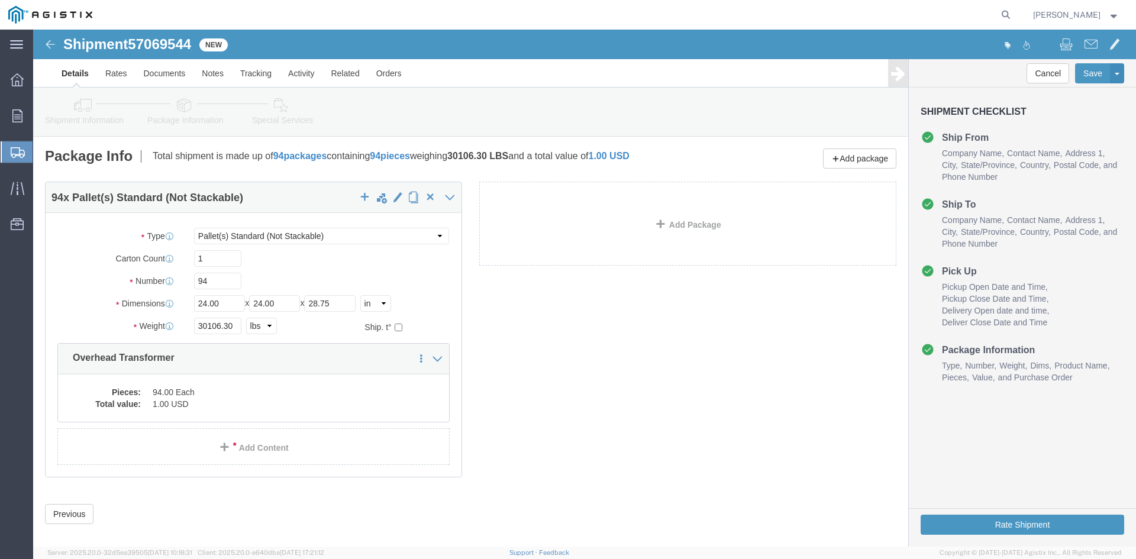
click icon
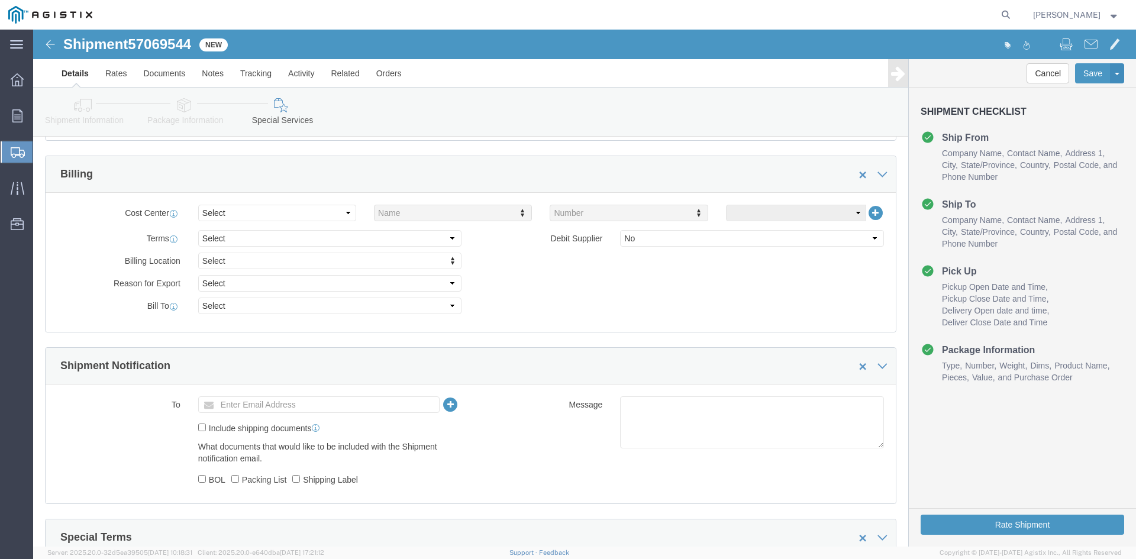
scroll to position [592, 0]
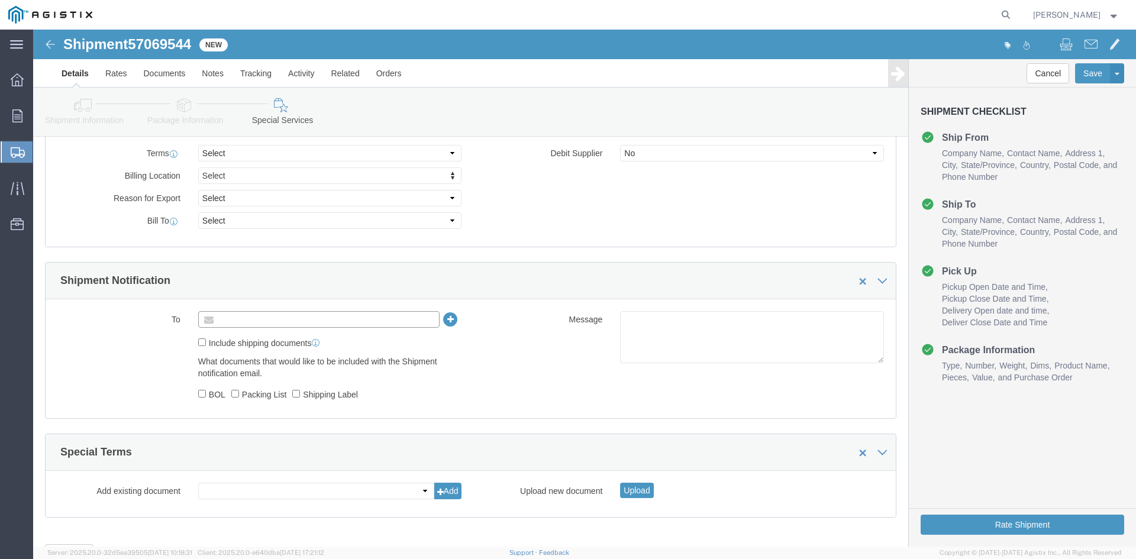
click input "text"
type input "[EMAIL_ADDRESS][DOMAIN_NAME]"
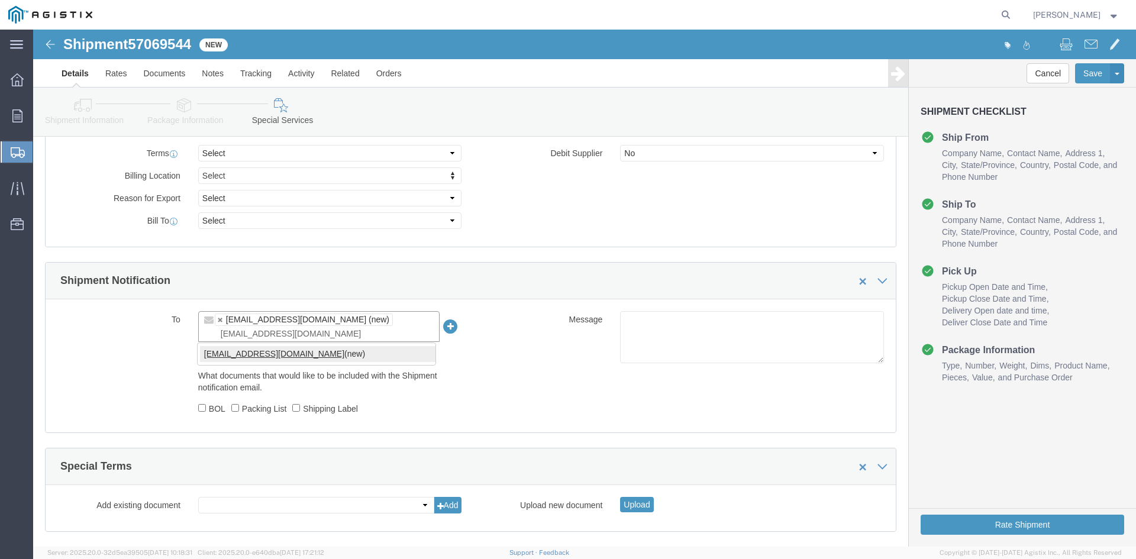
type input "[EMAIL_ADDRESS][DOMAIN_NAME]"
type input "[EMAIL_ADDRESS][DOMAIN_NAME],[DOMAIN_NAME][EMAIL_ADDRESS][DOMAIN_NAME]"
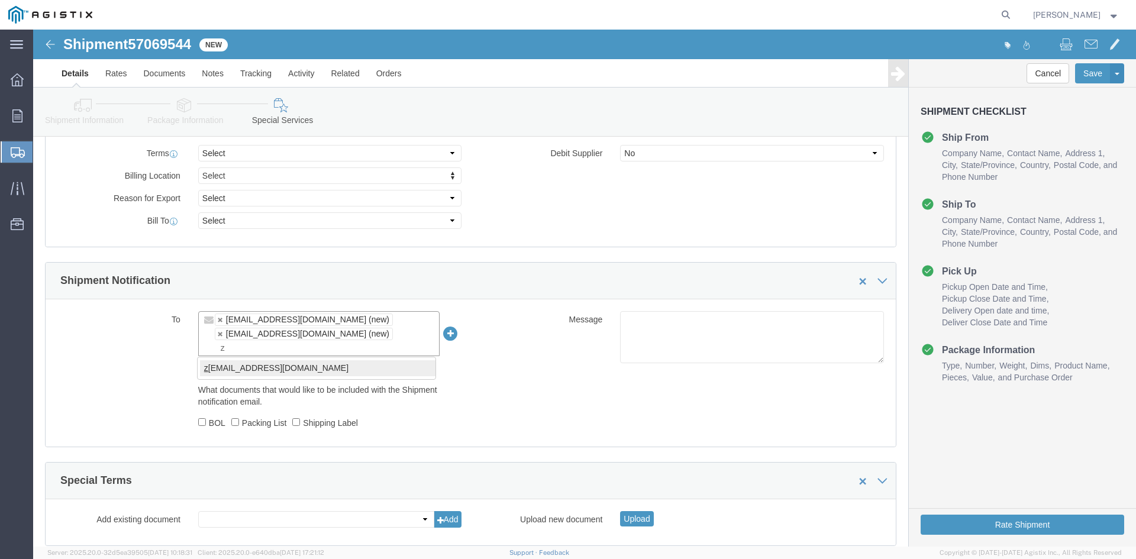
type input "z"
type input "[EMAIL_ADDRESS][DOMAIN_NAME],[DOMAIN_NAME][EMAIL_ADDRESS][DOMAIN_NAME],[PERSON_…"
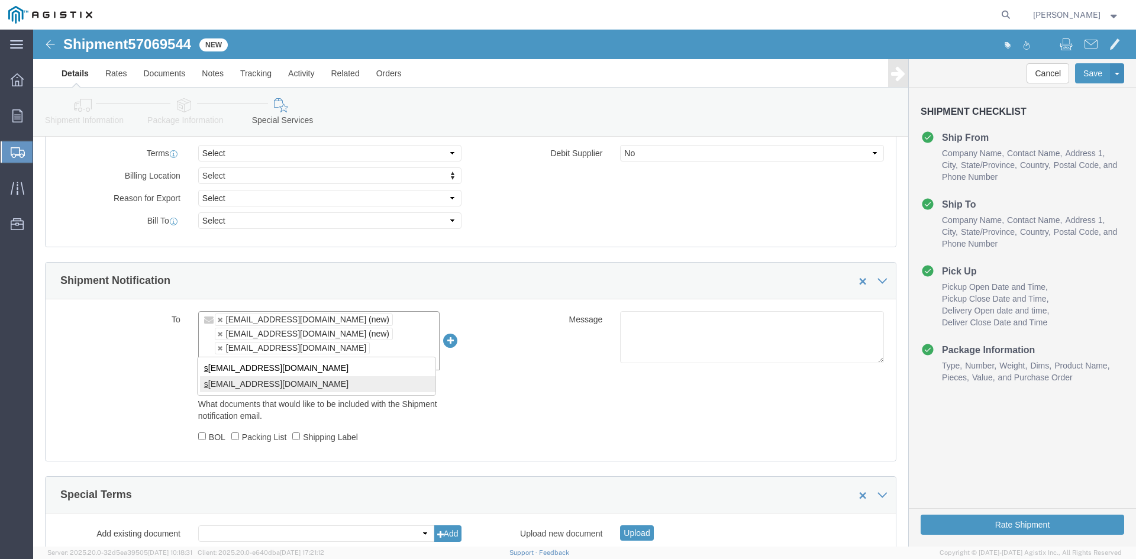
type input "s"
type input "[EMAIL_ADDRESS][DOMAIN_NAME],[DOMAIN_NAME][EMAIL_ADDRESS][DOMAIN_NAME],[EMAIL_A…"
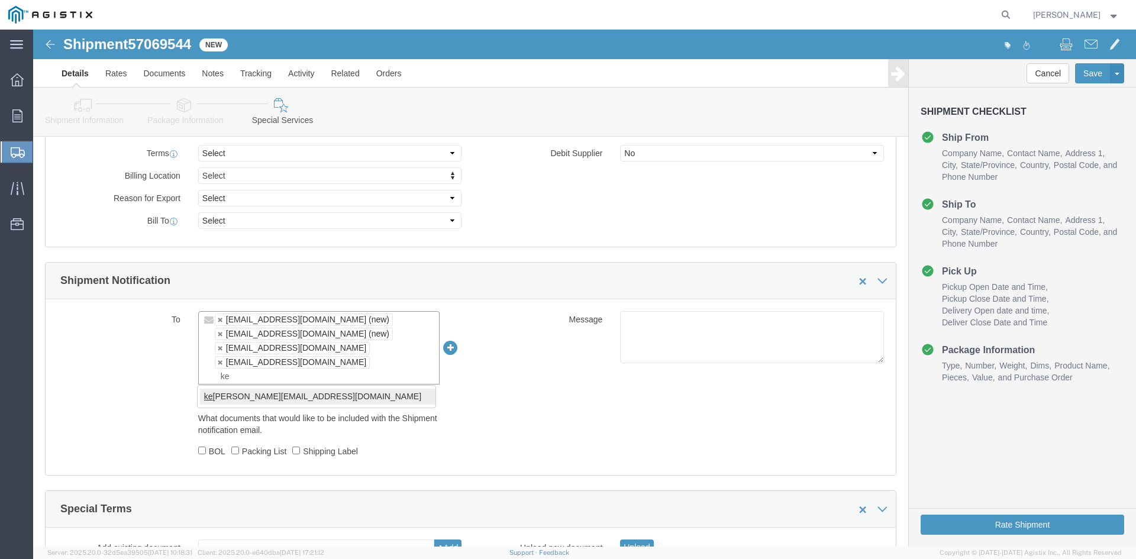
type input "ke"
type input "[EMAIL_ADDRESS][DOMAIN_NAME],[DOMAIN_NAME][EMAIL_ADDRESS][DOMAIN_NAME],[EMAIL_A…"
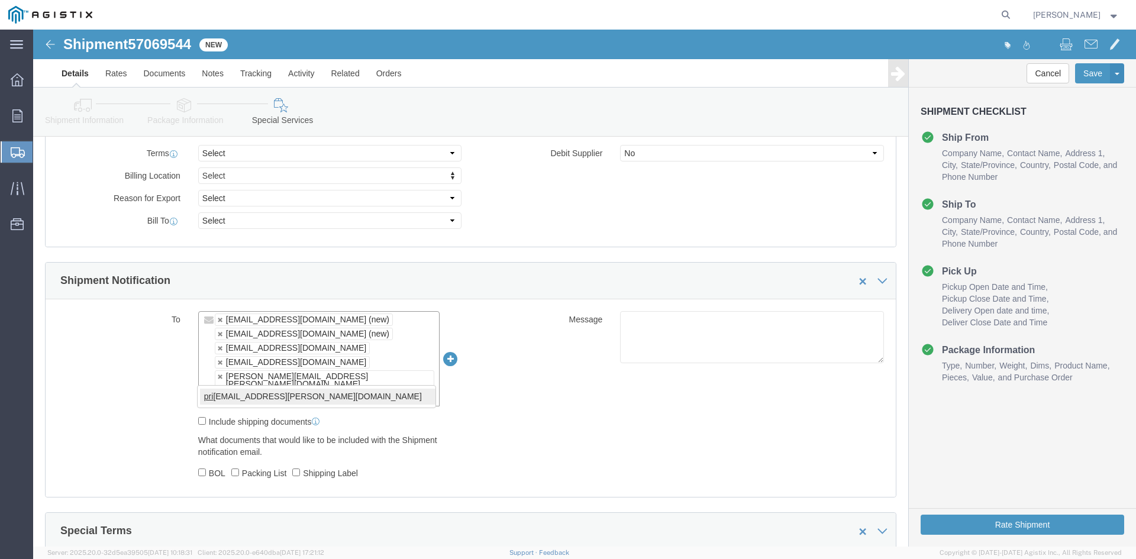
type input "pri"
type input "[EMAIL_ADDRESS][DOMAIN_NAME],[DOMAIN_NAME][EMAIL_ADDRESS][DOMAIN_NAME],[EMAIL_A…"
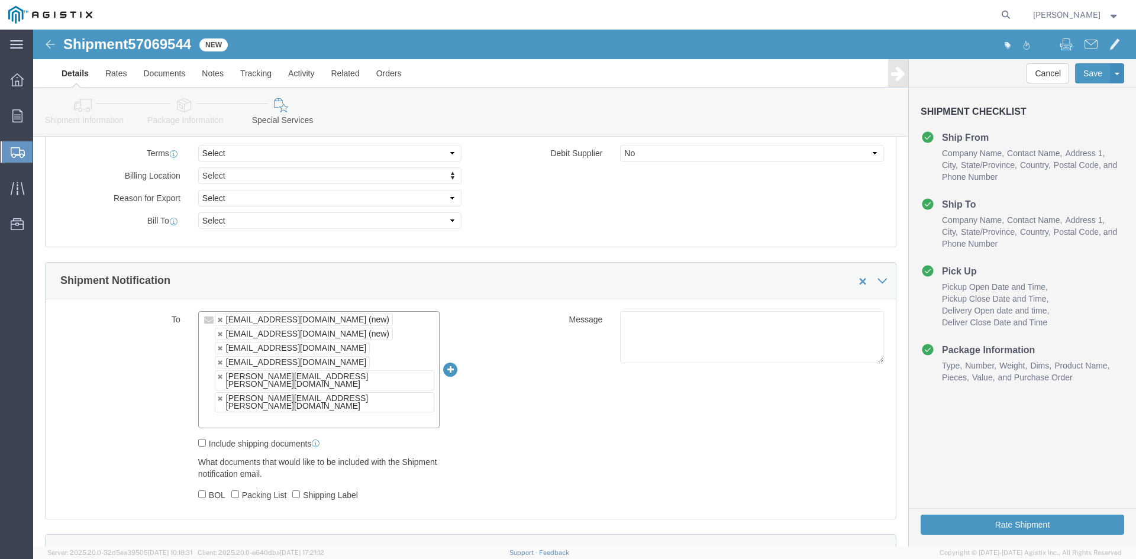
scroll to position [716, 0]
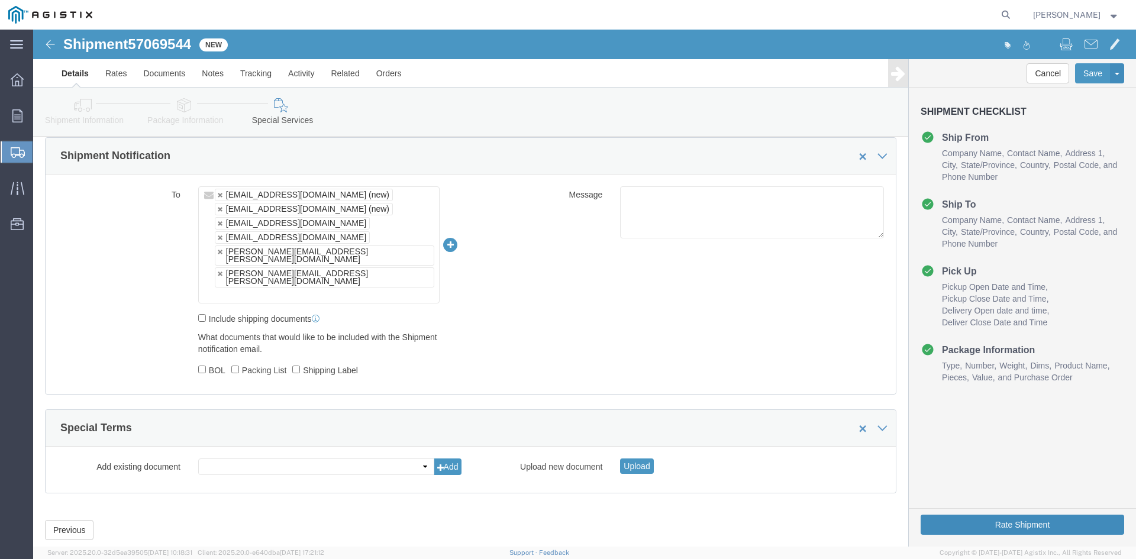
drag, startPoint x: 983, startPoint y: 494, endPoint x: 1007, endPoint y: 529, distance: 42.8
click button "Rate Shipment"
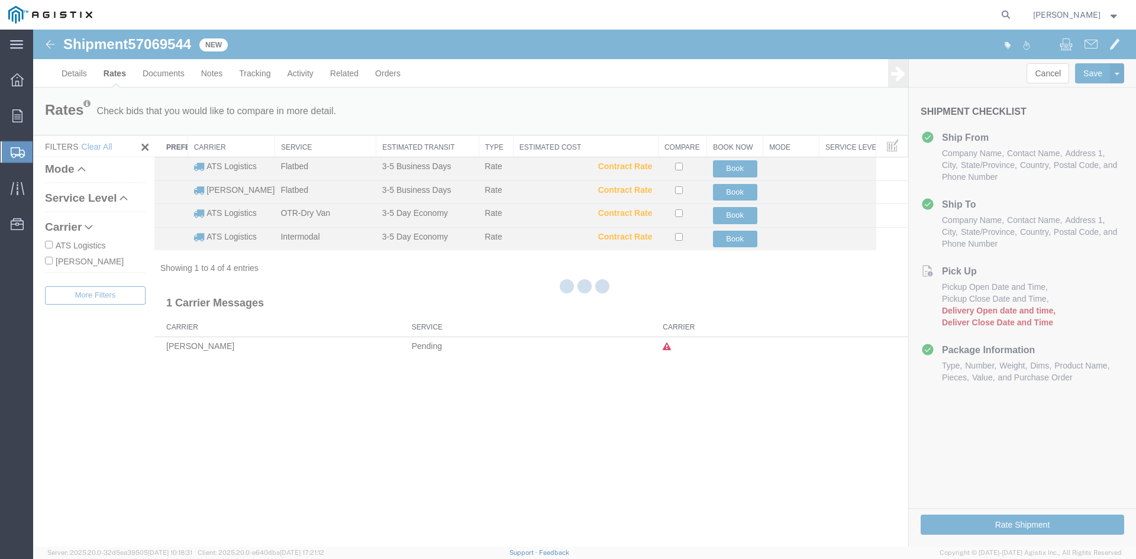
scroll to position [0, 0]
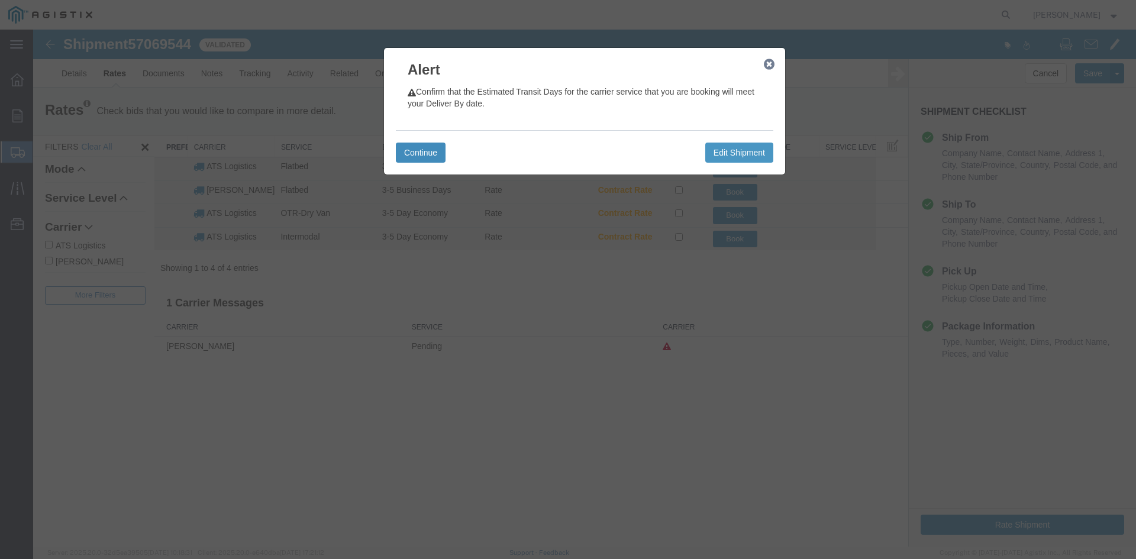
click at [419, 151] on button "Continue" at bounding box center [421, 153] width 50 height 20
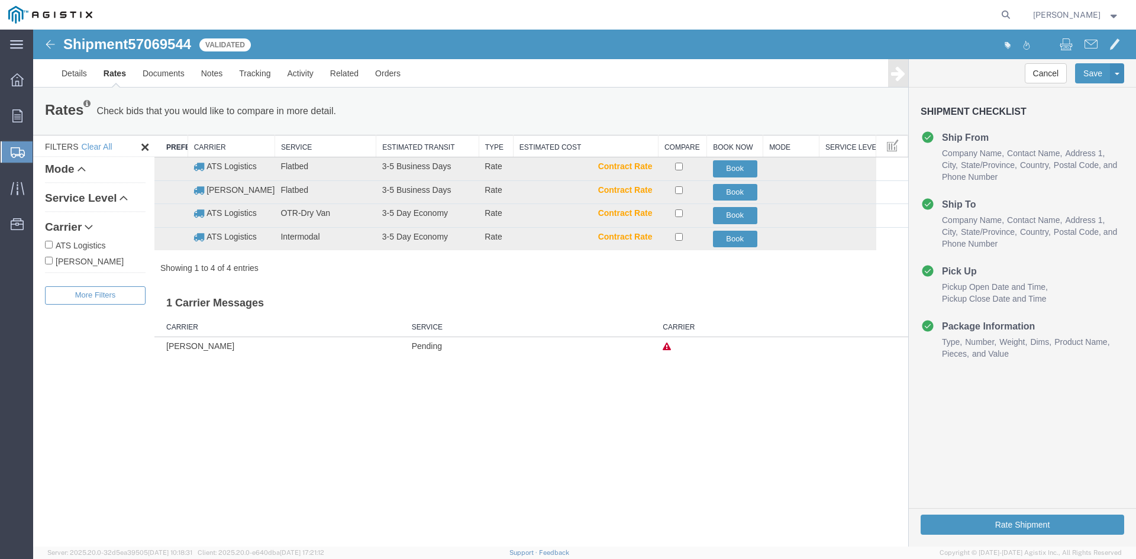
click at [50, 243] on input "ATS Logistics" at bounding box center [49, 245] width 8 height 8
checkbox input "true"
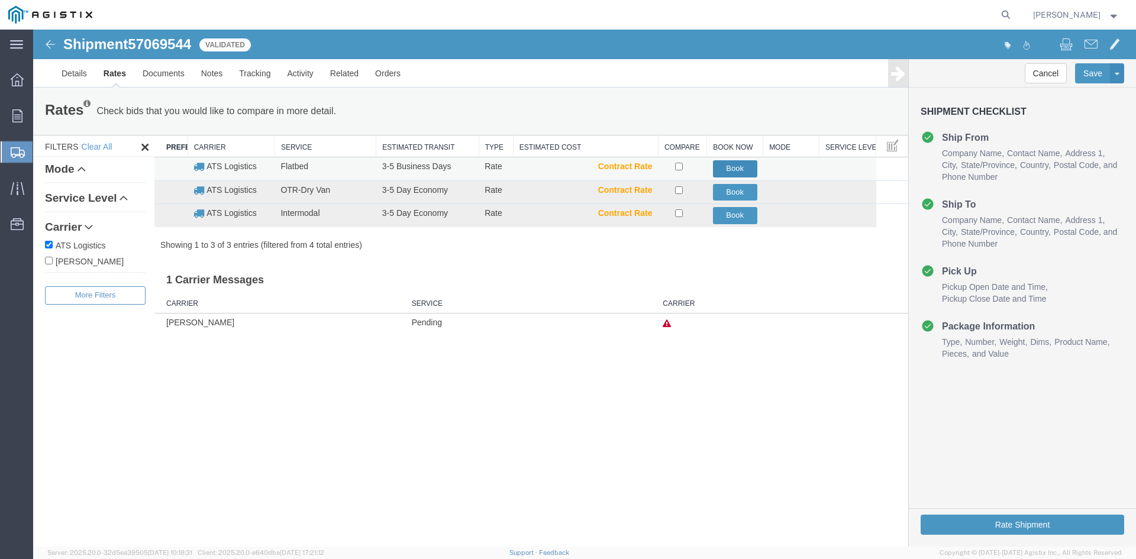
click at [736, 167] on button "Book" at bounding box center [735, 168] width 44 height 17
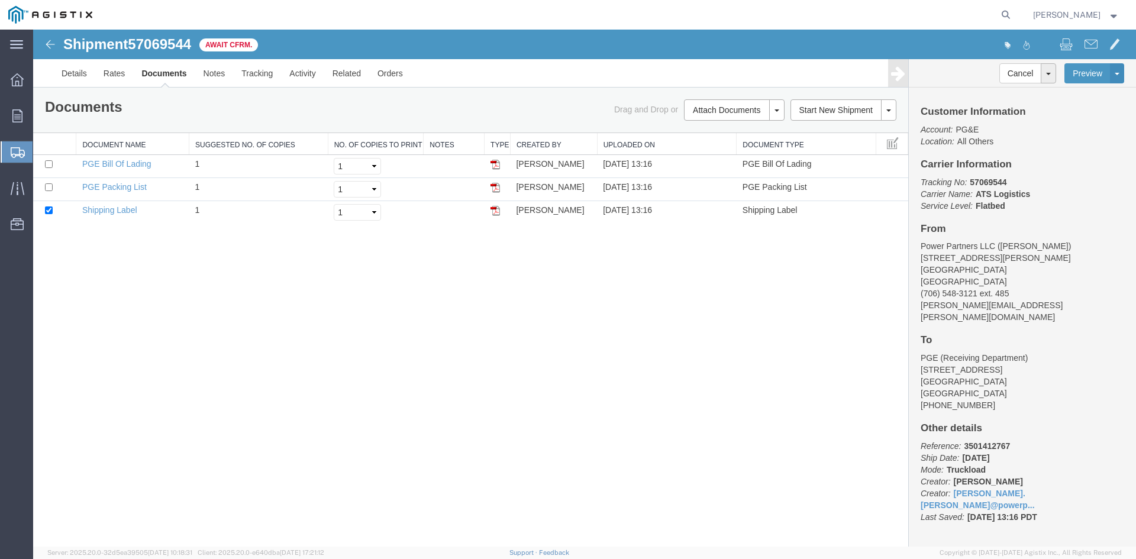
click at [0, 0] on span "Create Shipment" at bounding box center [0, 0] width 0 height 0
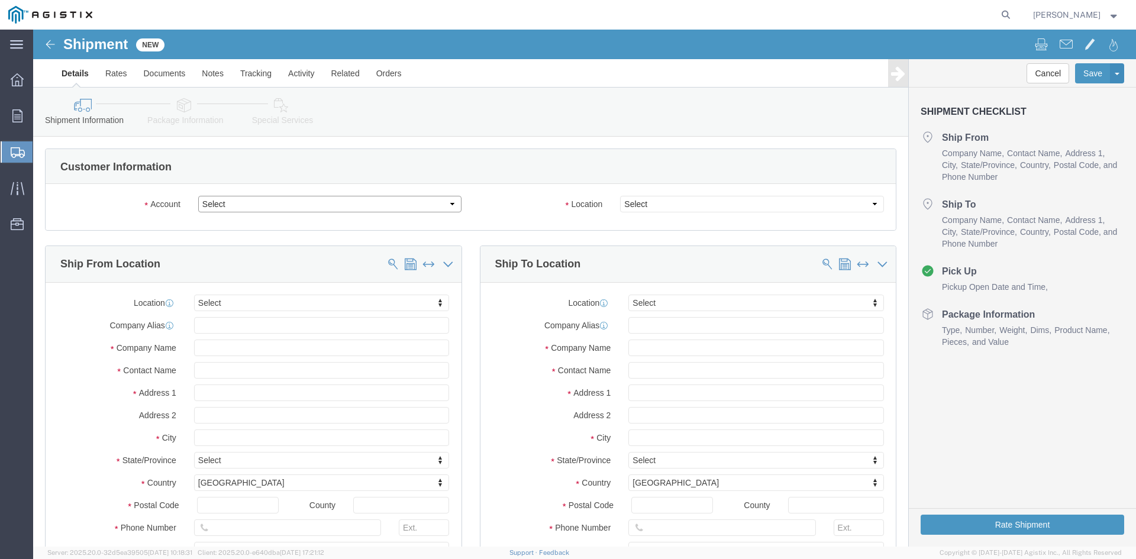
click select "Select PG&E Power Partners"
select select "9596"
click select "Select PG&E Power Partners"
select select
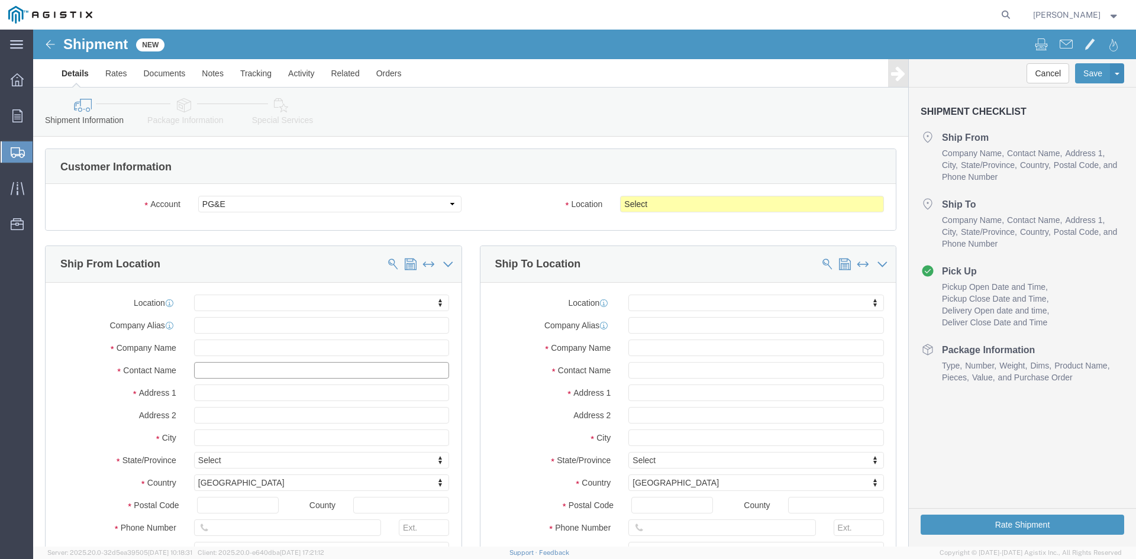
drag, startPoint x: 165, startPoint y: 340, endPoint x: 186, endPoint y: 339, distance: 20.7
click input "text"
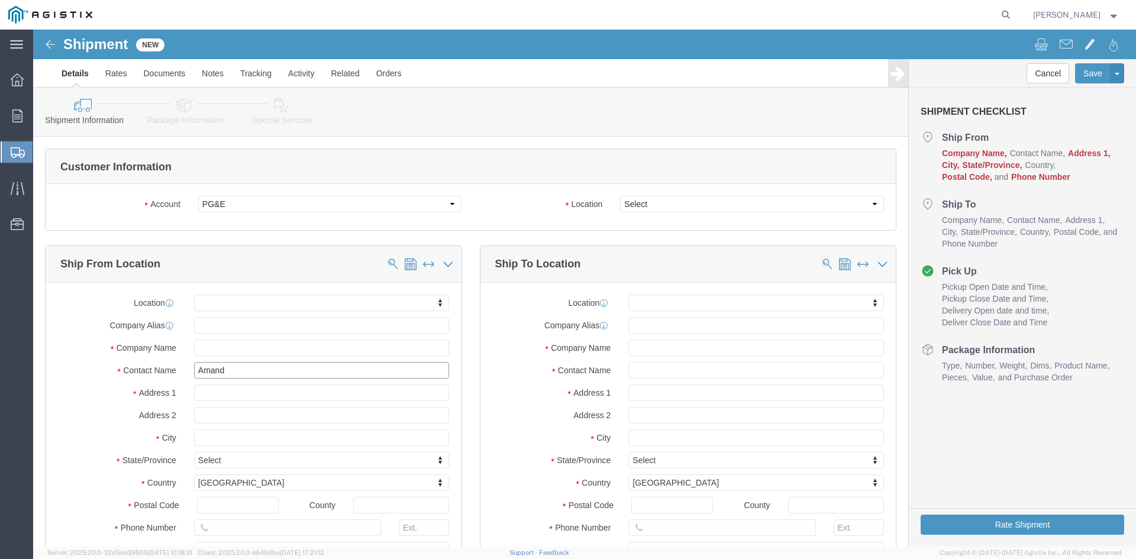
type input "[PERSON_NAME]"
click p "- Power Partners LLC - ([PERSON_NAME]) [STREET_ADDRESS][PERSON_NAME]"
select select "GA"
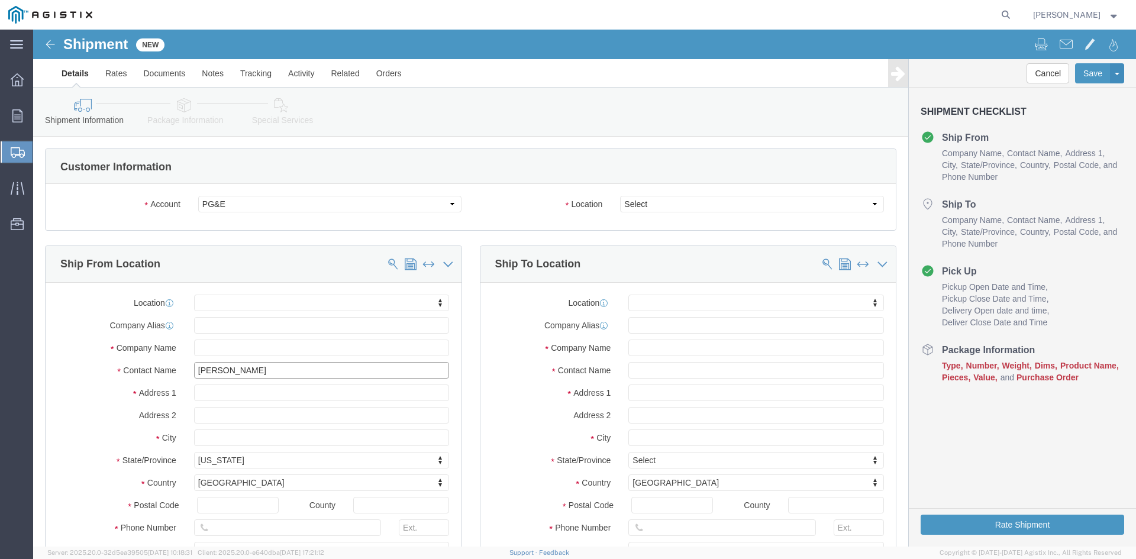
type input "[PERSON_NAME]"
click select "Select All Others [GEOGRAPHIC_DATA] [GEOGRAPHIC_DATA] [GEOGRAPHIC_DATA] [GEOGRA…"
select select "23082"
click select "Select All Others [GEOGRAPHIC_DATA] [GEOGRAPHIC_DATA] [GEOGRAPHIC_DATA] [GEOGRA…"
click input "text"
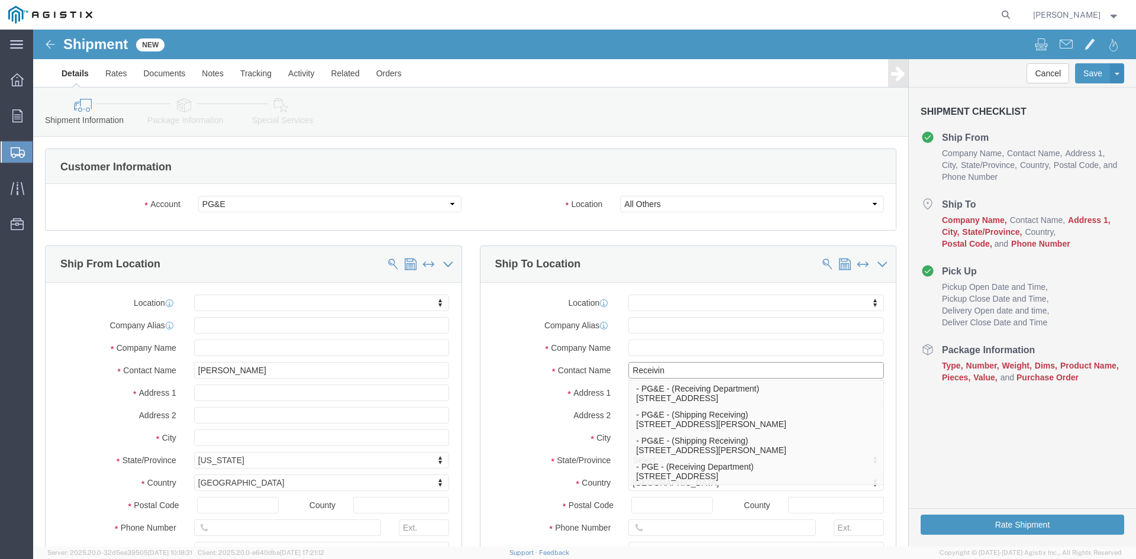
type input "Receiving"
click p "- PGE - (Receiving Department) [STREET_ADDRESS]"
select select "CA"
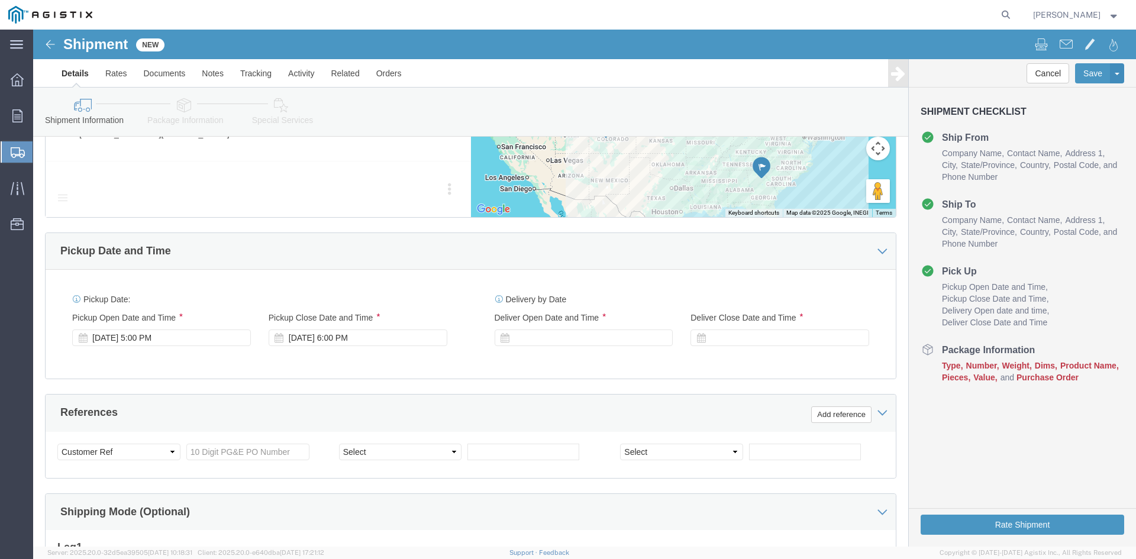
scroll to position [651, 0]
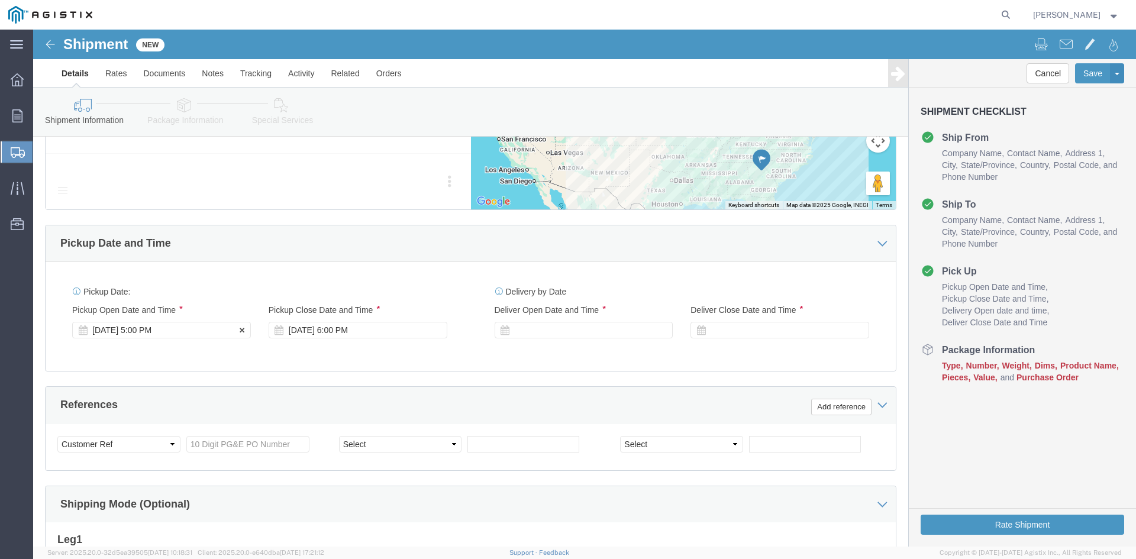
type input "Receiving Department"
click div "Pickup Start Date Pickup Start Time Pickup Open Date and Time [DATE] 5:00 PM"
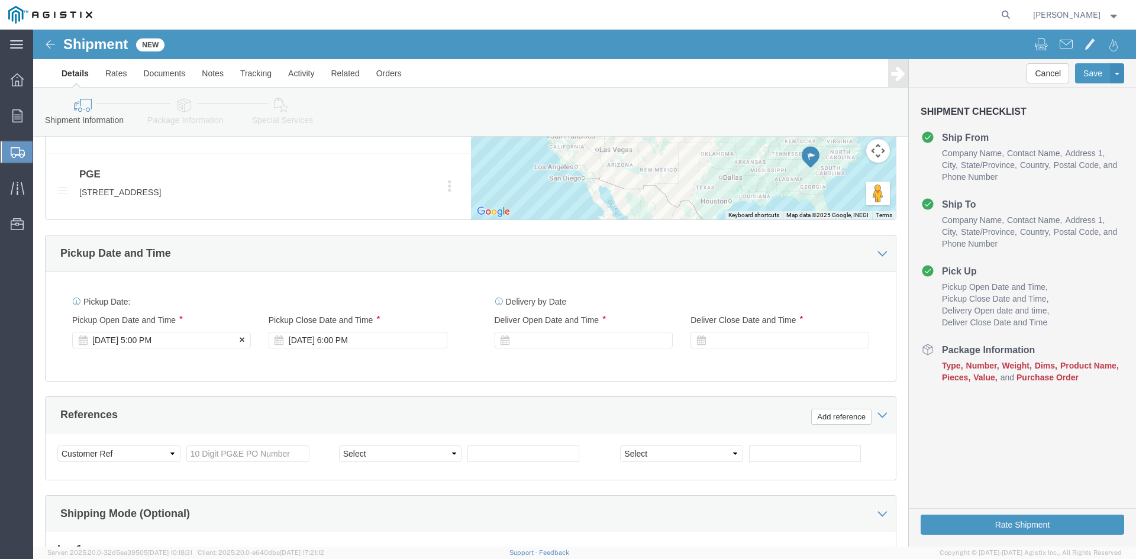
click div "[DATE] 5:00 PM"
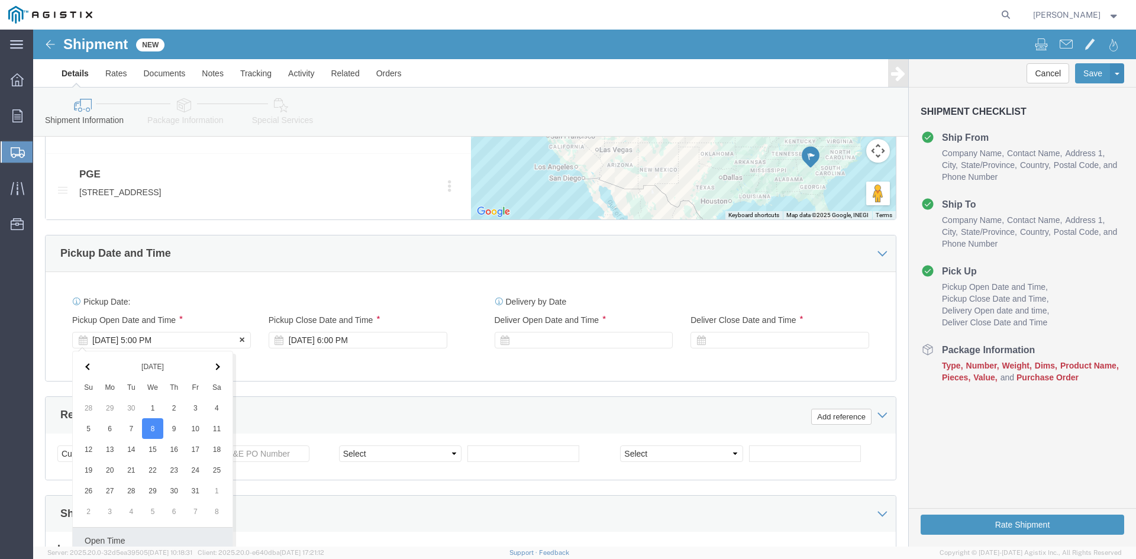
scroll to position [846, 0]
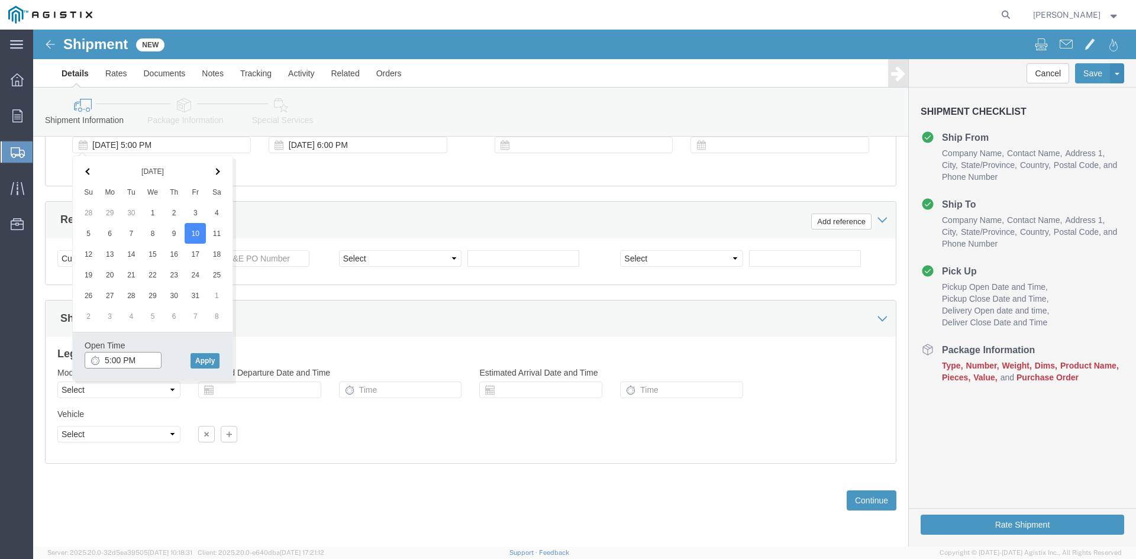
click input "5:00 PM"
click input "11:00 PM"
type input "11:00AM"
click button "Apply"
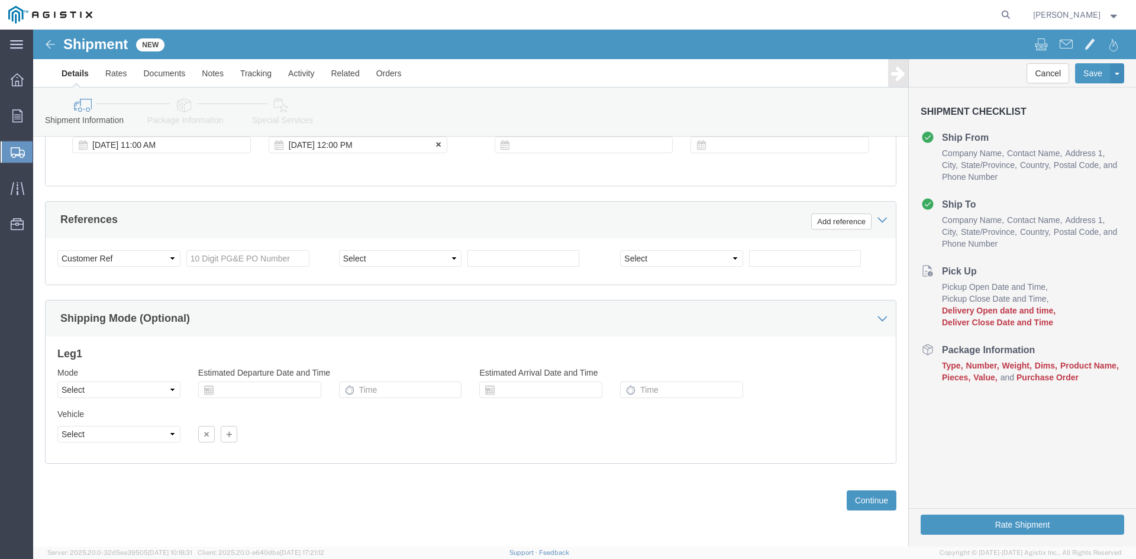
click div "[DATE] 12:00 PM"
type input "5:00 PM"
click button "Apply"
click div
click input "6:00 PM"
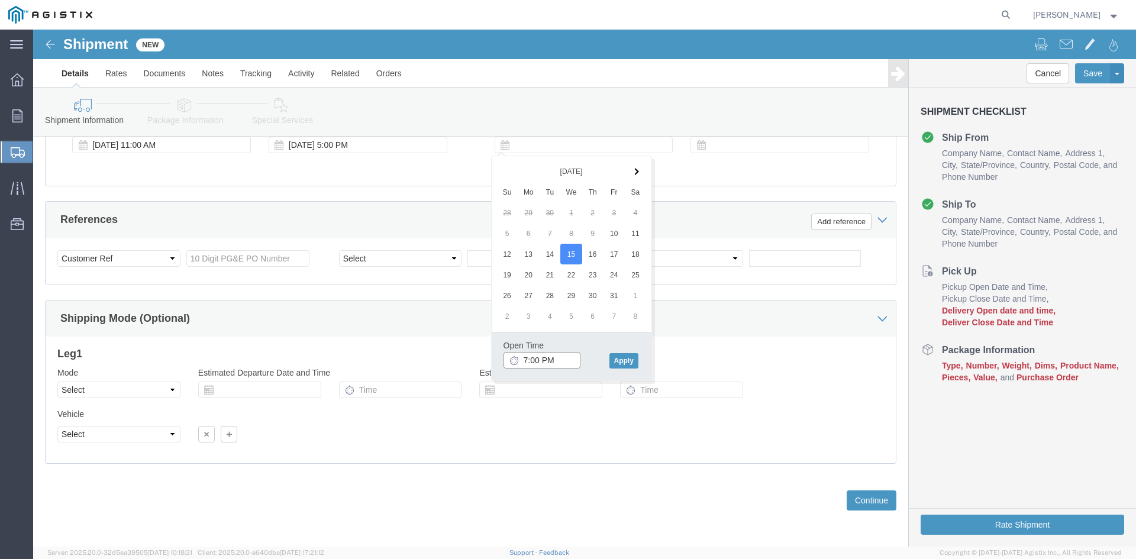
drag, startPoint x: 503, startPoint y: 329, endPoint x: 533, endPoint y: 329, distance: 29.6
click input "7:00 PM"
click input "7:30 PM"
type input "7:30 AM"
click button "Apply"
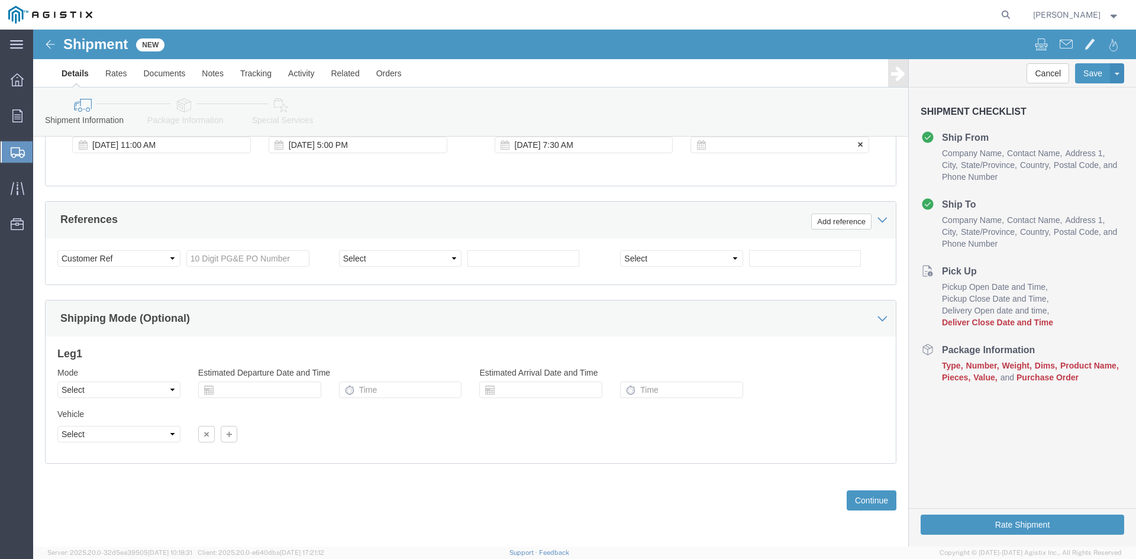
click div
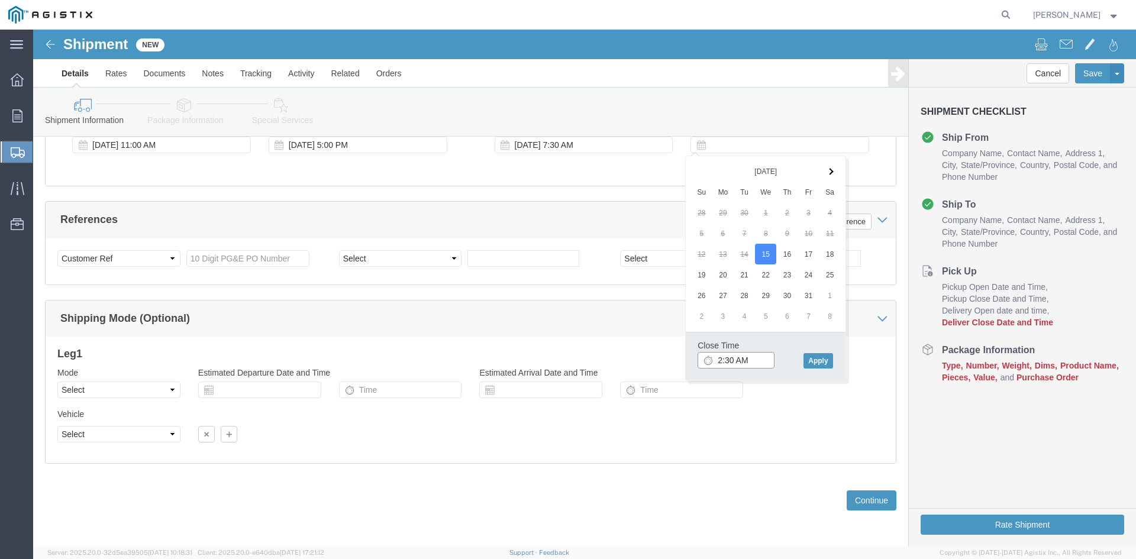
click input "2:30 AM"
click input "2:00 AM"
type input "2:00 PM"
click button "Apply"
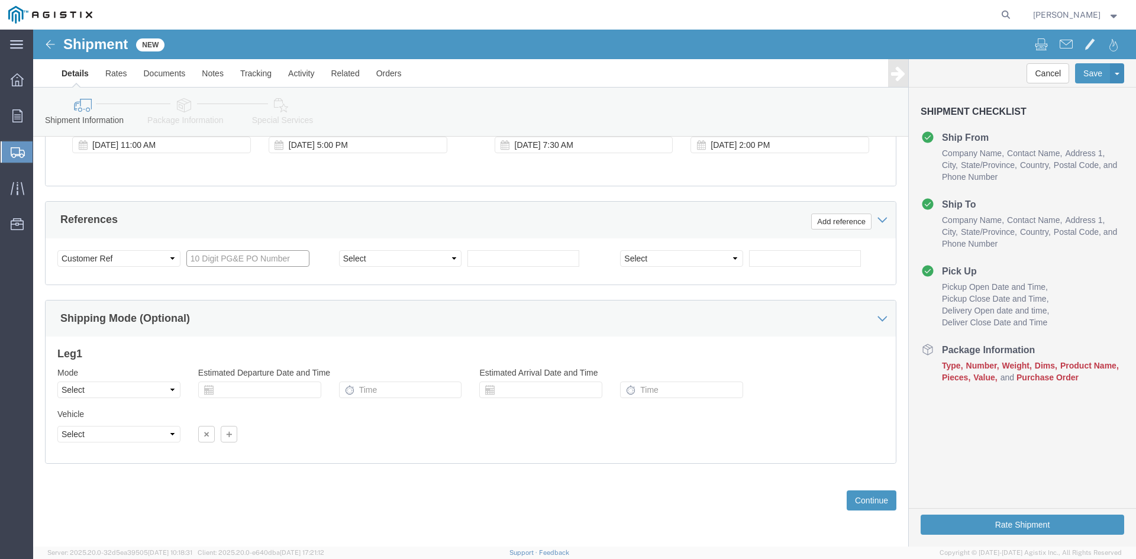
click input "text"
type input "3501409986"
click select "Select Account Type Activity ID Airline Appointment Number ASN Batch Request # …"
select select "BOL"
click select "Select Account Type Activity ID Airline Appointment Number ASN Batch Request # …"
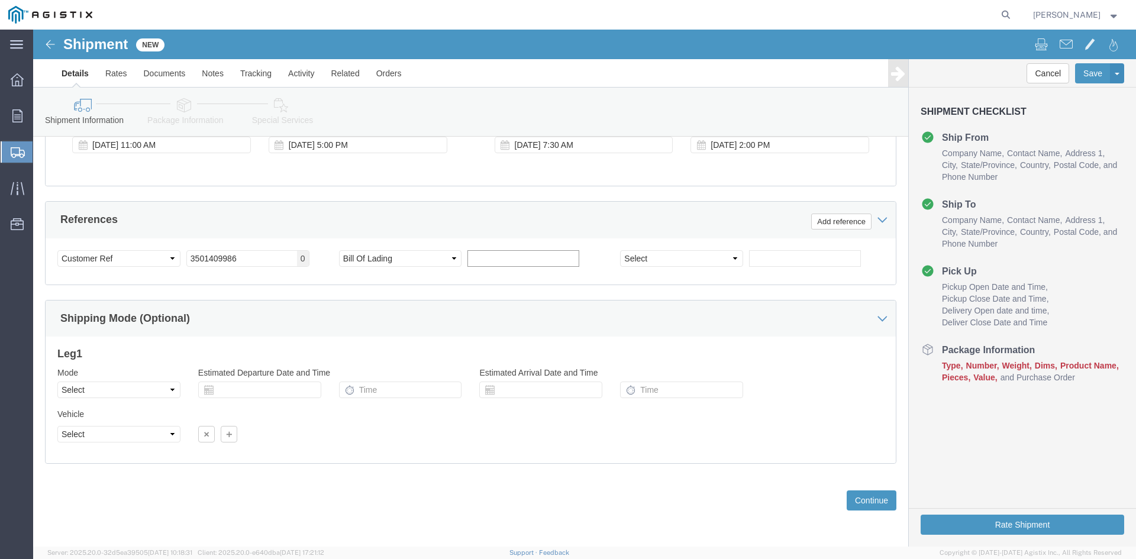
click input "text"
type input "9947059"
click select "Select Air Less than Truckload Multi-Leg Ocean Freight Rail Small Parcel Truckl…"
select select "TL"
click select "Select Air Less than Truckload Multi-Leg Ocean Freight Rail Small Parcel Truckl…"
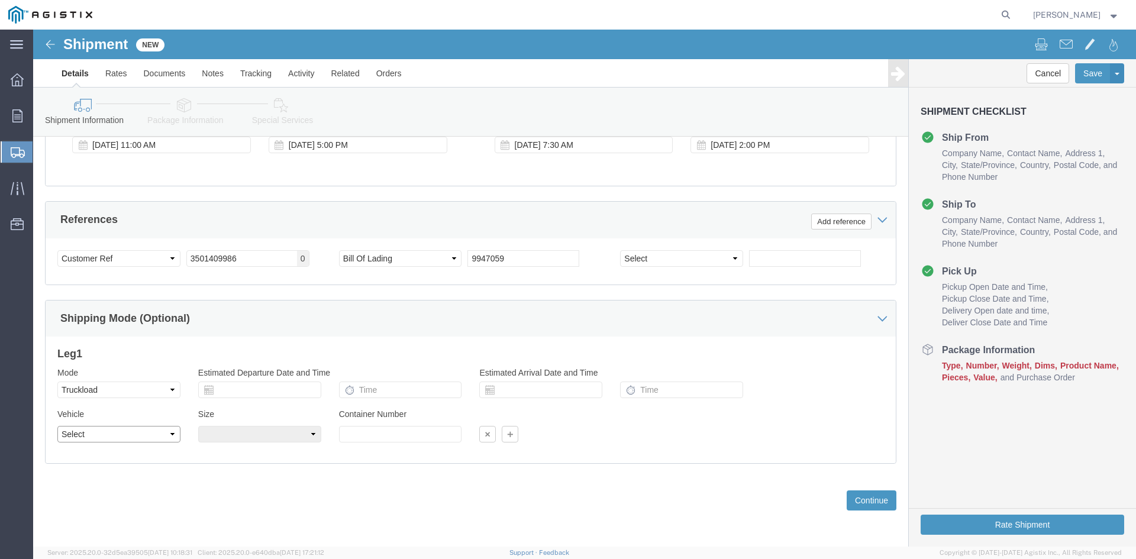
click select "Select 1-Ton (PSS) 10 Wheel 10 Yard Dump Truck 20 Yard Dump Truck Bobtail Botto…"
select select "FLBD"
click select "Select 1-Ton (PSS) 10 Wheel 10 Yard Dump Truck 20 Yard Dump Truck Bobtail Botto…"
click button "Continue"
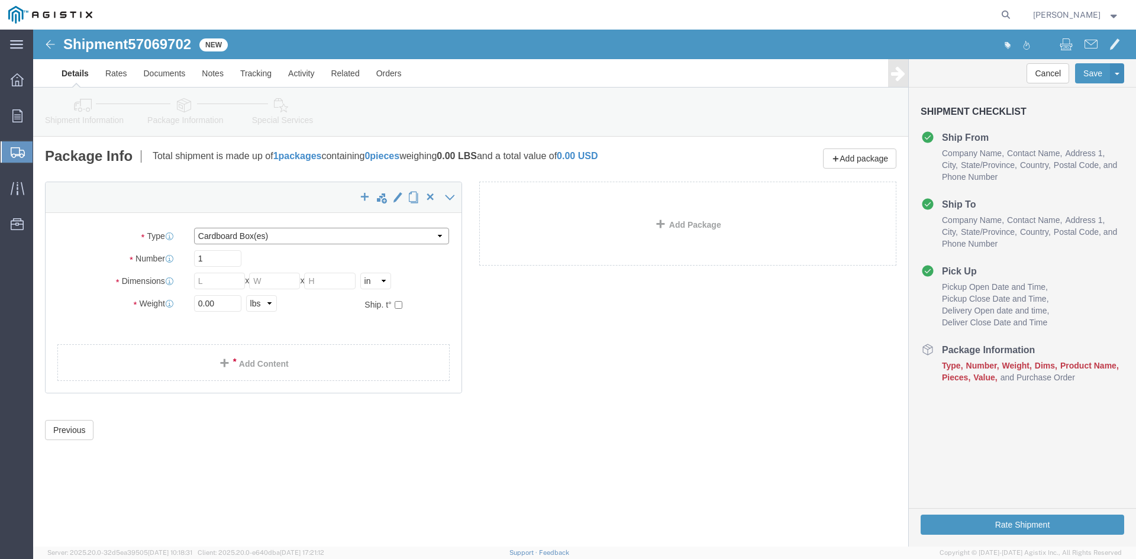
click select "Select Bulk Bundle(s) Cardboard Box(es) Carton(s) Crate(s) Drum(s) (Fiberboard)…"
select select "PSNS"
click select "Select Bulk Bundle(s) Cardboard Box(es) Carton(s) Crate(s) Drum(s) (Fiberboard)…"
click input "text"
type input "1"
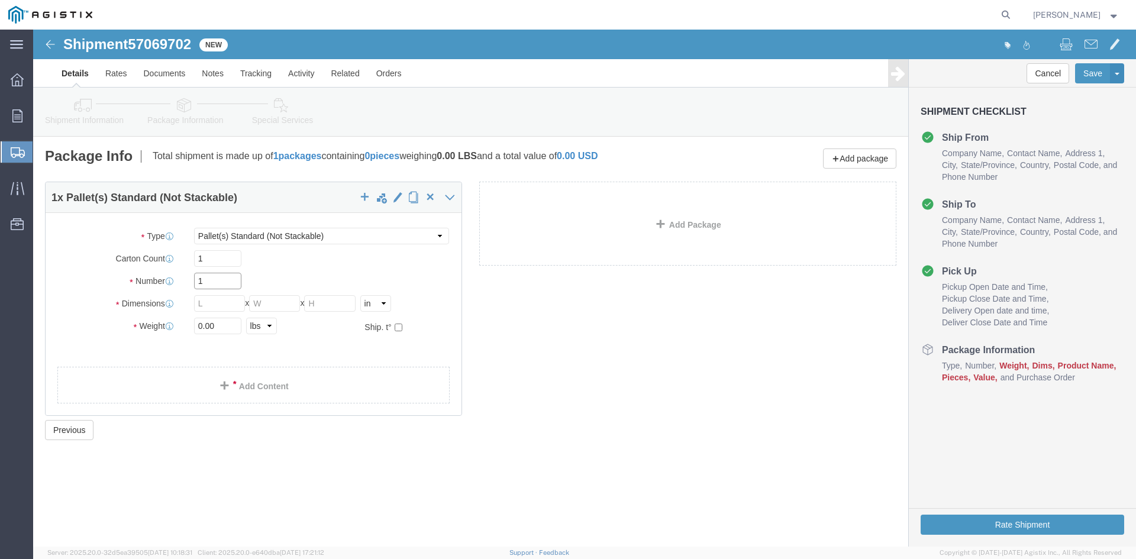
drag, startPoint x: 175, startPoint y: 247, endPoint x: 147, endPoint y: 248, distance: 28.4
click div "Number 1"
type input "88"
click input "text"
type input "24"
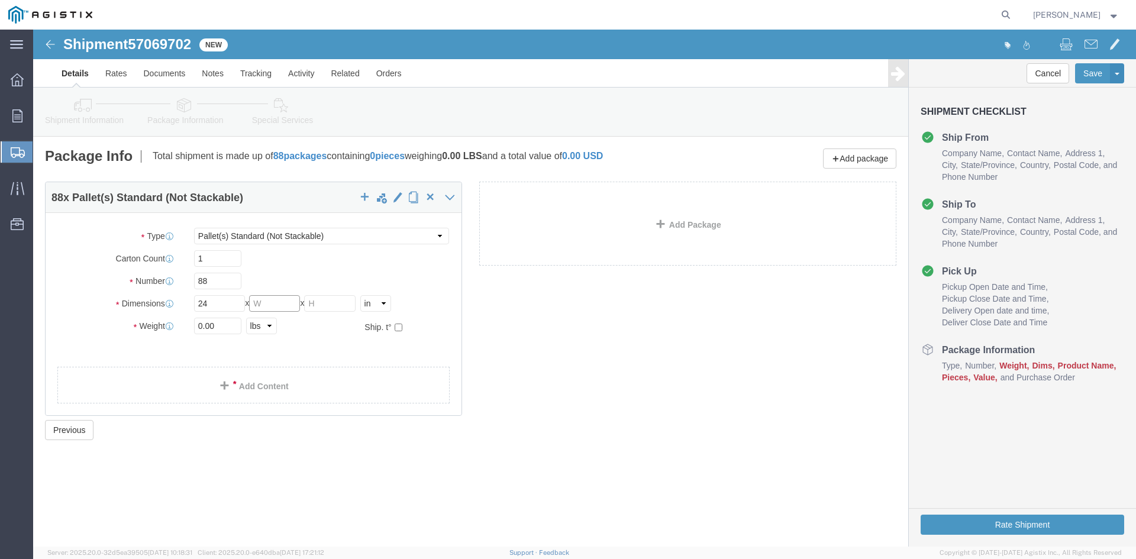
drag, startPoint x: 228, startPoint y: 273, endPoint x: 250, endPoint y: 265, distance: 22.8
click input "text"
type input "24"
drag, startPoint x: 290, startPoint y: 272, endPoint x: 321, endPoint y: 272, distance: 30.2
click input "text"
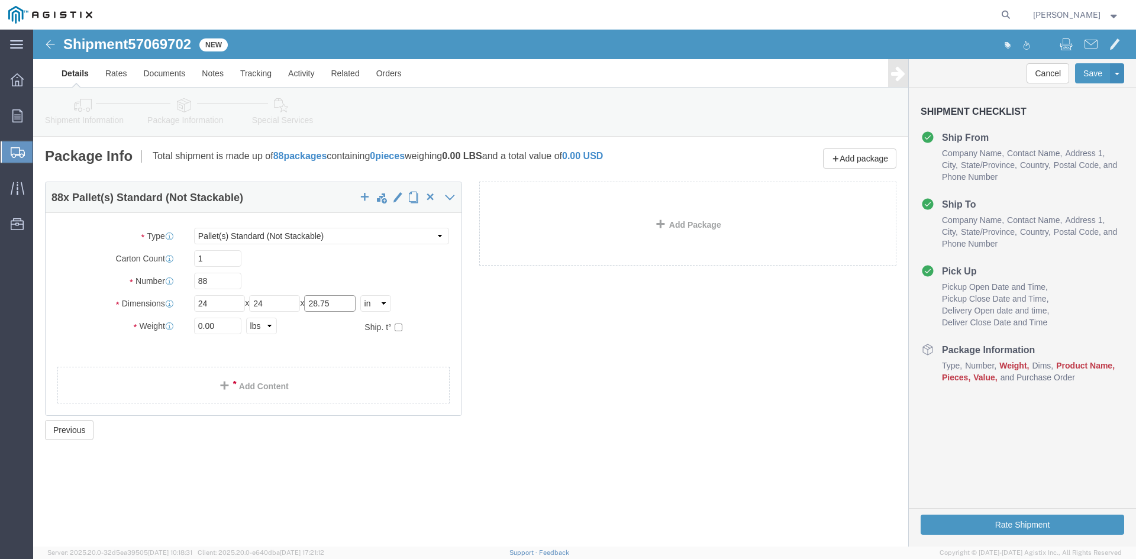
type input "28.75"
drag, startPoint x: 184, startPoint y: 292, endPoint x: 111, endPoint y: 292, distance: 72.8
click div "Weight 0.00 Select kgs lbs Ship. t°"
type input "26351.83"
click link "Add Content"
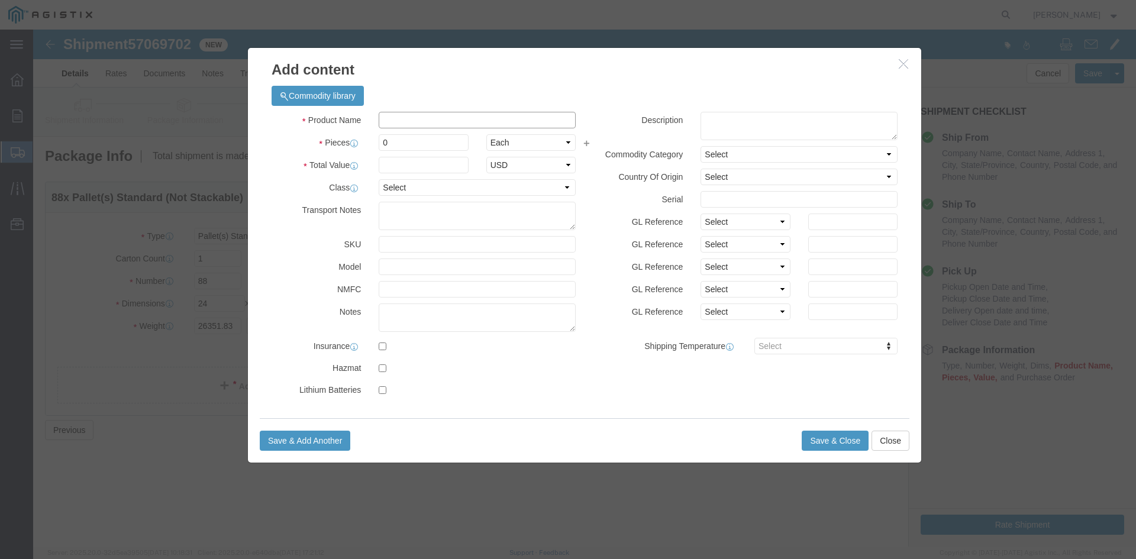
click input "text"
paste input "Overhead Transformer"
type input "Overhead Transformer"
drag, startPoint x: 357, startPoint y: 112, endPoint x: 332, endPoint y: 112, distance: 24.3
click div "Pieces 0 Select Bag Barrels 100Board Feet Bottle Box Blister Pack Carats Can Ca…"
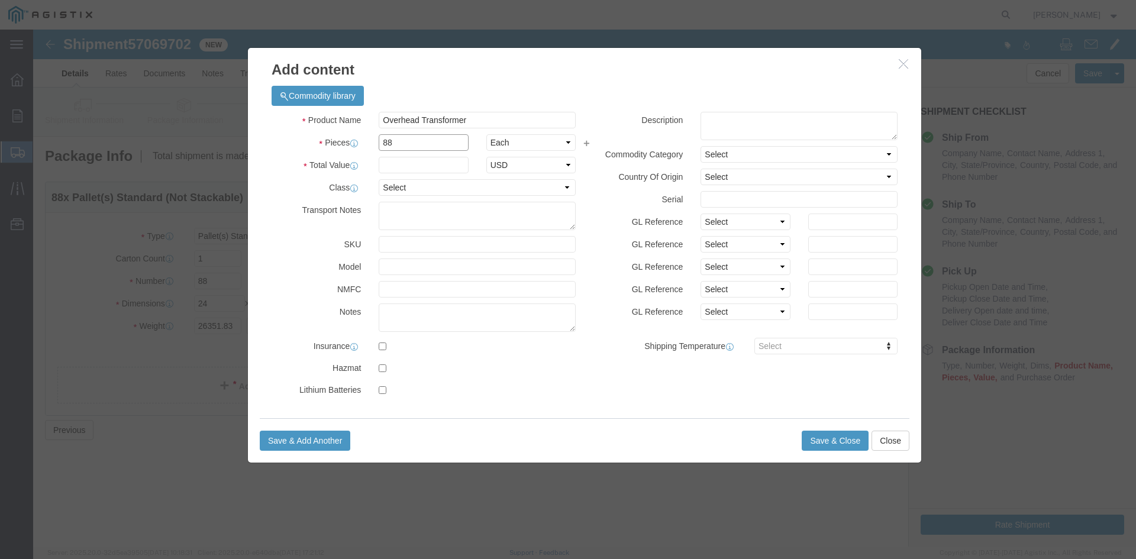
type input "88"
drag, startPoint x: 363, startPoint y: 129, endPoint x: 373, endPoint y: 127, distance: 10.2
click input "text"
type input "1"
click select "Select 50 55 60 65 70 85 92.5 100 125 175 250 300 400"
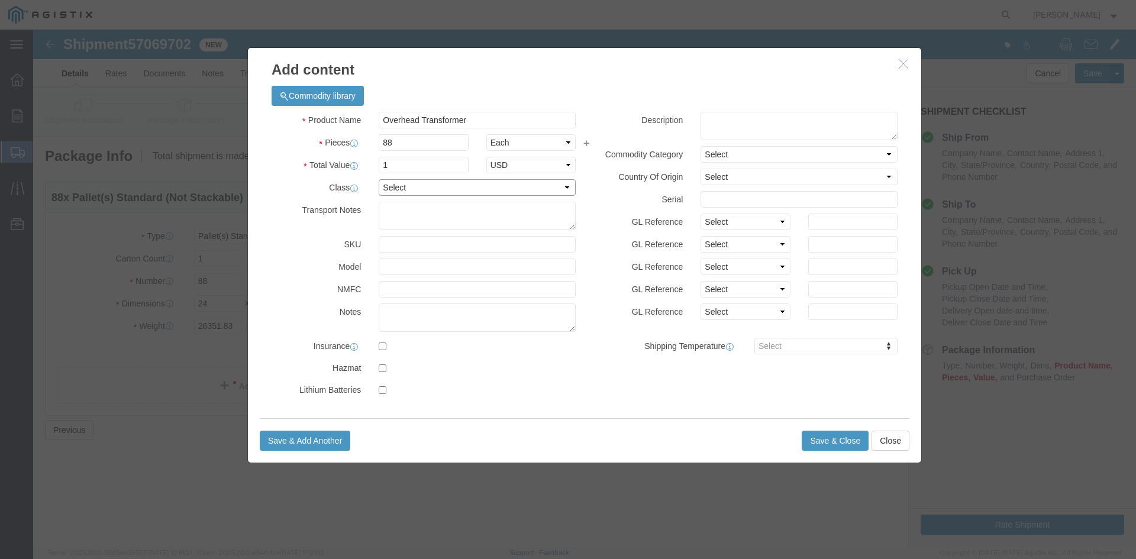
select select "55"
click select "Select 50 55 60 65 70 85 92.5 100 125 175 250 300 400"
click button "Save & Close"
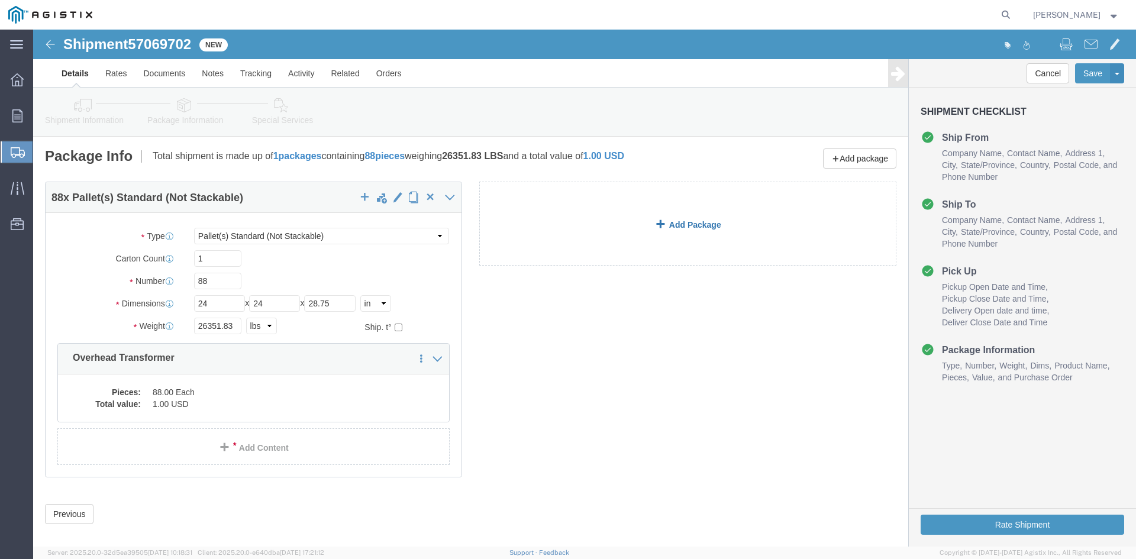
click link "Add Package"
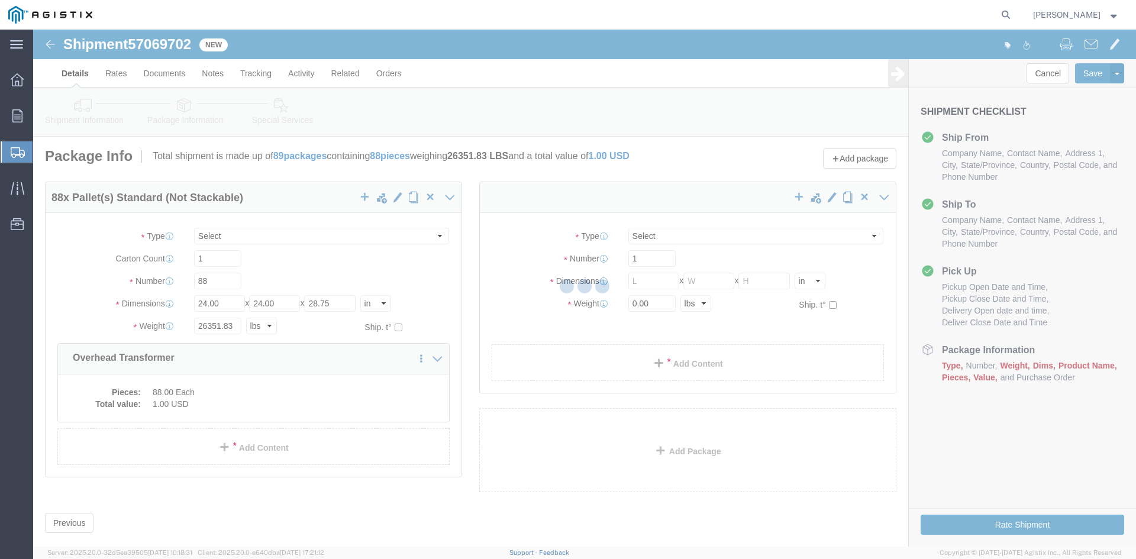
select select "PSNS"
select select "CBOX"
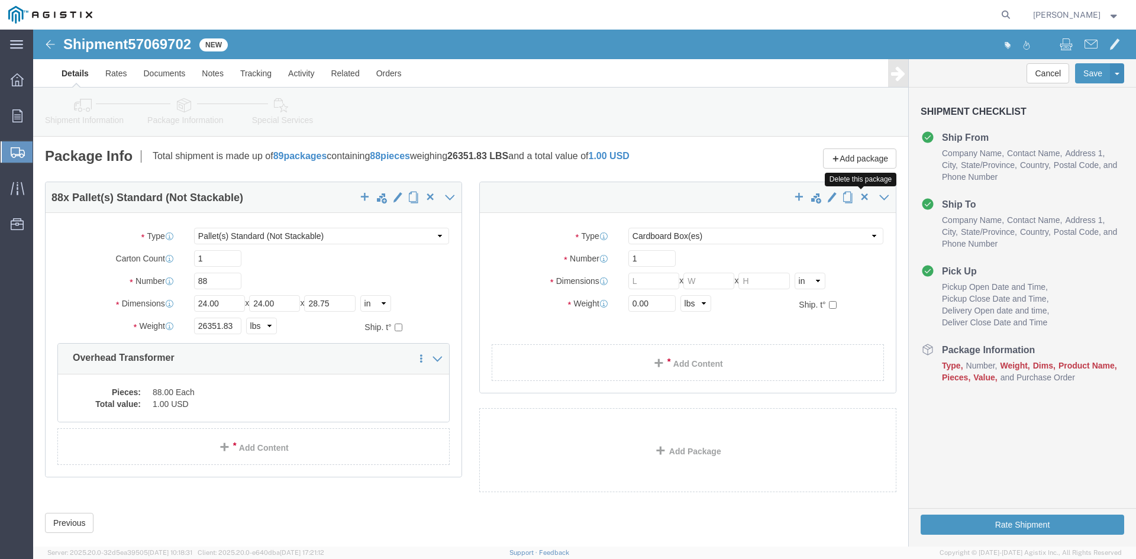
click span "button"
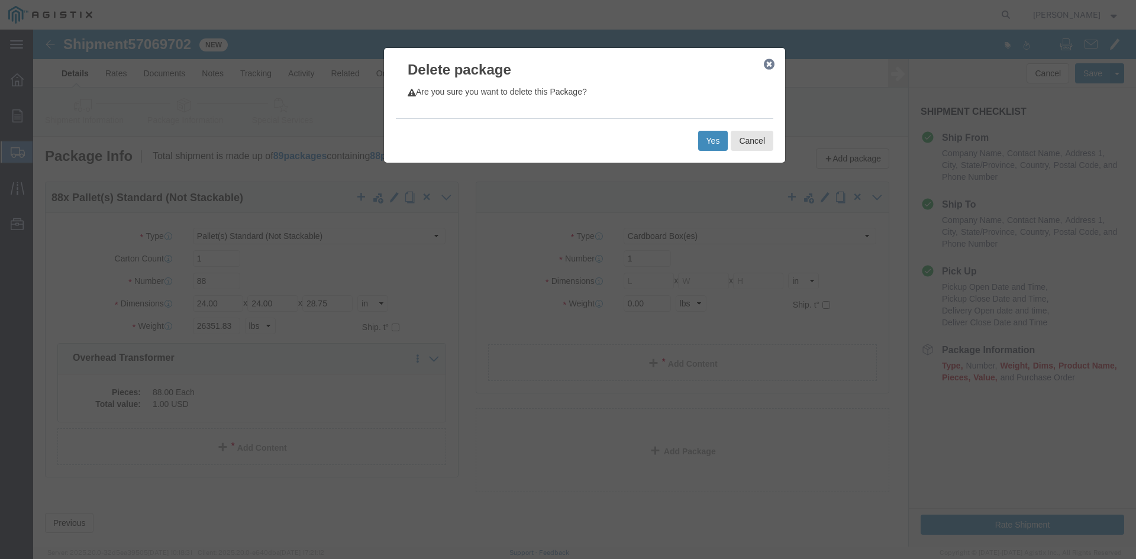
click button "Yes"
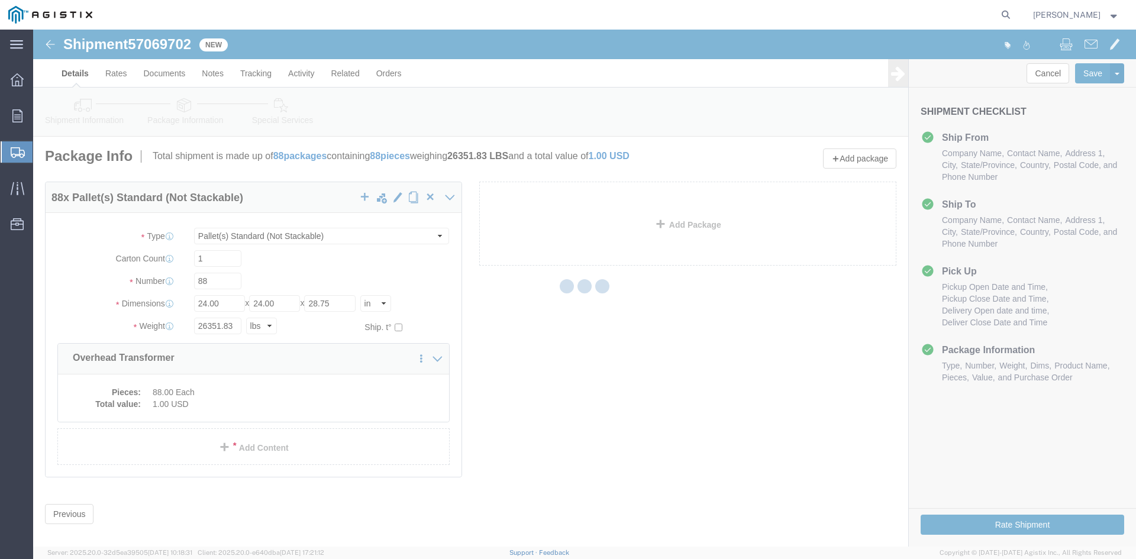
select select "PSNS"
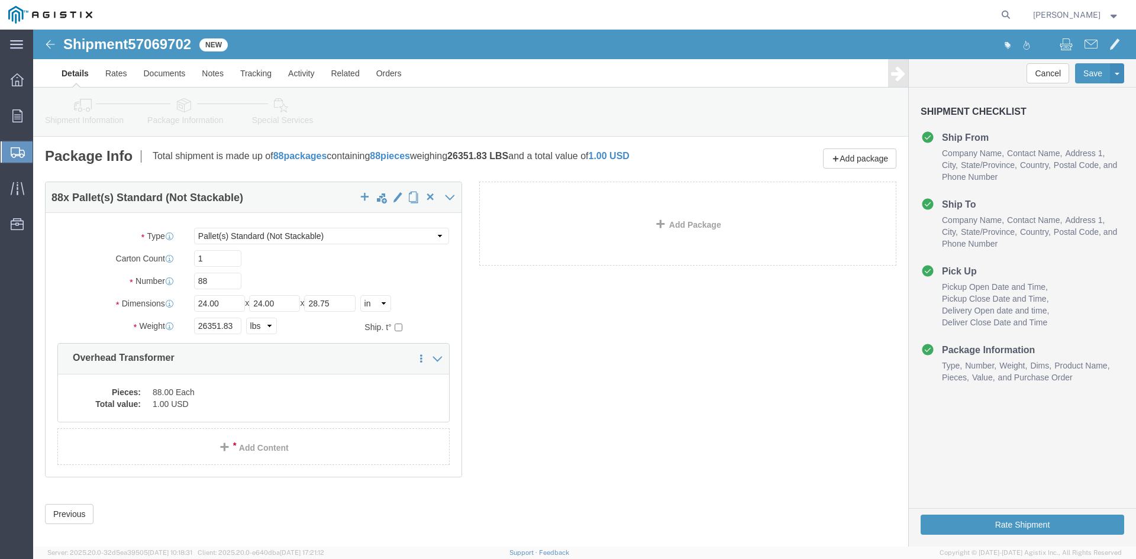
click icon
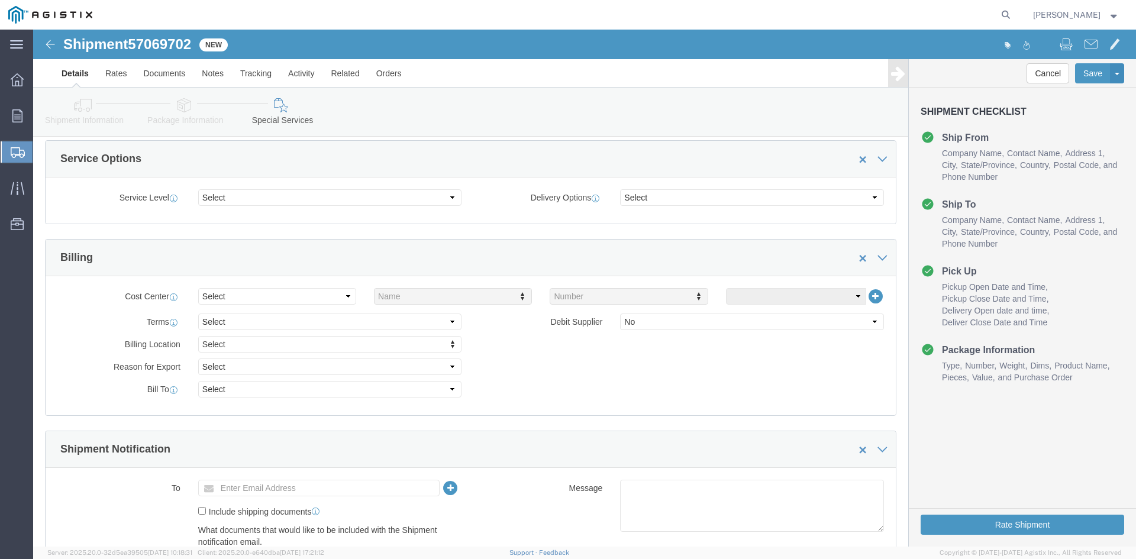
scroll to position [473, 0]
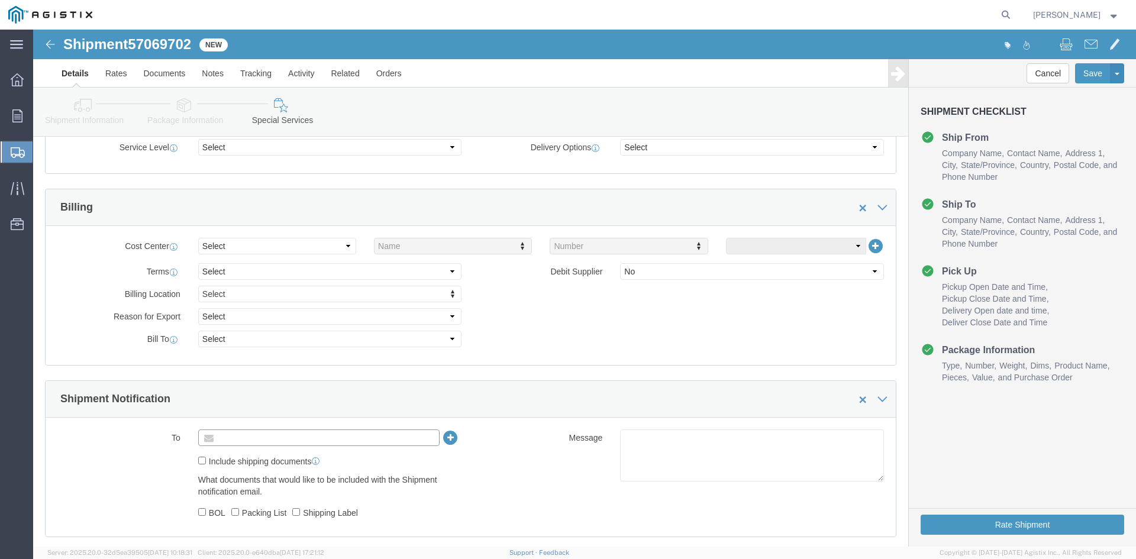
click input "text"
type input "[EMAIL_ADDRESS][DOMAIN_NAME]"
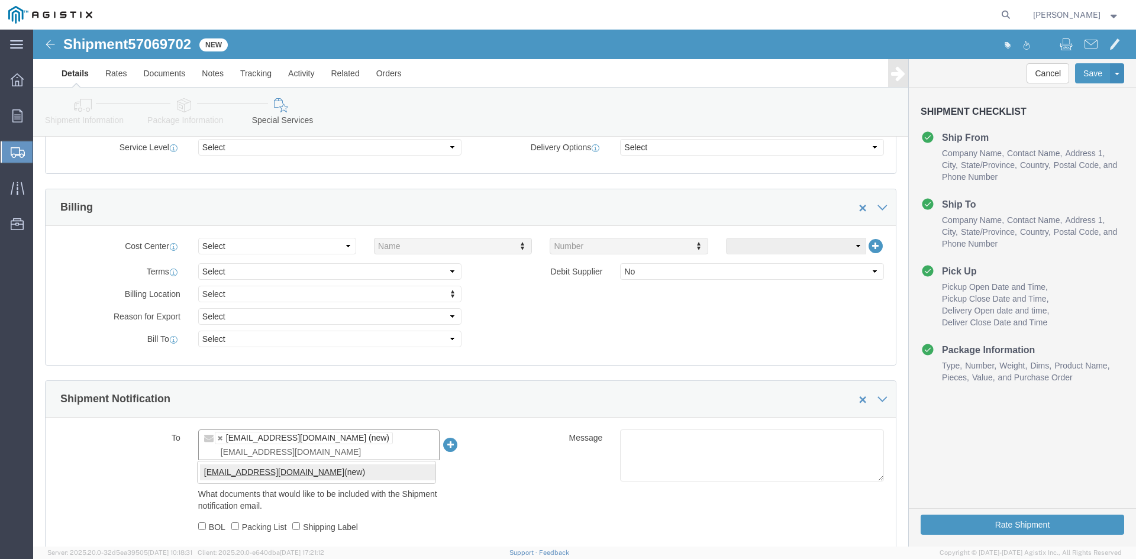
type input "[EMAIL_ADDRESS][DOMAIN_NAME]"
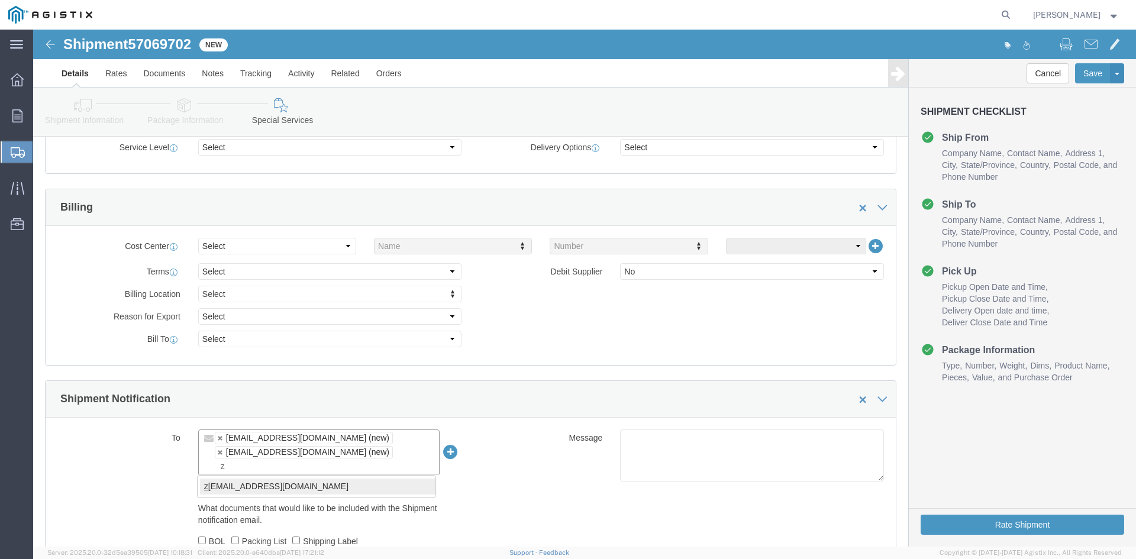
type input "z"
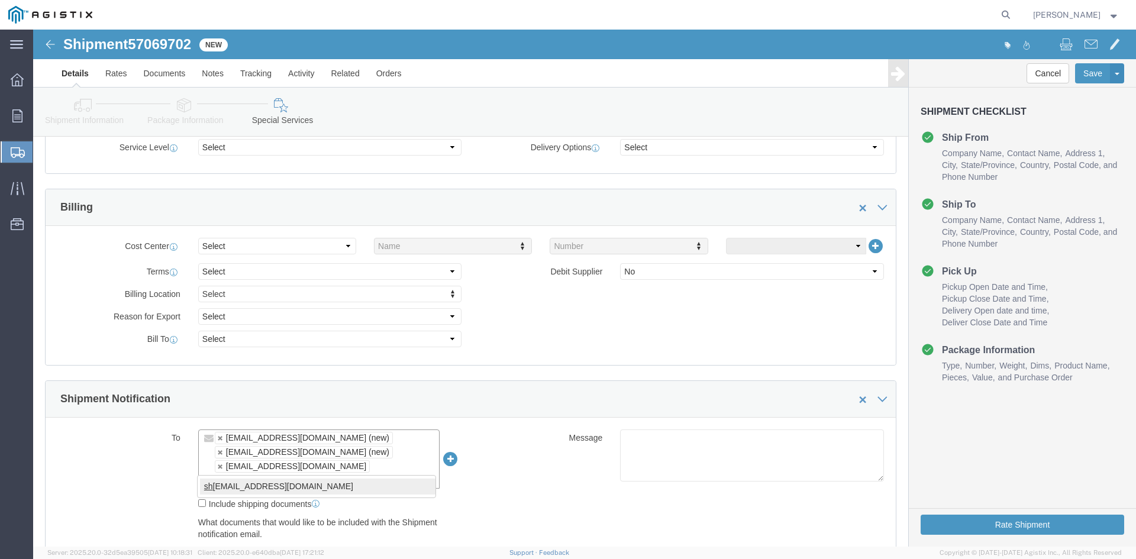
type input "sh"
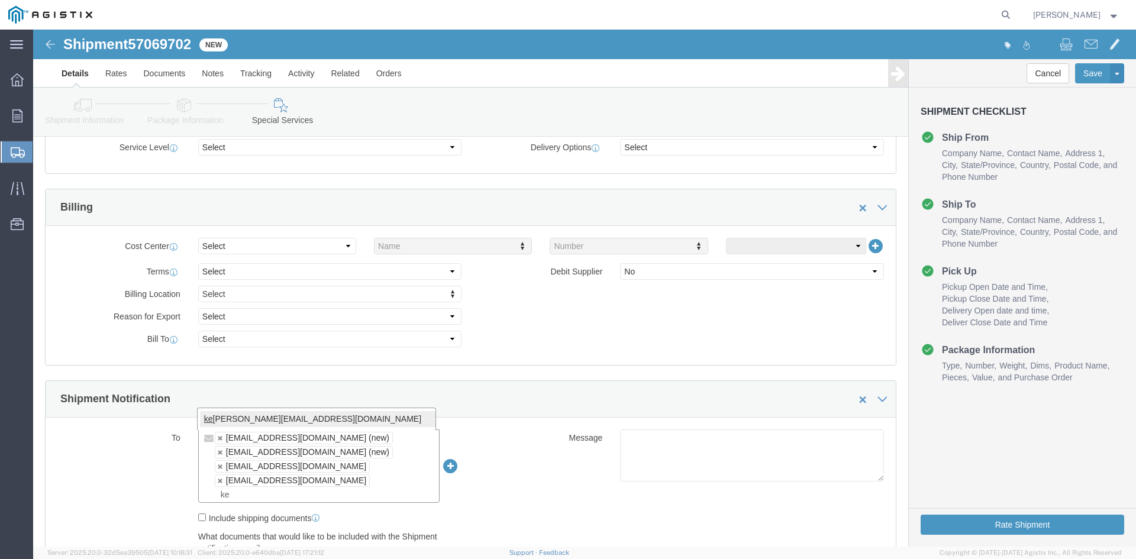
type input "ke"
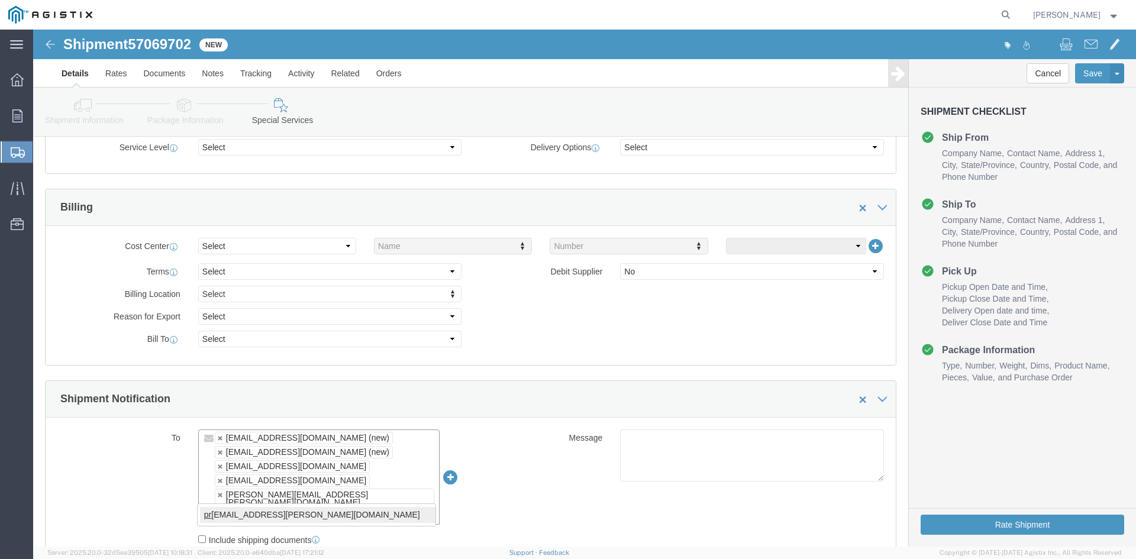
type input "pr"
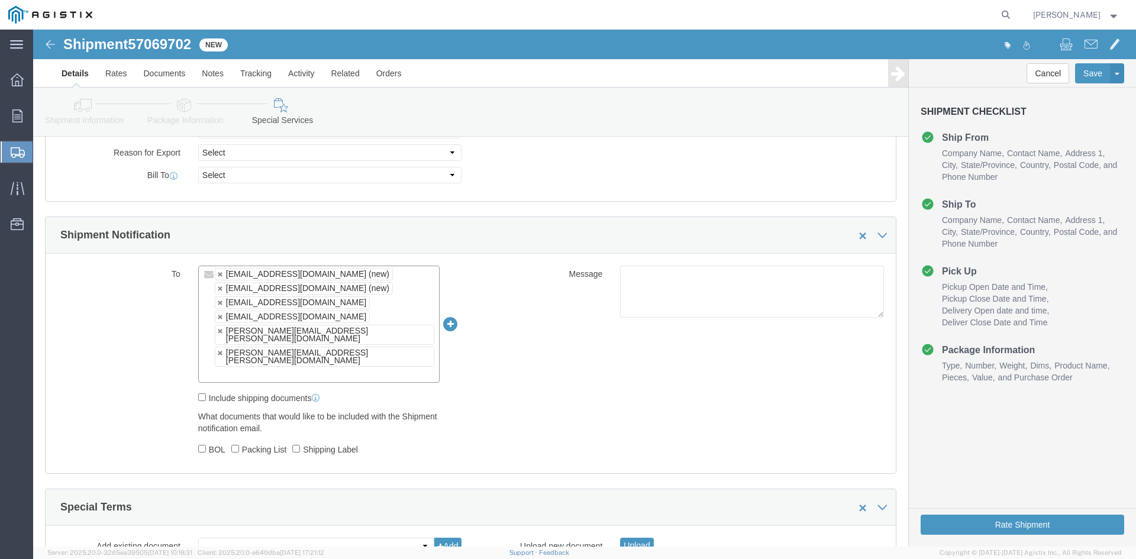
scroll to position [710, 0]
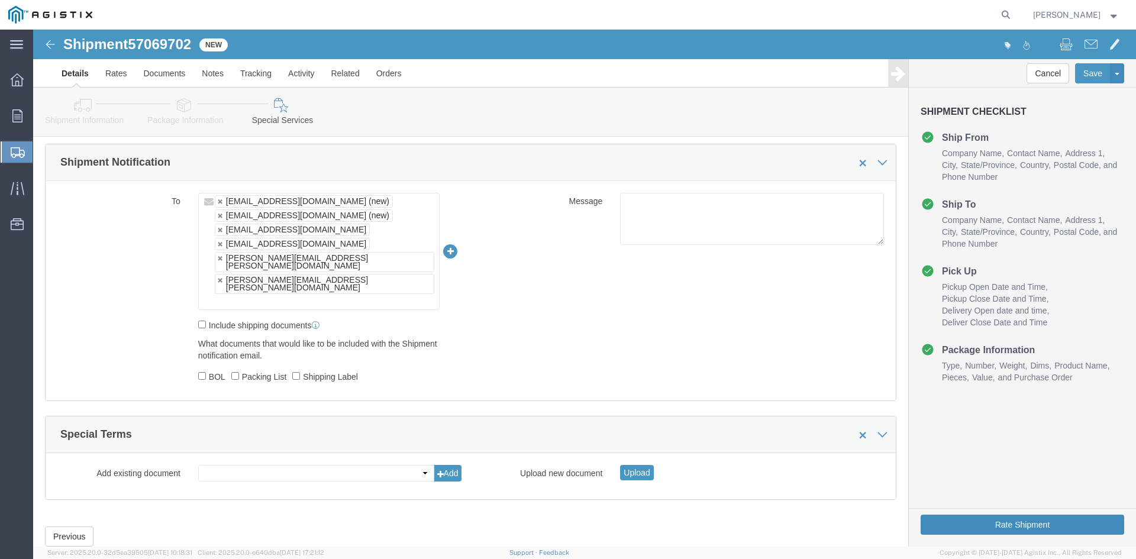
click button "Rate Shipment"
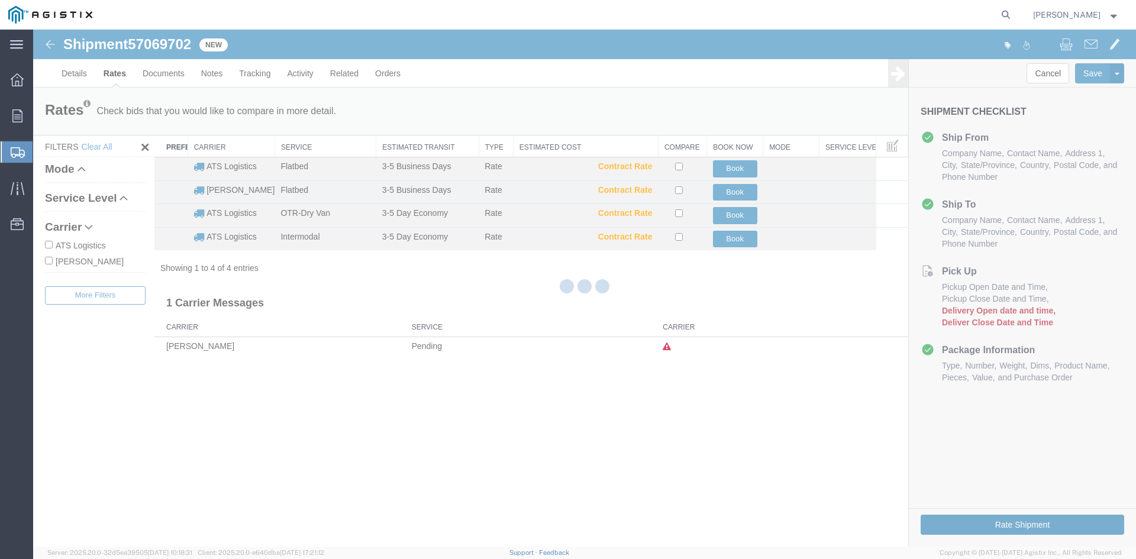
scroll to position [0, 0]
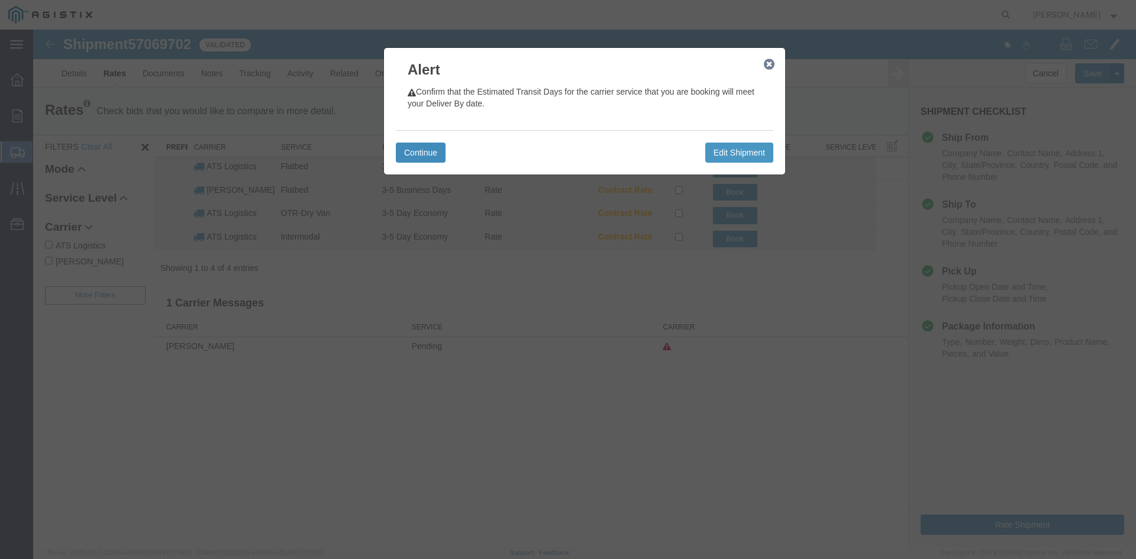
click at [416, 150] on button "Continue" at bounding box center [421, 153] width 50 height 20
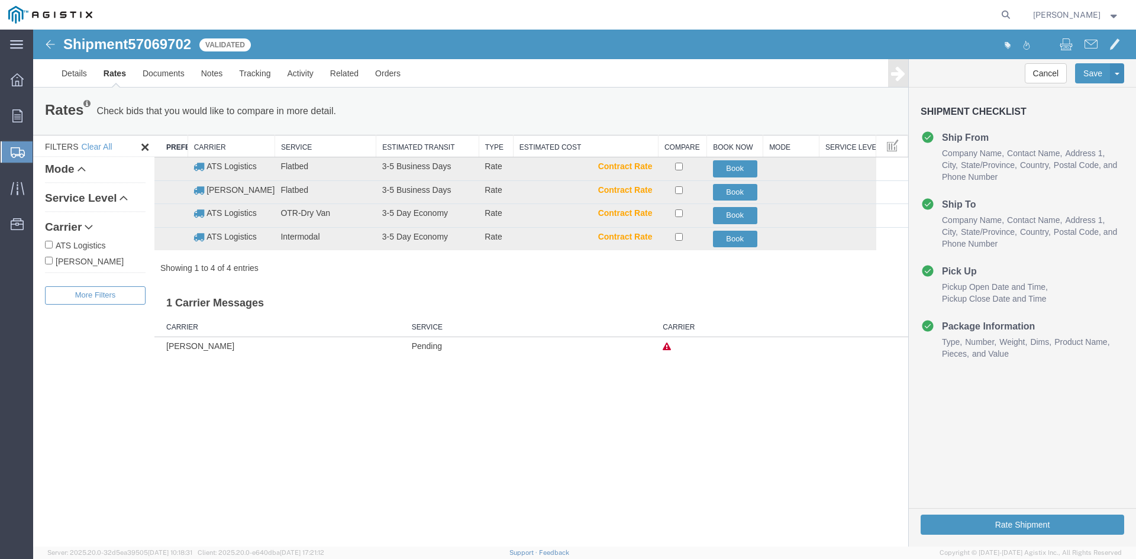
click at [48, 245] on input "ATS Logistics" at bounding box center [49, 245] width 8 height 8
checkbox input "true"
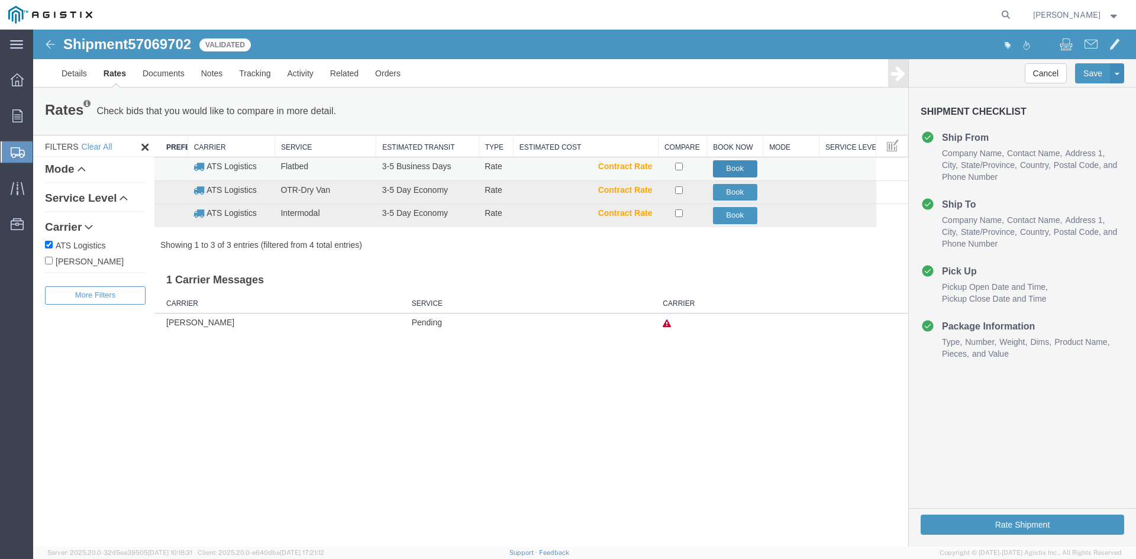
click at [735, 165] on button "Book" at bounding box center [735, 168] width 44 height 17
